Goal: Information Seeking & Learning: Understand process/instructions

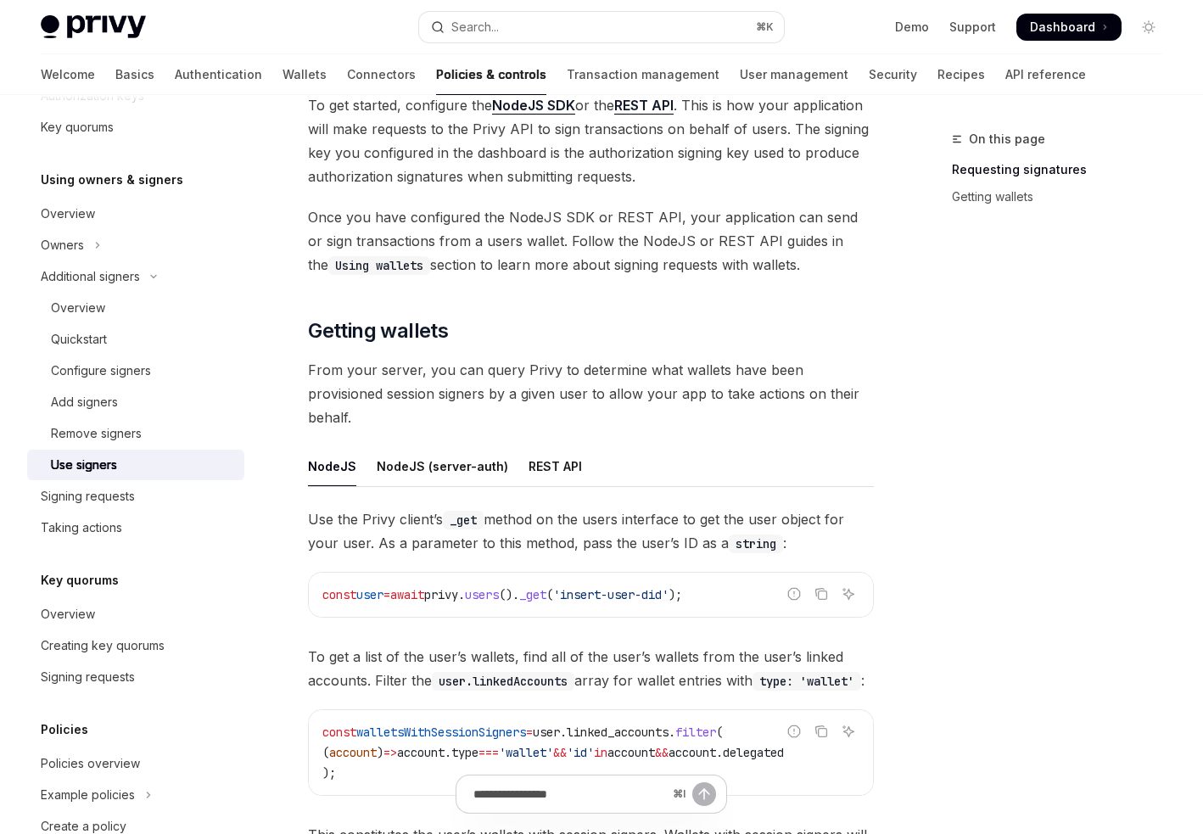
scroll to position [432, 0]
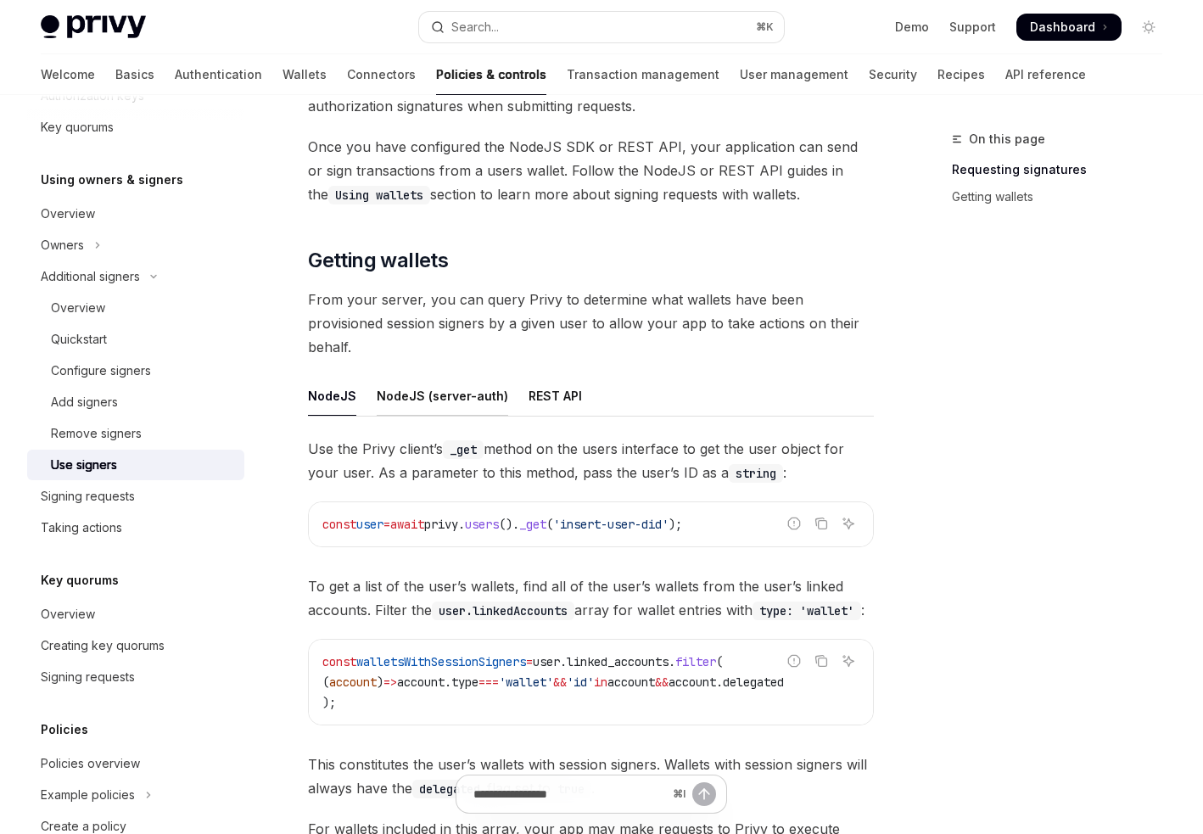
click at [441, 376] on div "NodeJS (server-auth)" at bounding box center [443, 396] width 132 height 40
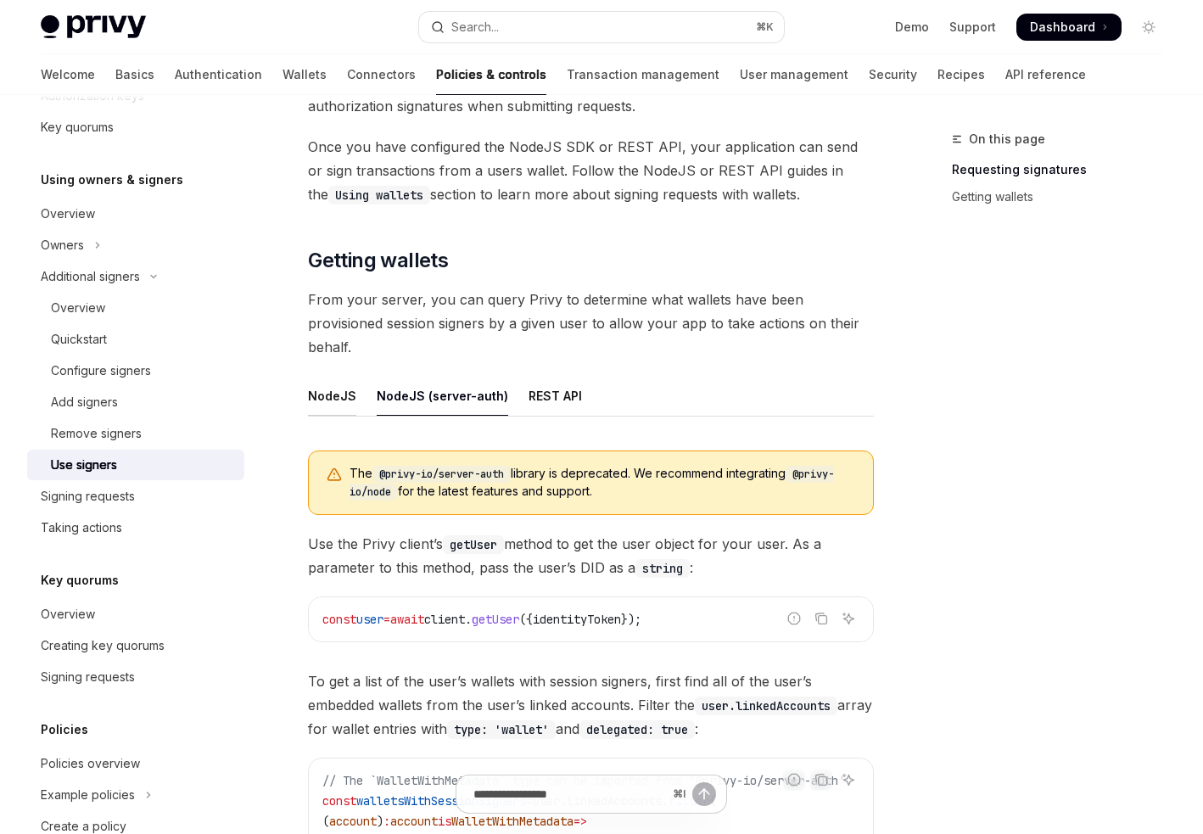
click at [326, 381] on div "NodeJS" at bounding box center [332, 396] width 48 height 40
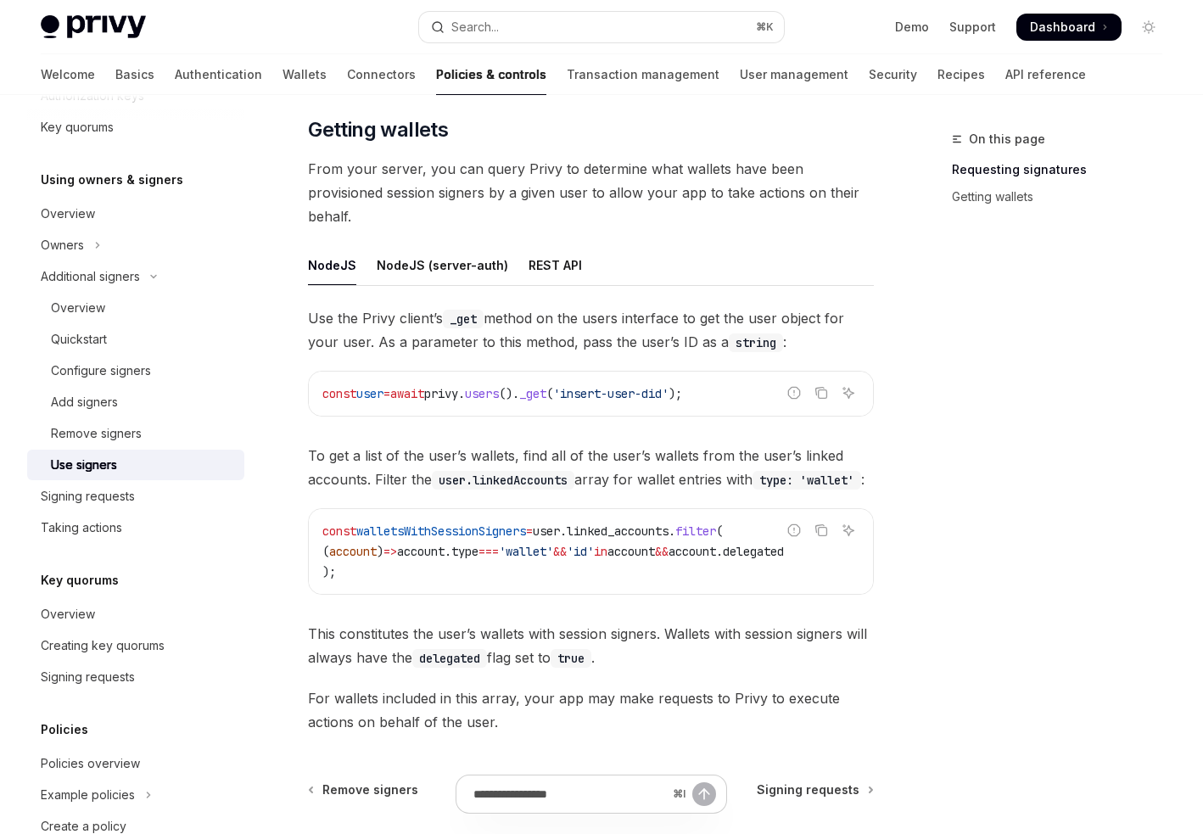
scroll to position [525, 0]
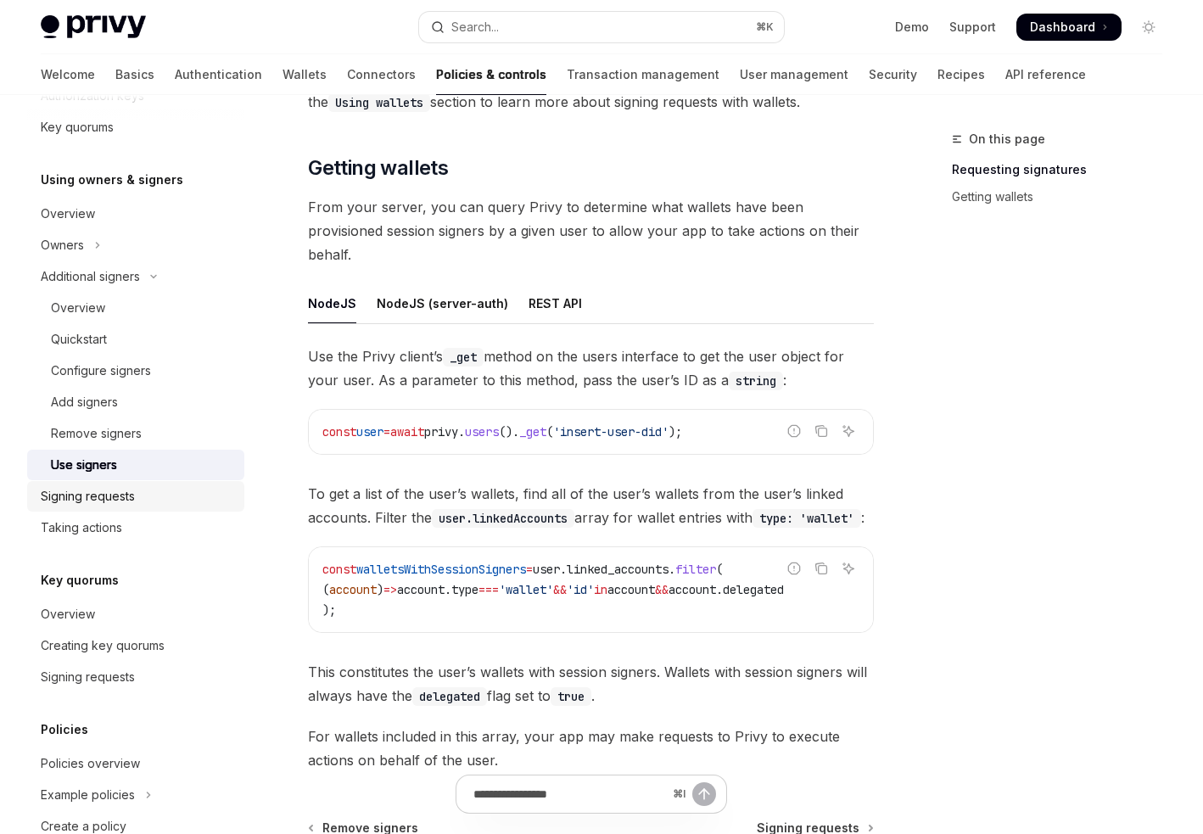
click at [132, 508] on link "Signing requests" at bounding box center [135, 496] width 217 height 31
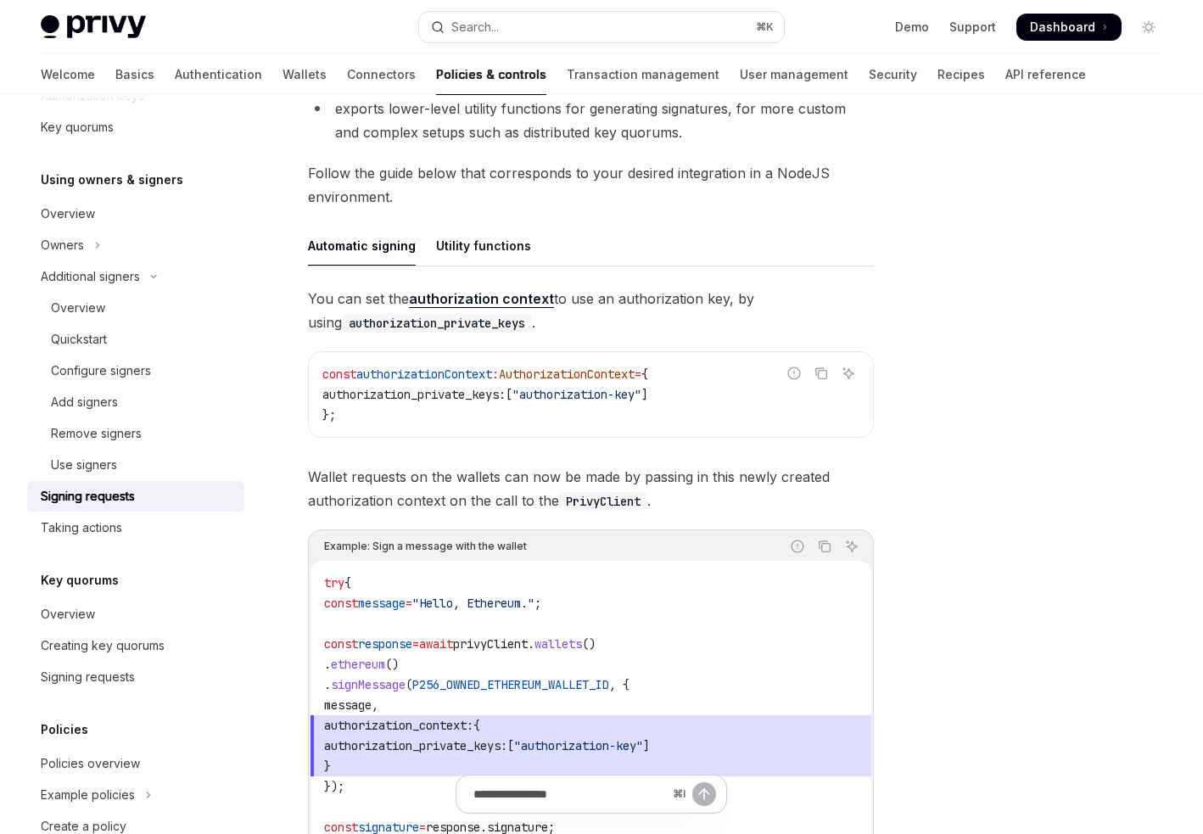
scroll to position [741, 0]
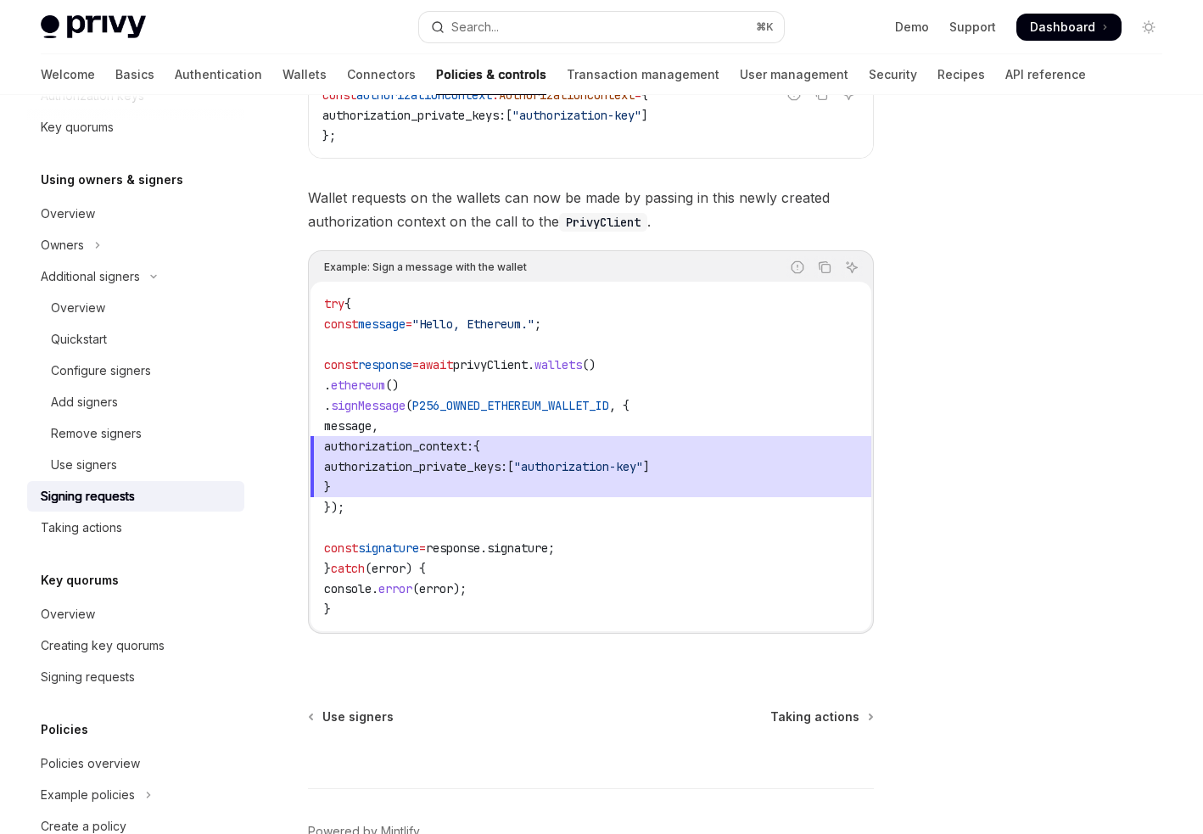
click at [983, 425] on div at bounding box center [1047, 481] width 258 height 705
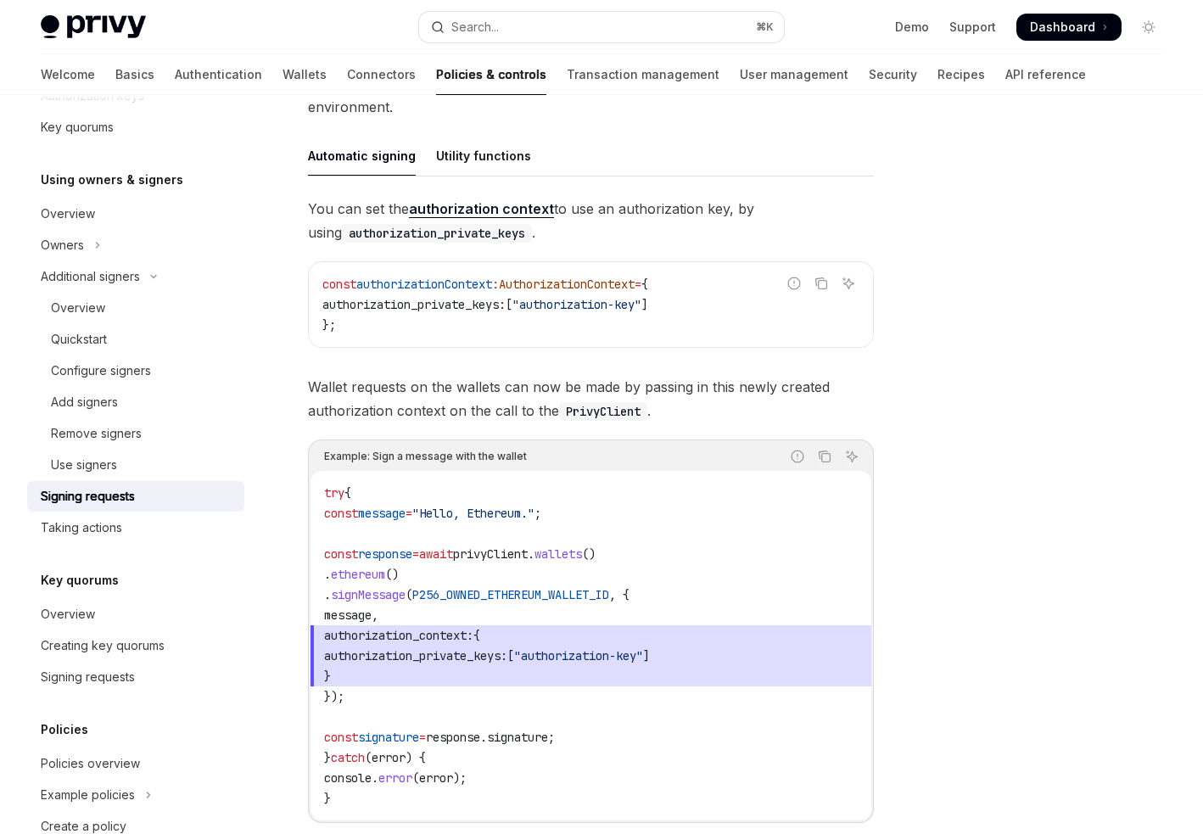
scroll to position [818, 0]
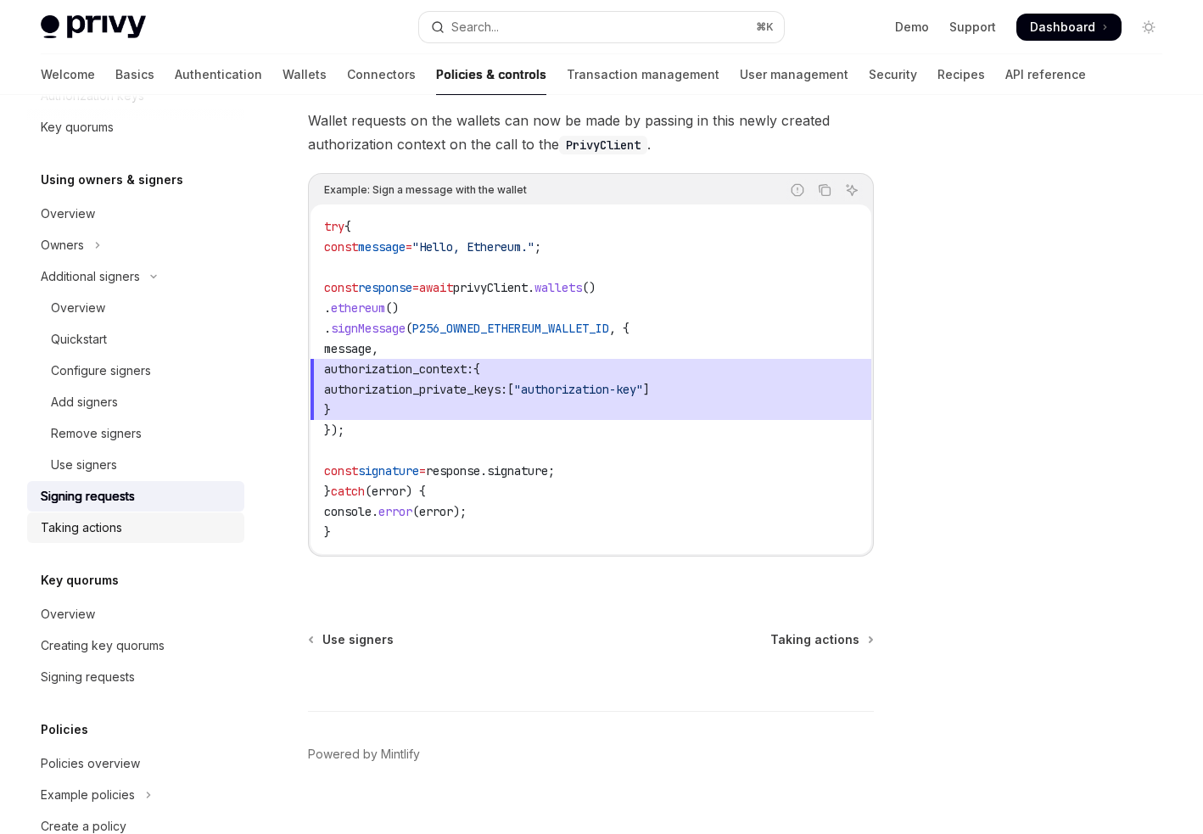
click at [115, 519] on div "Taking actions" at bounding box center [81, 528] width 81 height 20
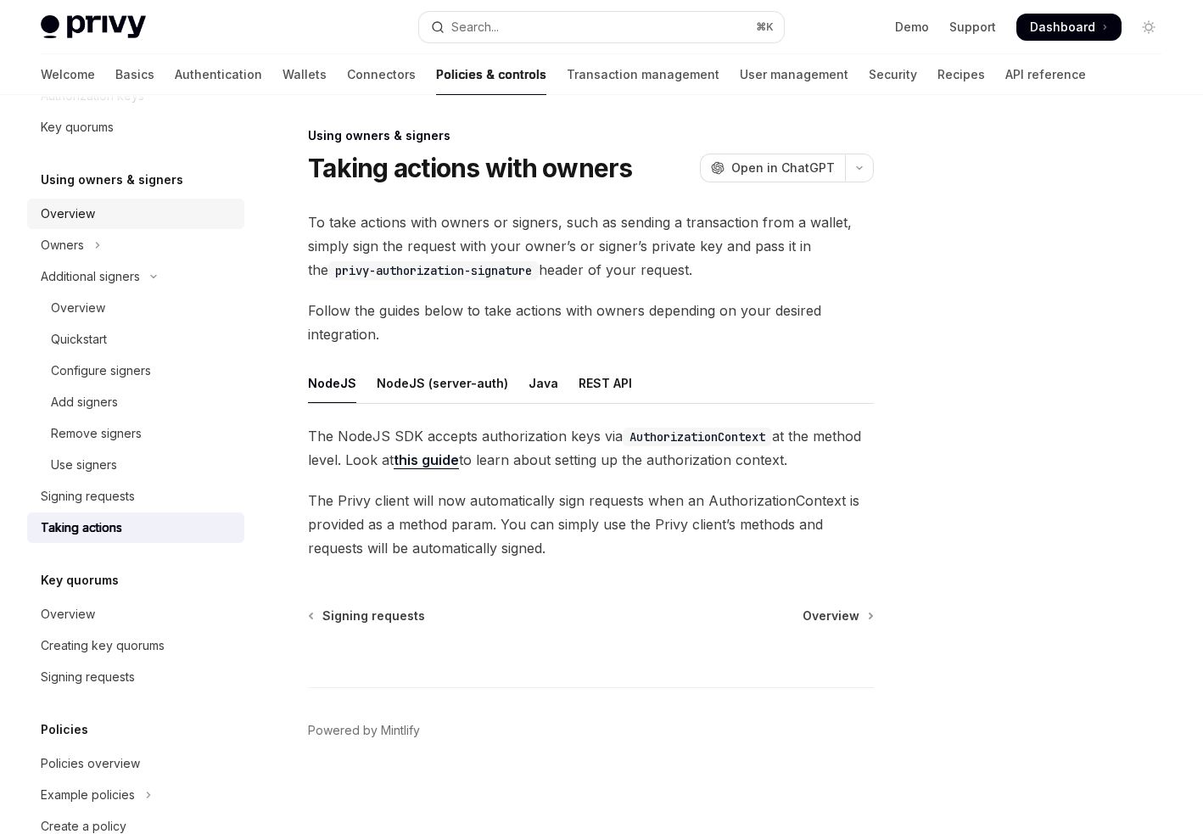
click at [63, 210] on div "Overview" at bounding box center [68, 214] width 54 height 20
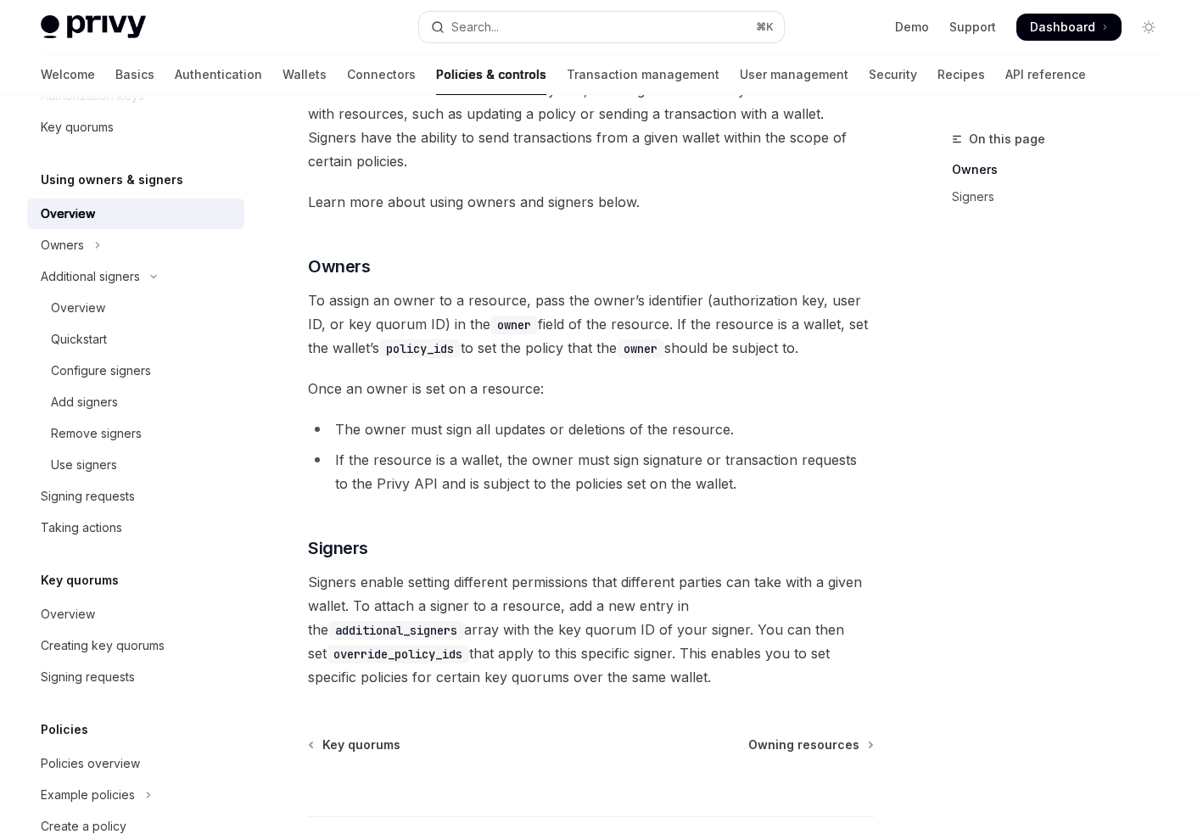
scroll to position [144, 0]
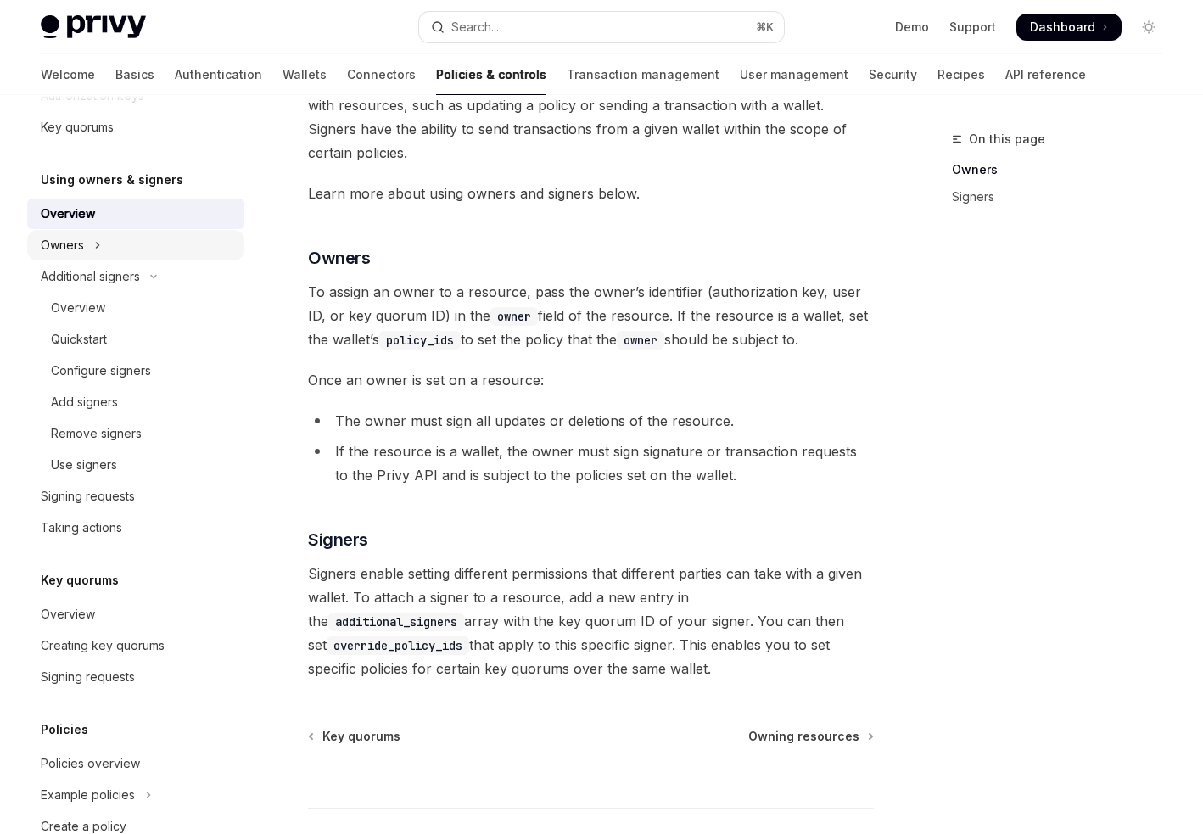
click at [121, 256] on button "Owners" at bounding box center [135, 245] width 217 height 31
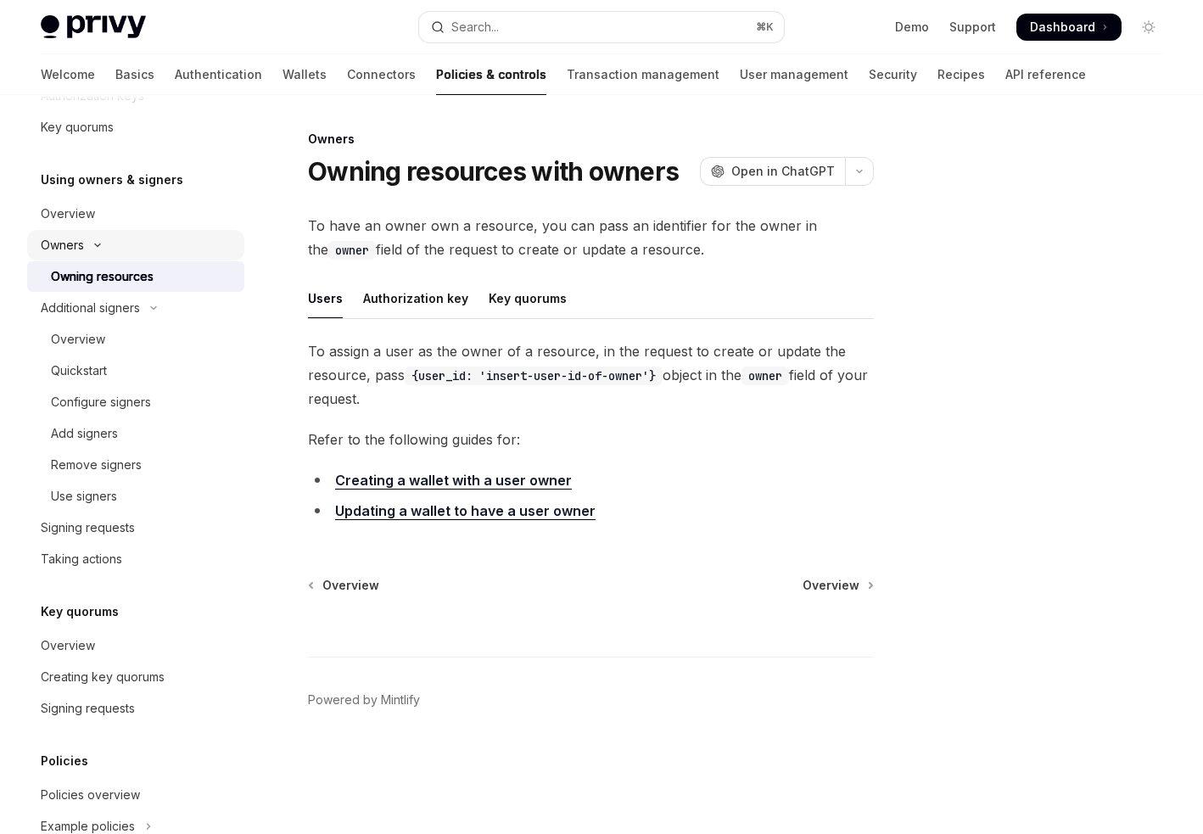
click at [121, 256] on button "Owners" at bounding box center [135, 245] width 217 height 31
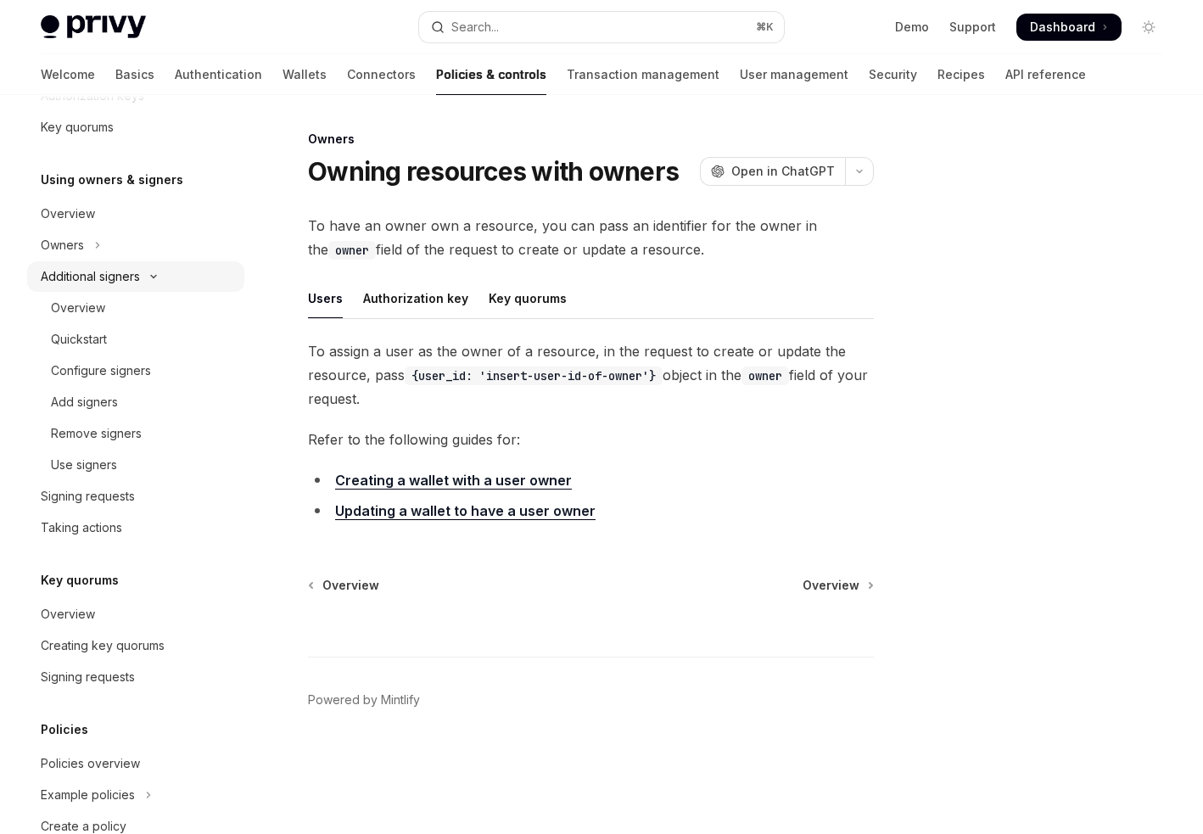
click at [126, 289] on button "Additional signers" at bounding box center [135, 276] width 217 height 31
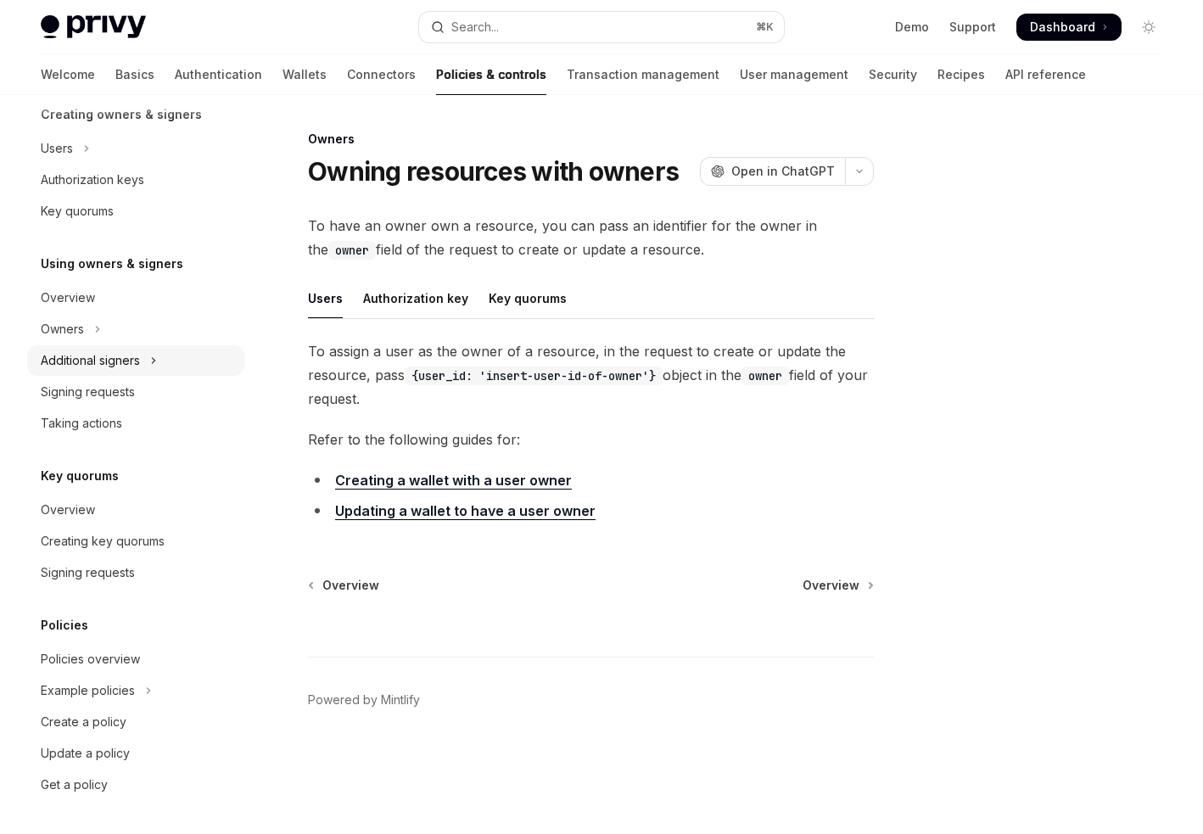
click at [117, 366] on div "Additional signers" at bounding box center [90, 361] width 99 height 20
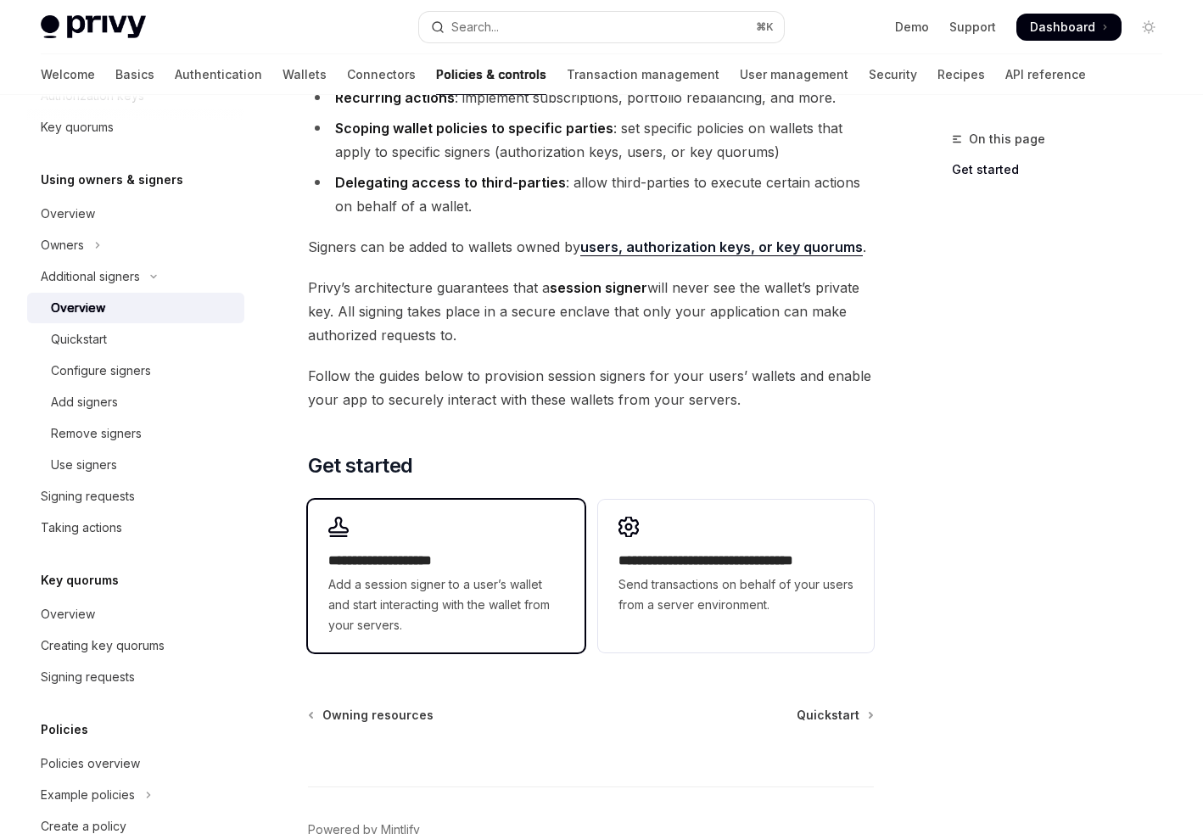
scroll to position [248, 0]
click at [412, 582] on span "Add a session signer to a user’s wallet and start interacting with the wallet f…" at bounding box center [445, 604] width 235 height 61
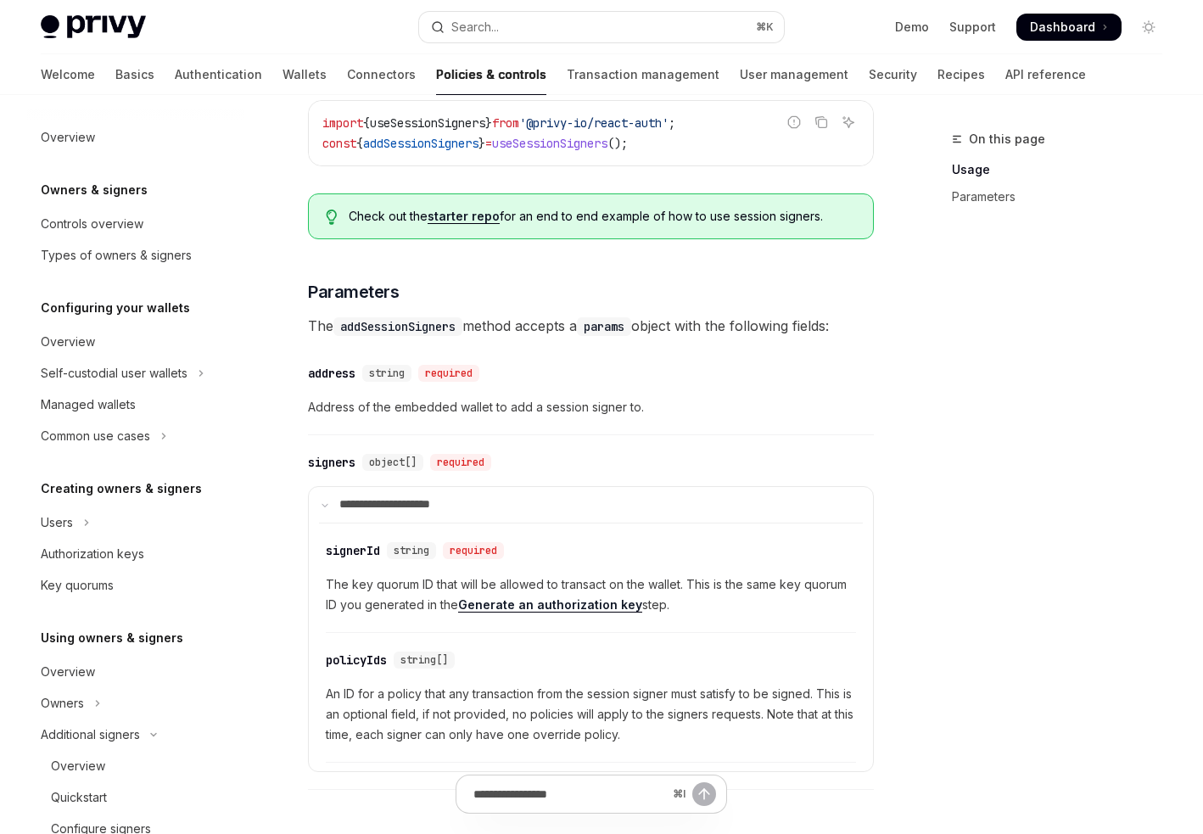
click at [37, 73] on div "Welcome Basics Authentication Wallets Connectors Policies & controls Transactio…" at bounding box center [601, 74] width 1203 height 41
click at [115, 76] on link "Basics" at bounding box center [134, 74] width 39 height 41
type textarea "*"
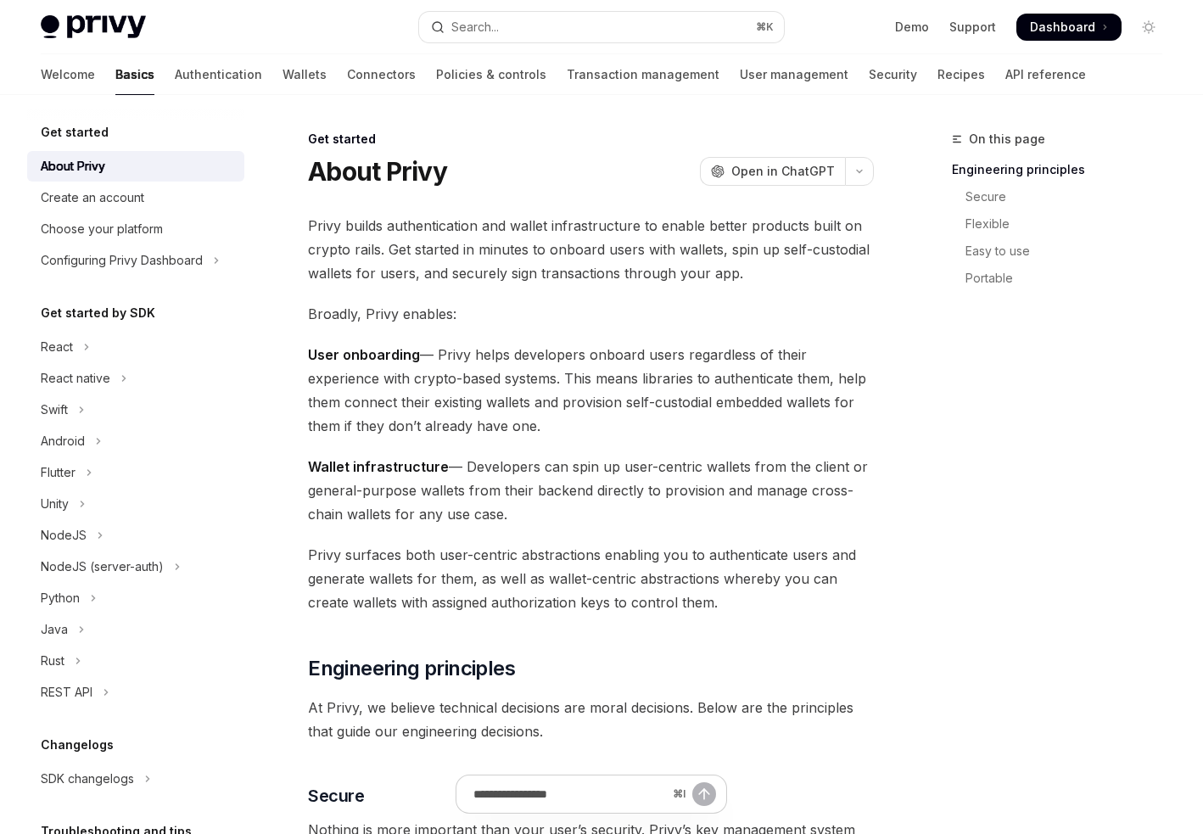
click at [482, 46] on div "Privy Docs home page Search... ⌘ K Demo Support Dashboard Dashboard Search..." at bounding box center [602, 27] width 1122 height 54
click at [472, 26] on div "Search..." at bounding box center [476, 27] width 48 height 20
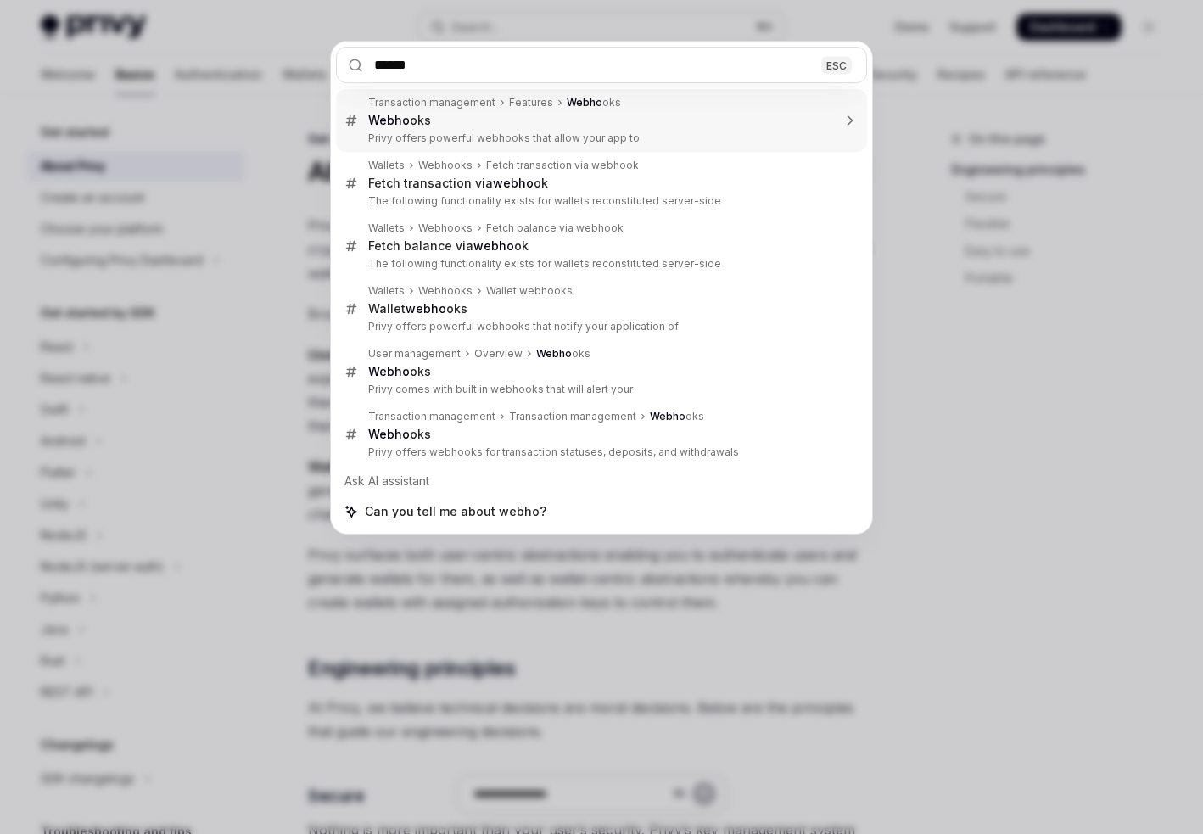
type input "*******"
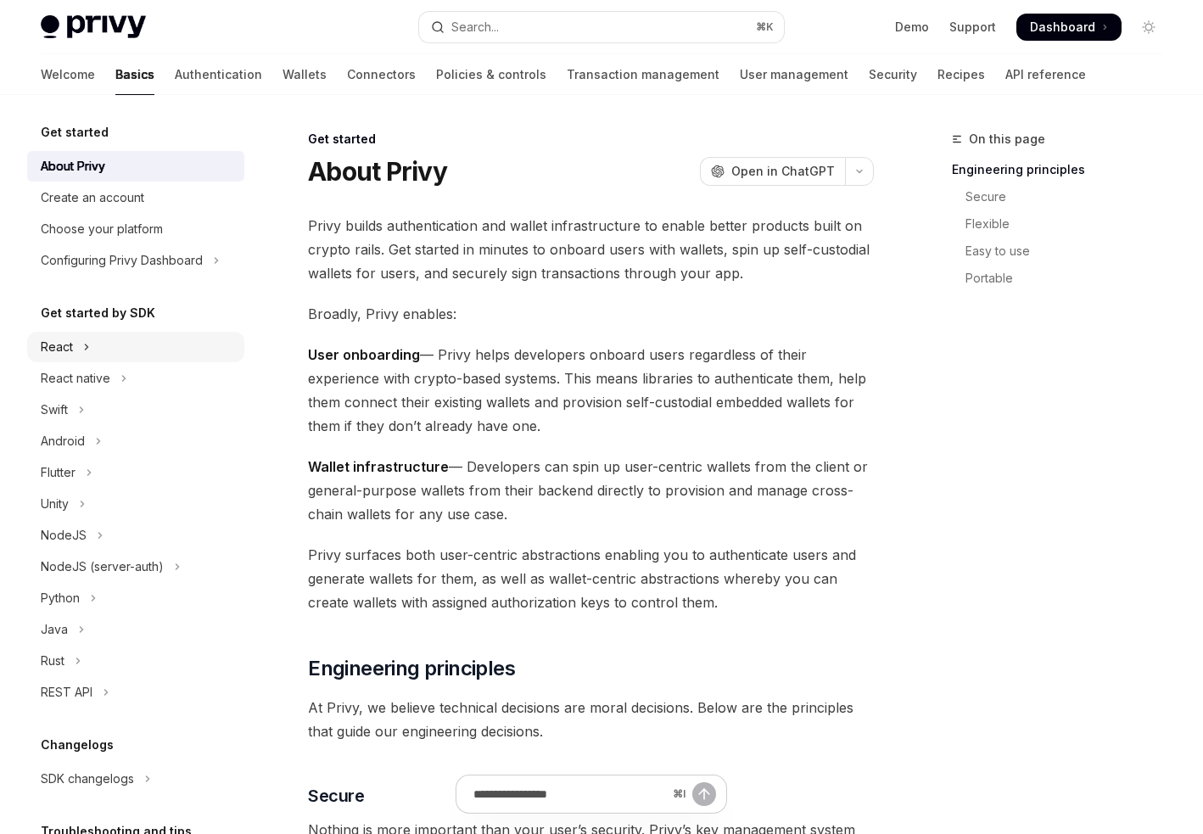
click at [62, 354] on div "React" at bounding box center [57, 347] width 32 height 20
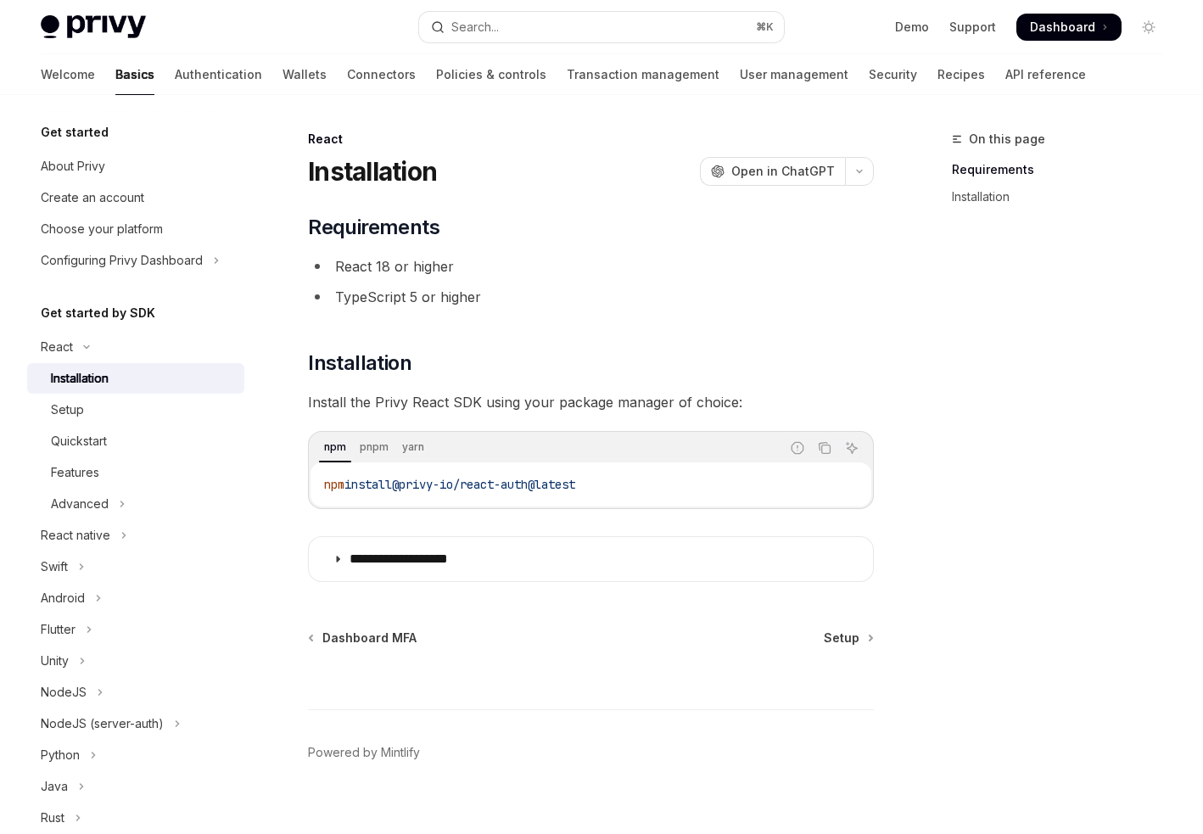
click at [481, 477] on span "@privy-io/react-auth@latest" at bounding box center [483, 484] width 183 height 15
copy div "npm install @privy-io/react-auth@latest"
click at [567, 75] on link "Transaction management" at bounding box center [643, 74] width 153 height 41
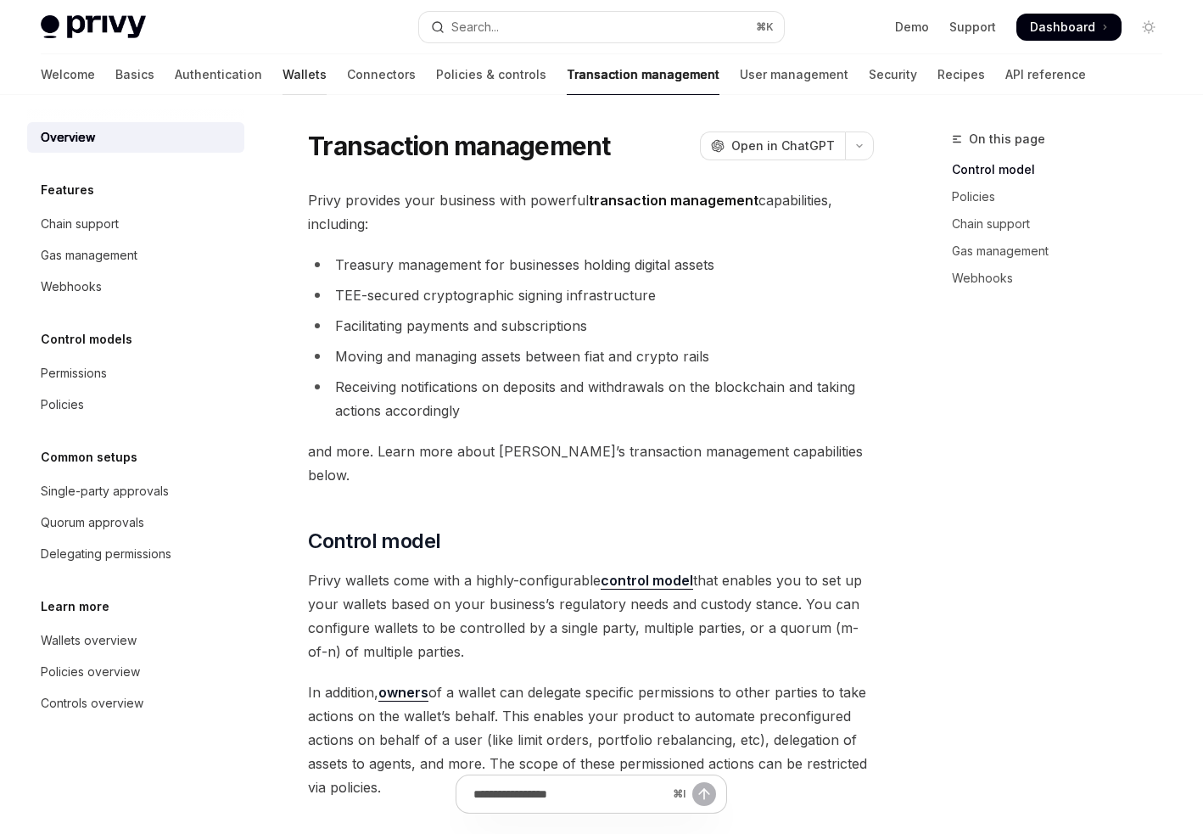
click at [283, 75] on link "Wallets" at bounding box center [305, 74] width 44 height 41
type textarea "*"
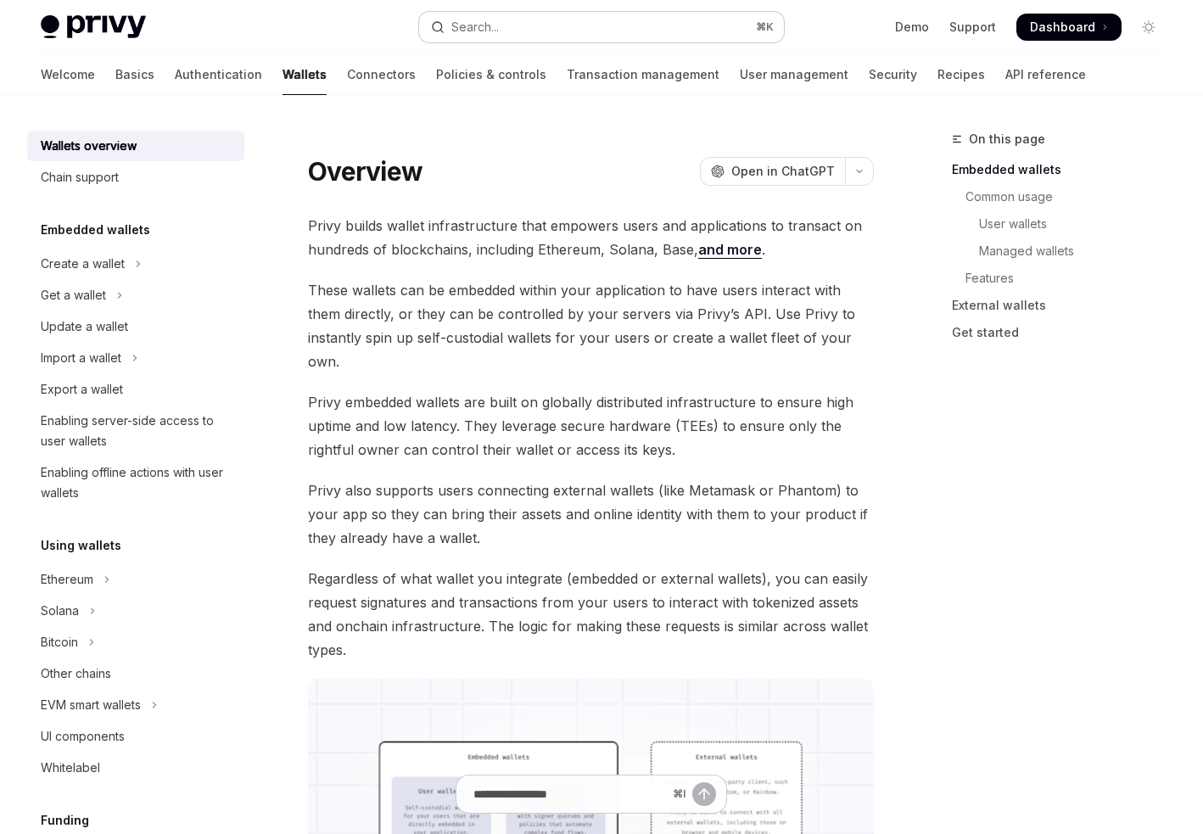
click at [474, 24] on div "Search..." at bounding box center [476, 27] width 48 height 20
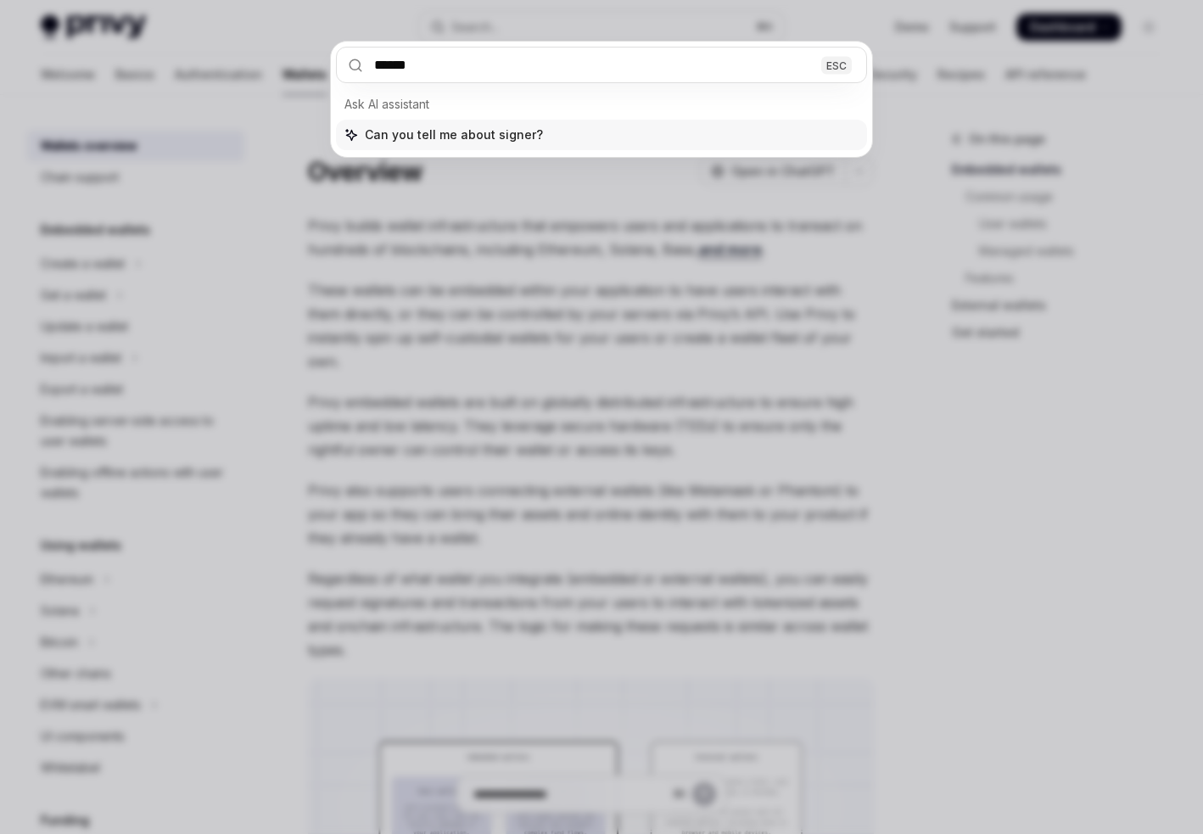
type input "*******"
type input "**********"
type textarea "*"
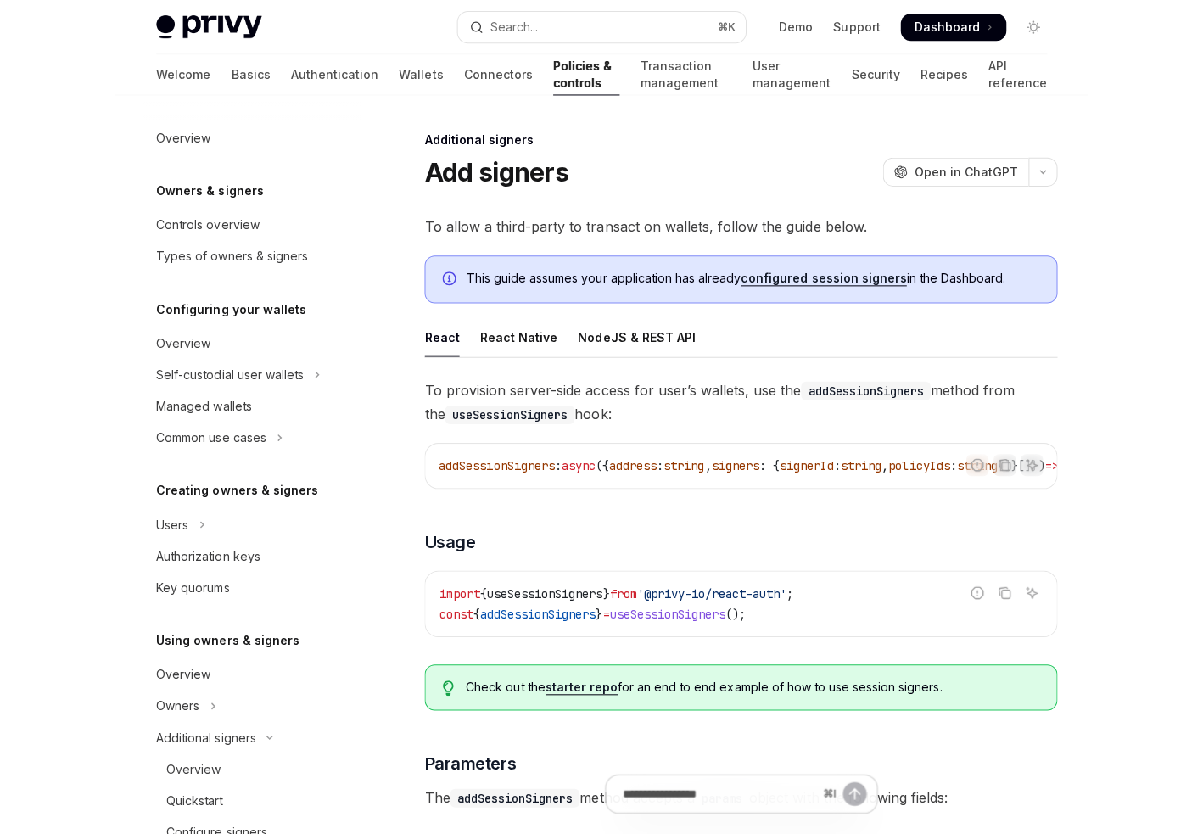
scroll to position [397, 0]
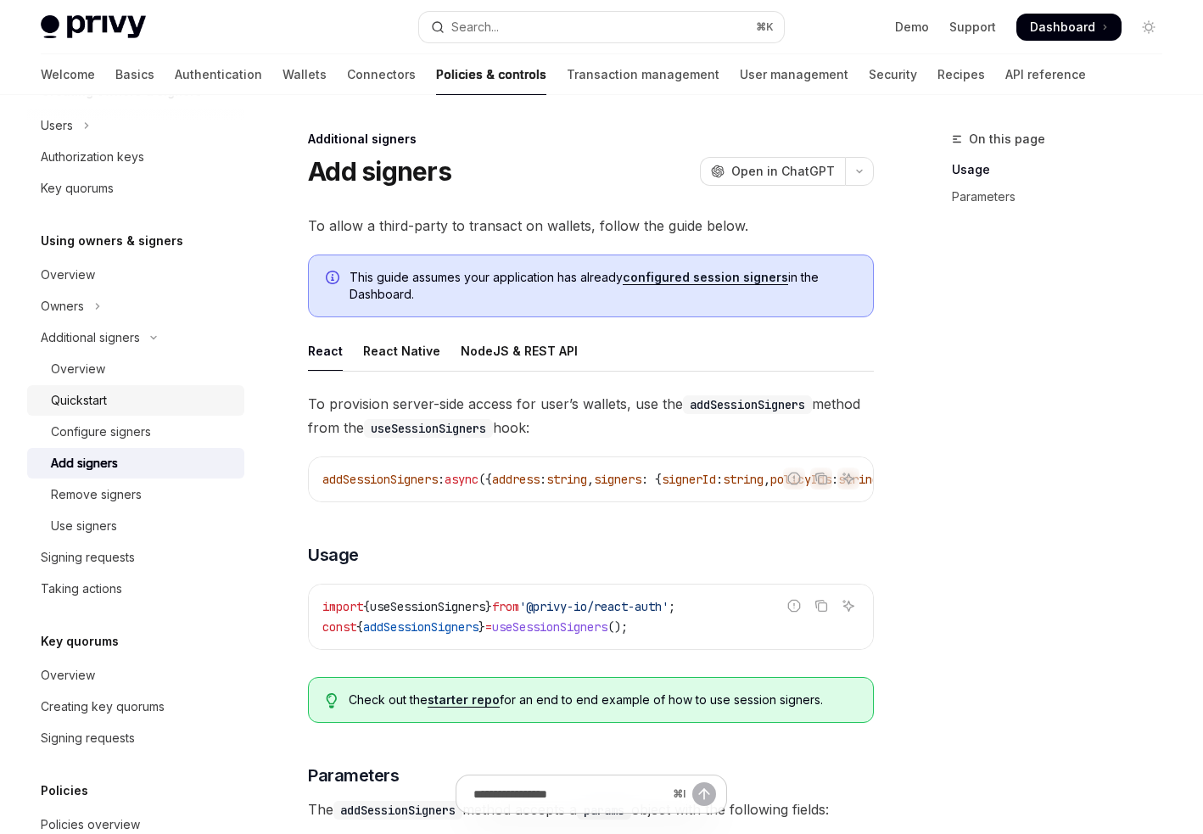
click at [125, 405] on div "Quickstart" at bounding box center [142, 400] width 183 height 20
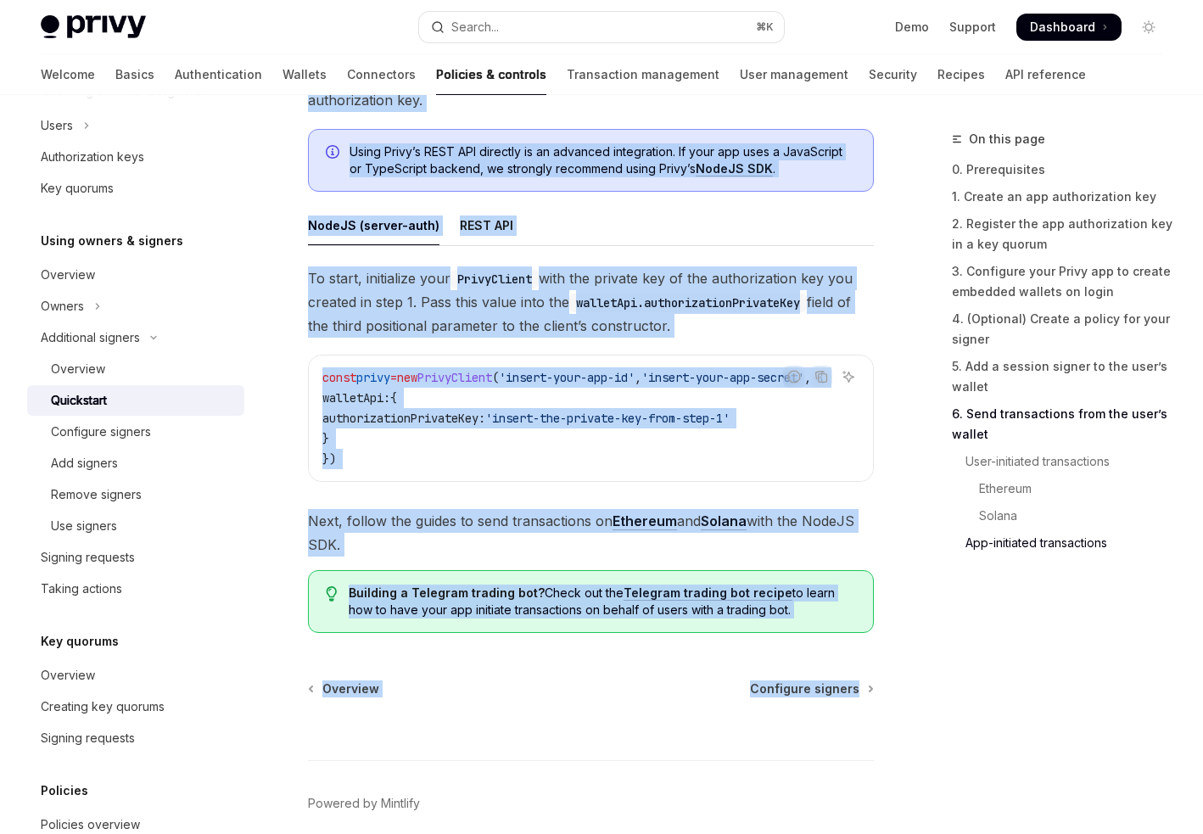
scroll to position [4596, 0]
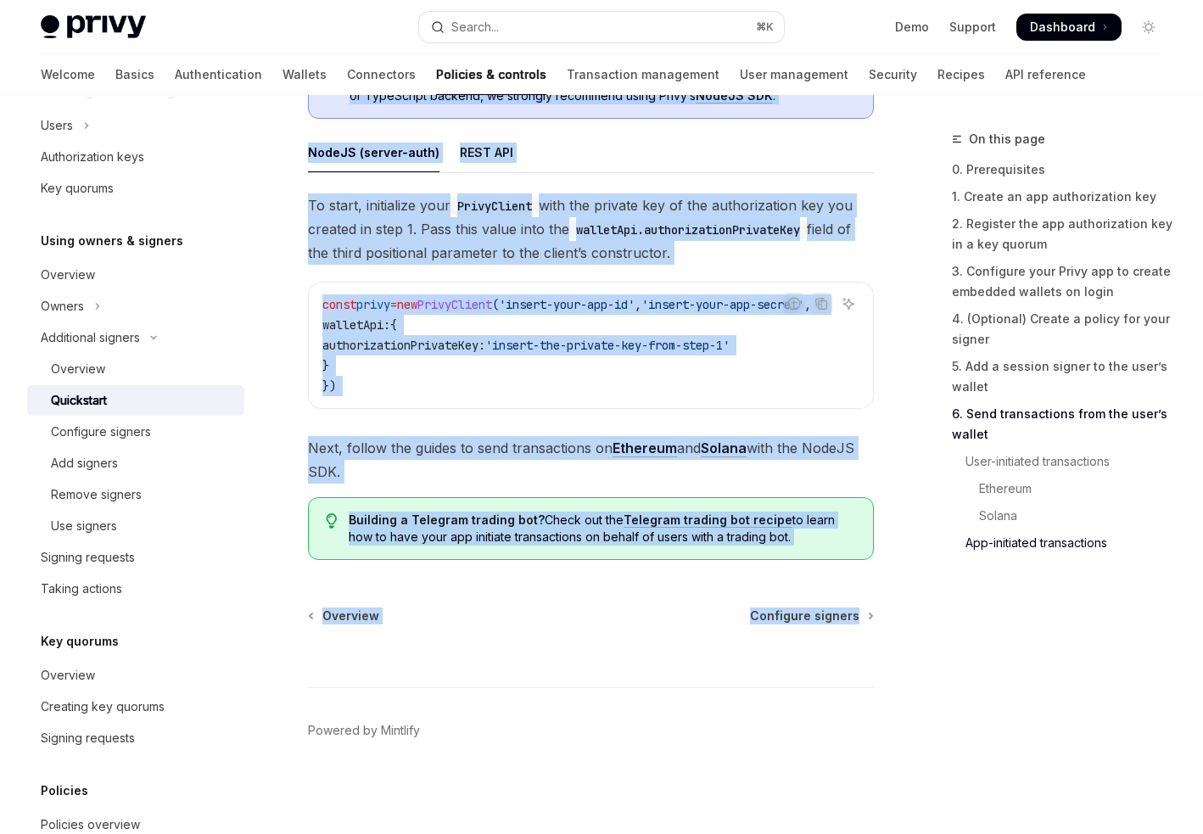
drag, startPoint x: 300, startPoint y: 168, endPoint x: 508, endPoint y: 476, distance: 371.7
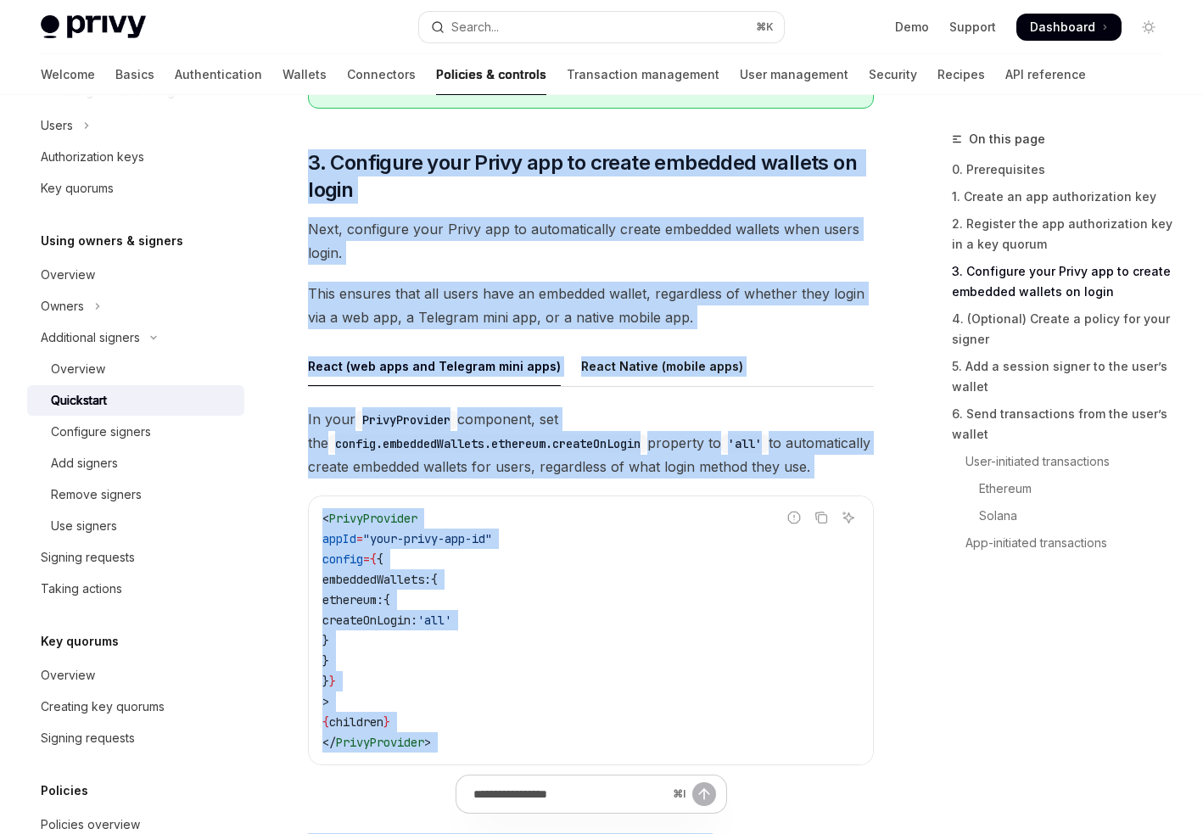
scroll to position [1448, 0]
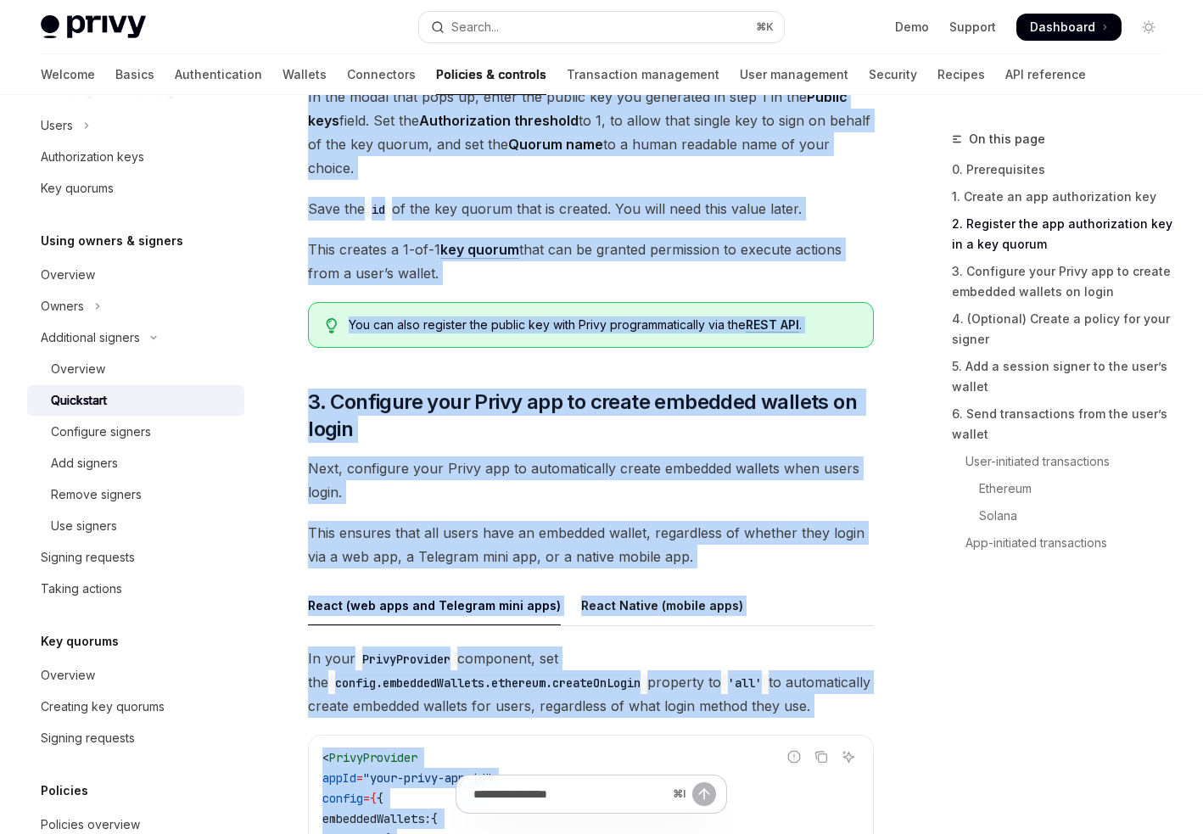
copy div "Enabling users or servers to execute transactions OpenAI Open in ChatGPT OpenAI…"
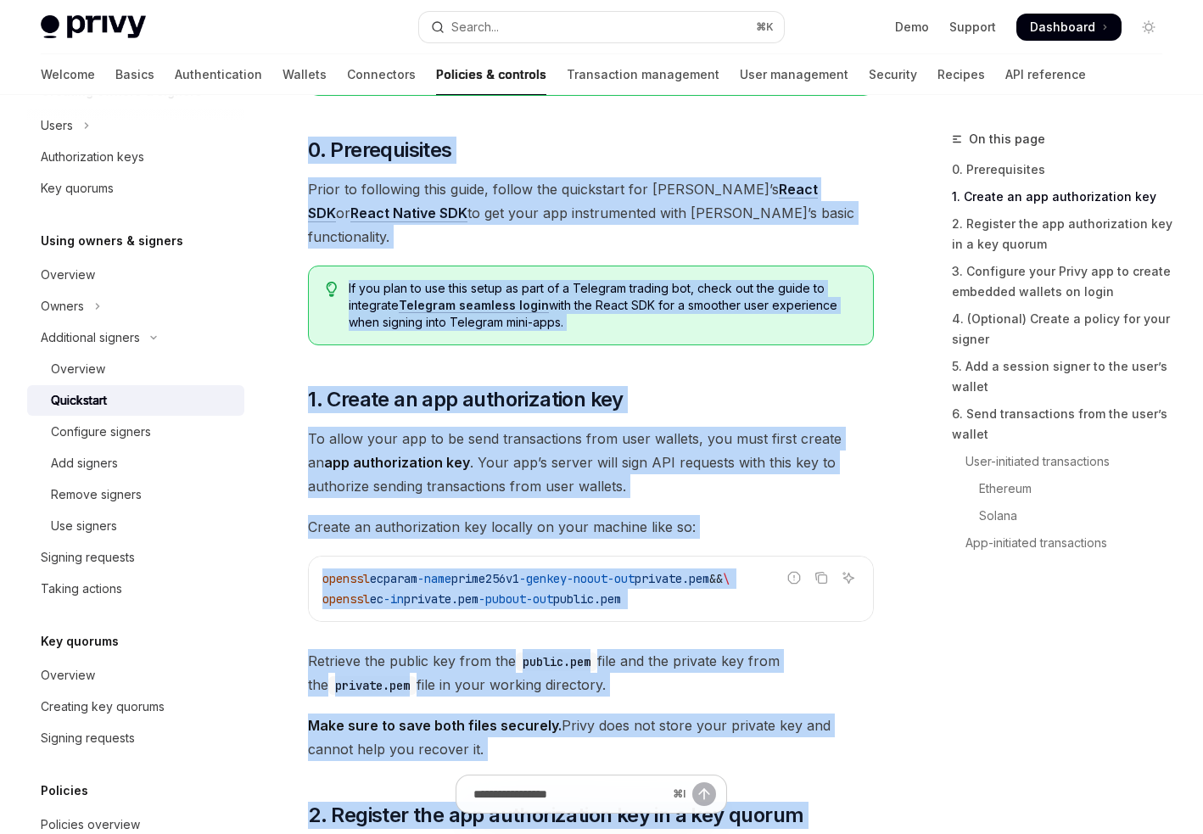
scroll to position [465, 0]
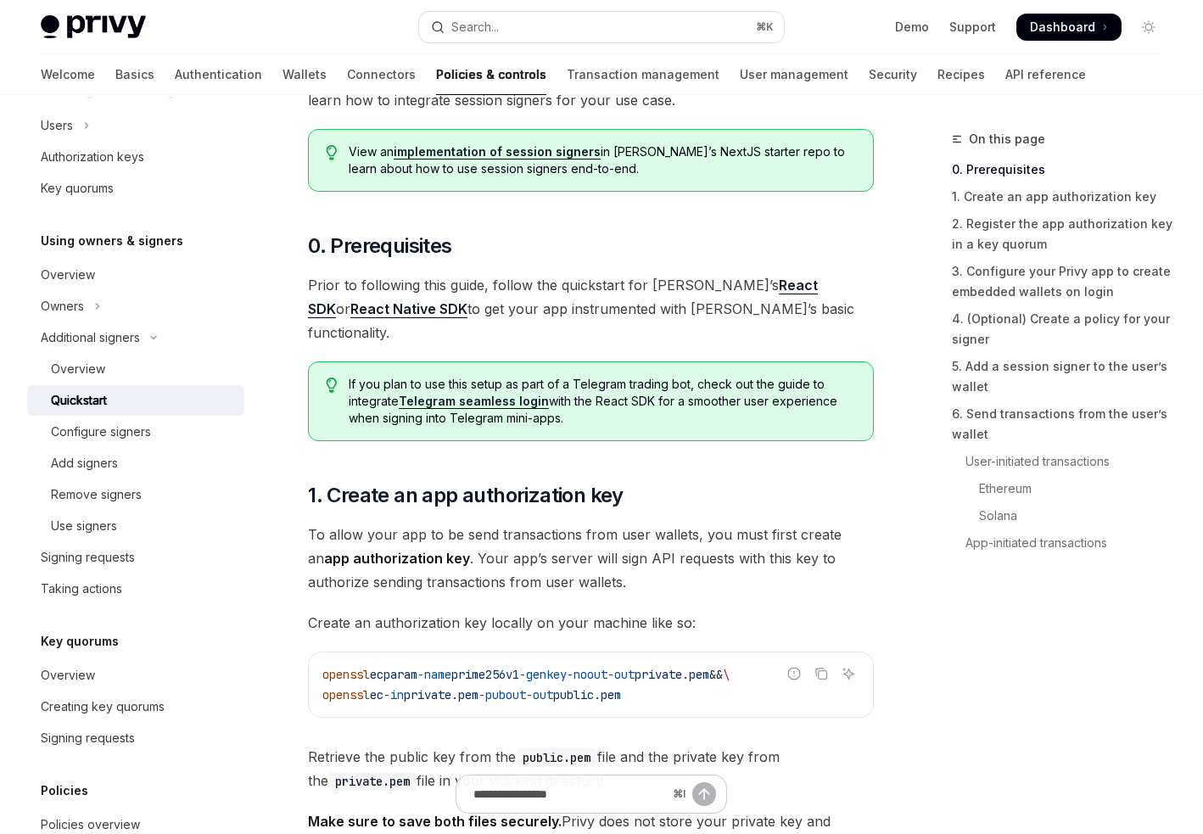
click at [93, 418] on link "Configure signers" at bounding box center [135, 432] width 217 height 31
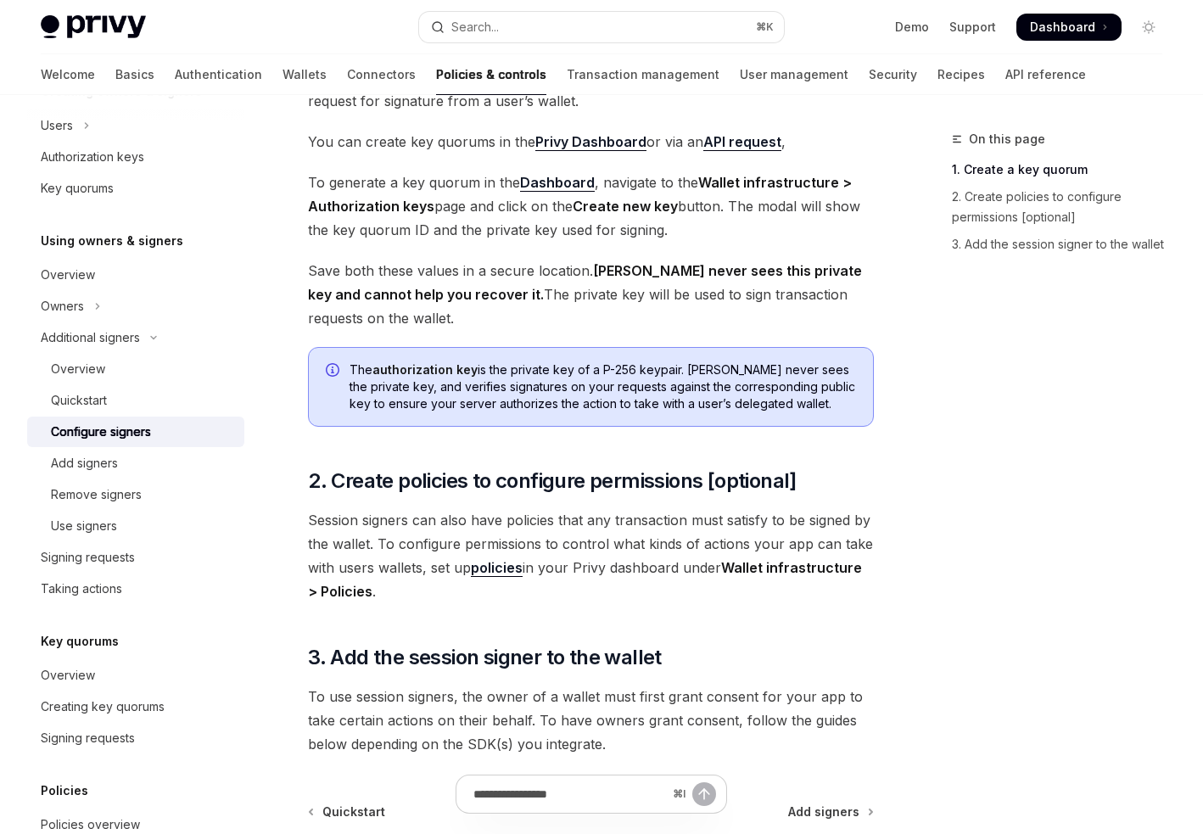
scroll to position [278, 0]
click at [149, 395] on div "Quickstart" at bounding box center [142, 400] width 183 height 20
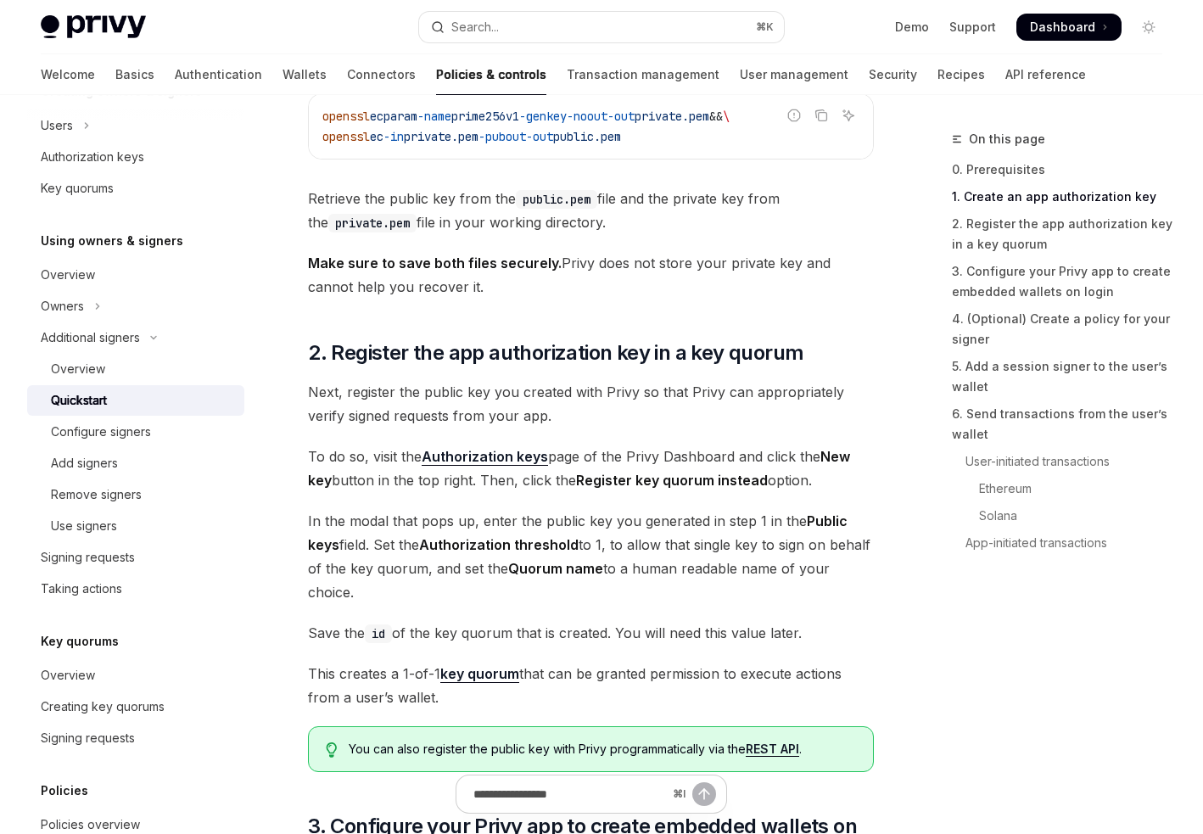
scroll to position [1041, 0]
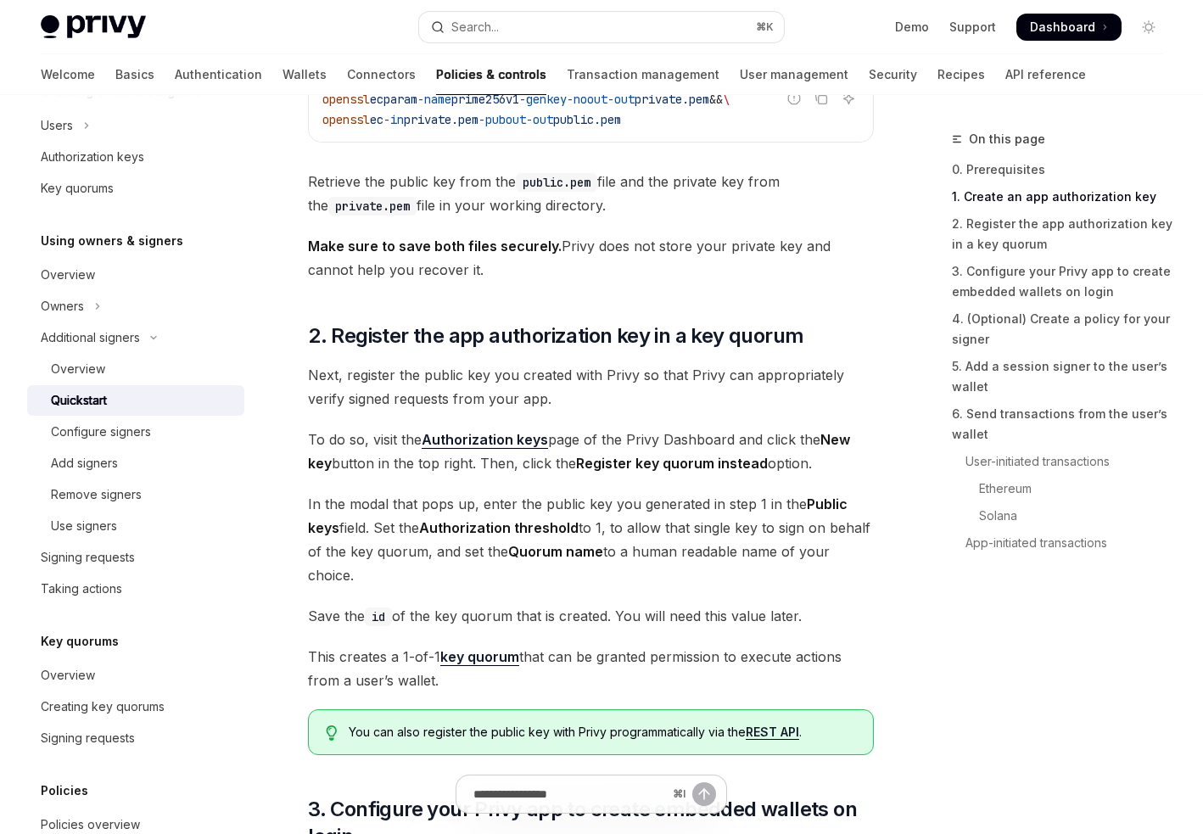
click at [498, 431] on strong "Authorization keys" at bounding box center [485, 439] width 126 height 17
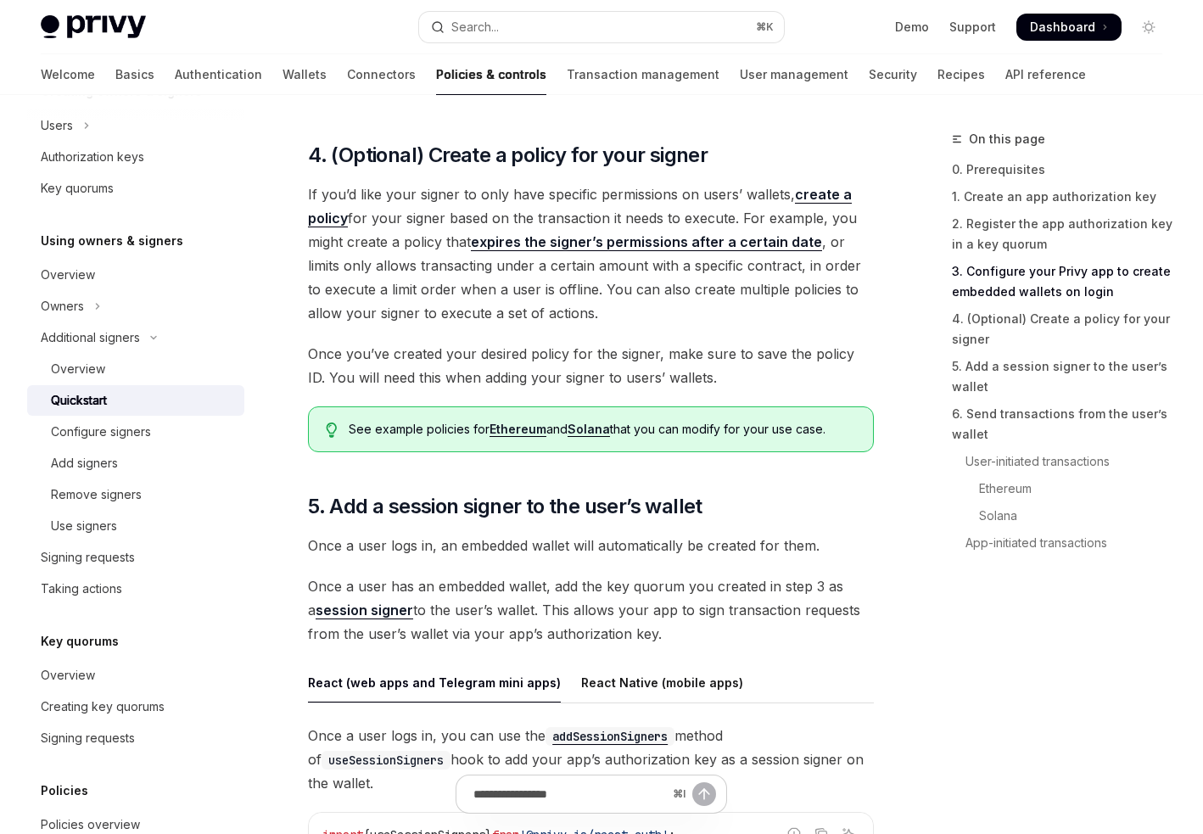
scroll to position [2382, 0]
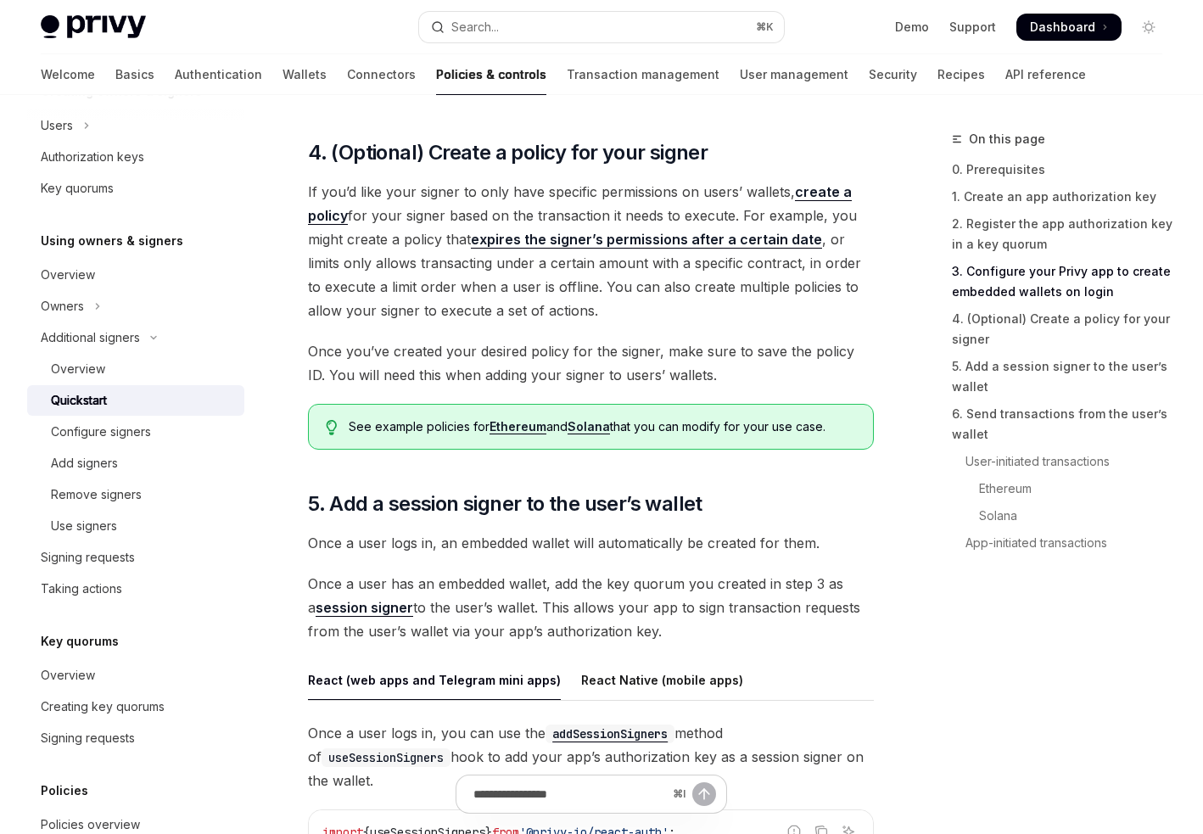
click at [523, 427] on link "Ethereum" at bounding box center [518, 426] width 57 height 15
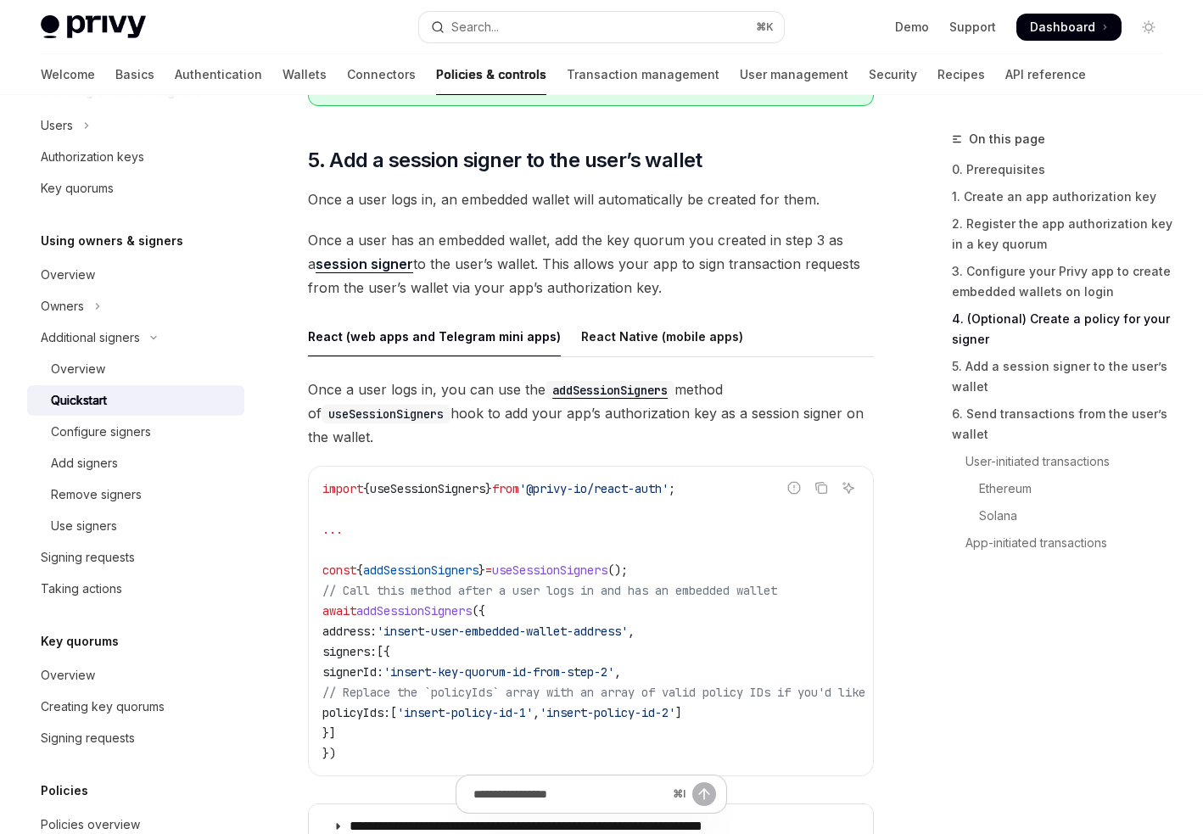
scroll to position [2735, 0]
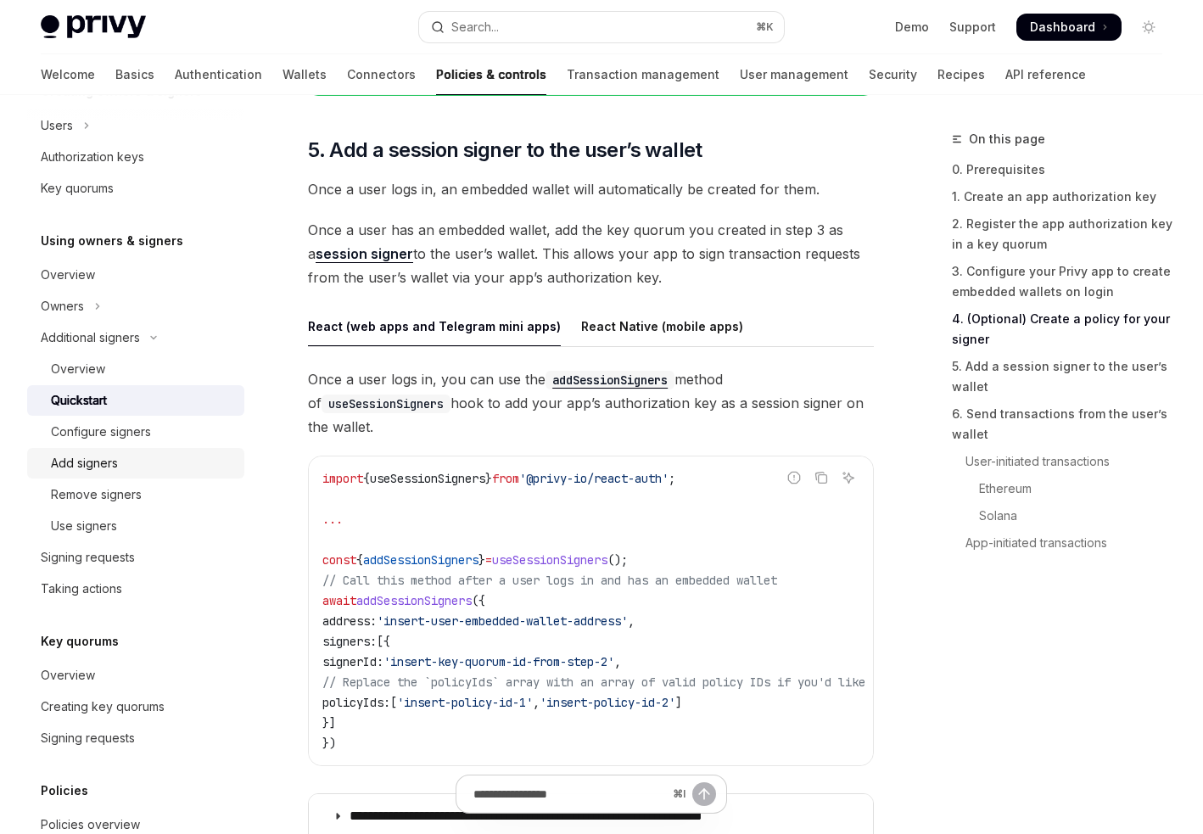
click at [99, 471] on div "Add signers" at bounding box center [84, 463] width 67 height 20
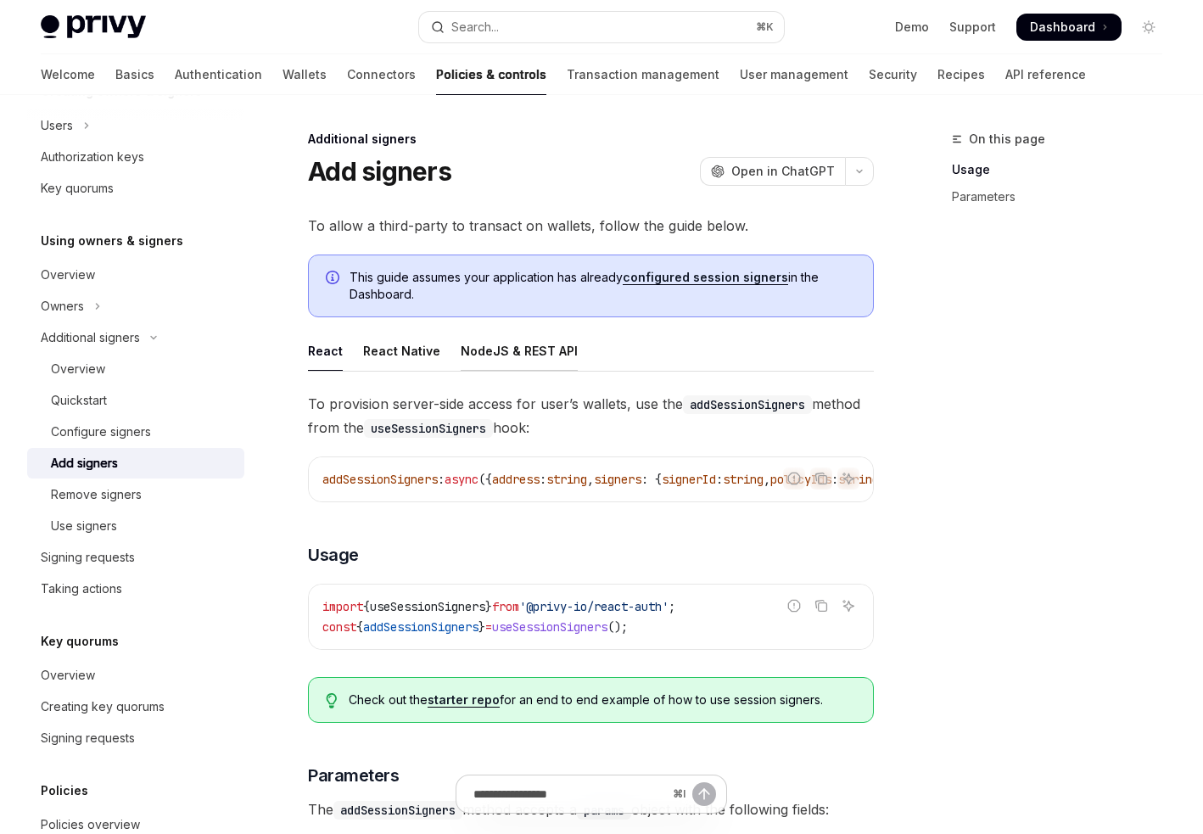
click at [540, 356] on div "NodeJS & REST API" at bounding box center [519, 351] width 117 height 40
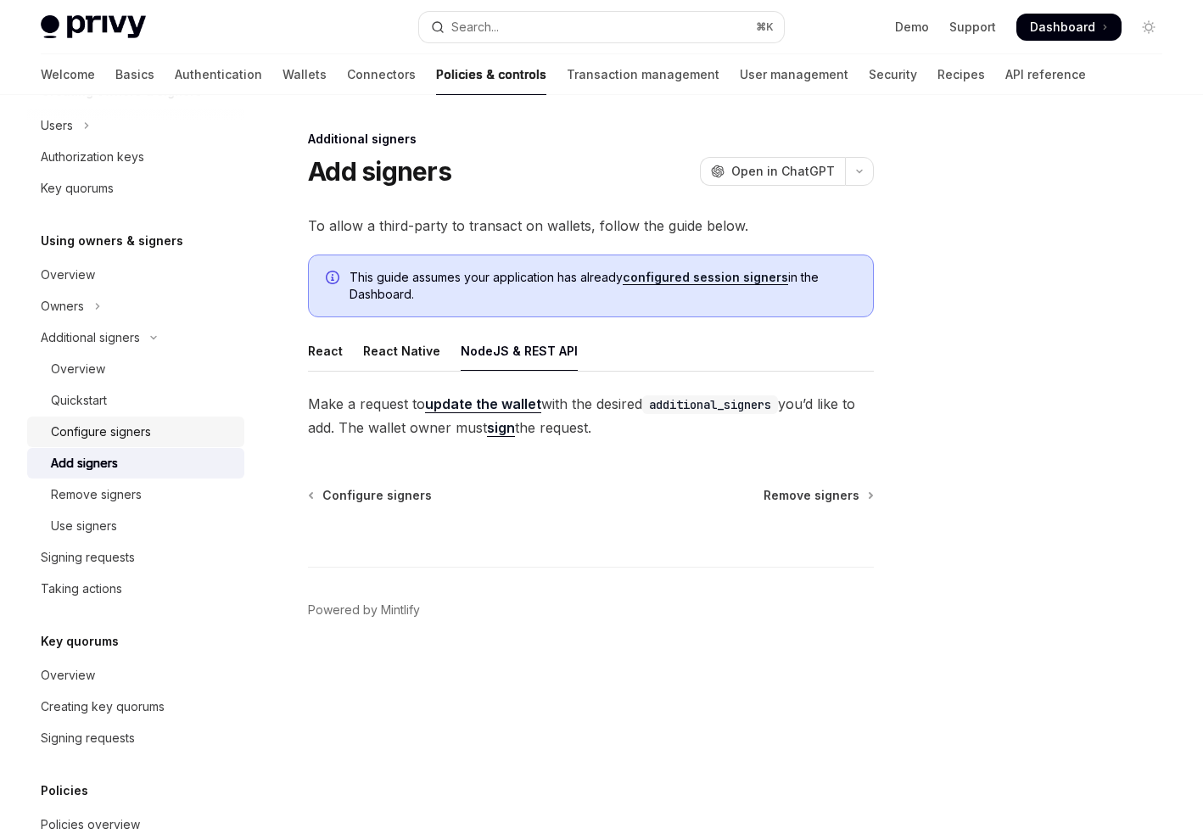
click at [93, 431] on div "Configure signers" at bounding box center [101, 432] width 100 height 20
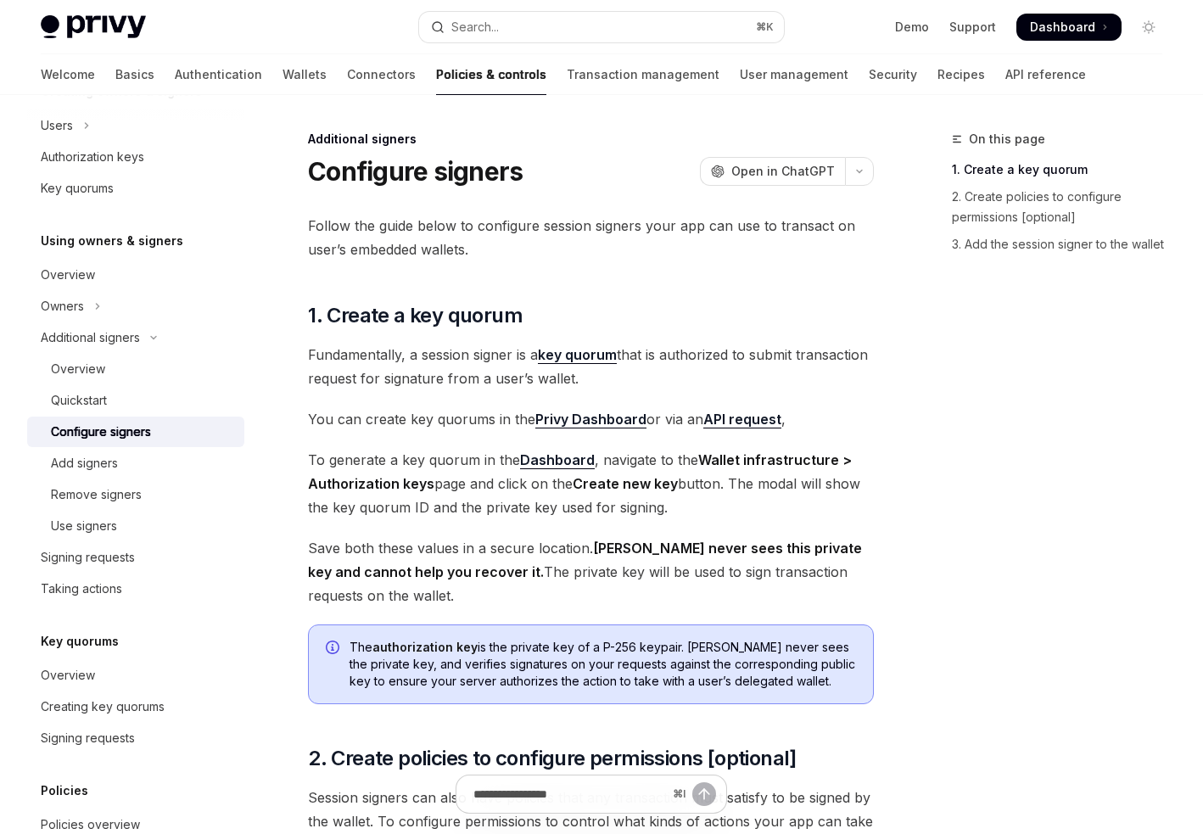
click at [585, 356] on link "key quorum" at bounding box center [577, 355] width 79 height 18
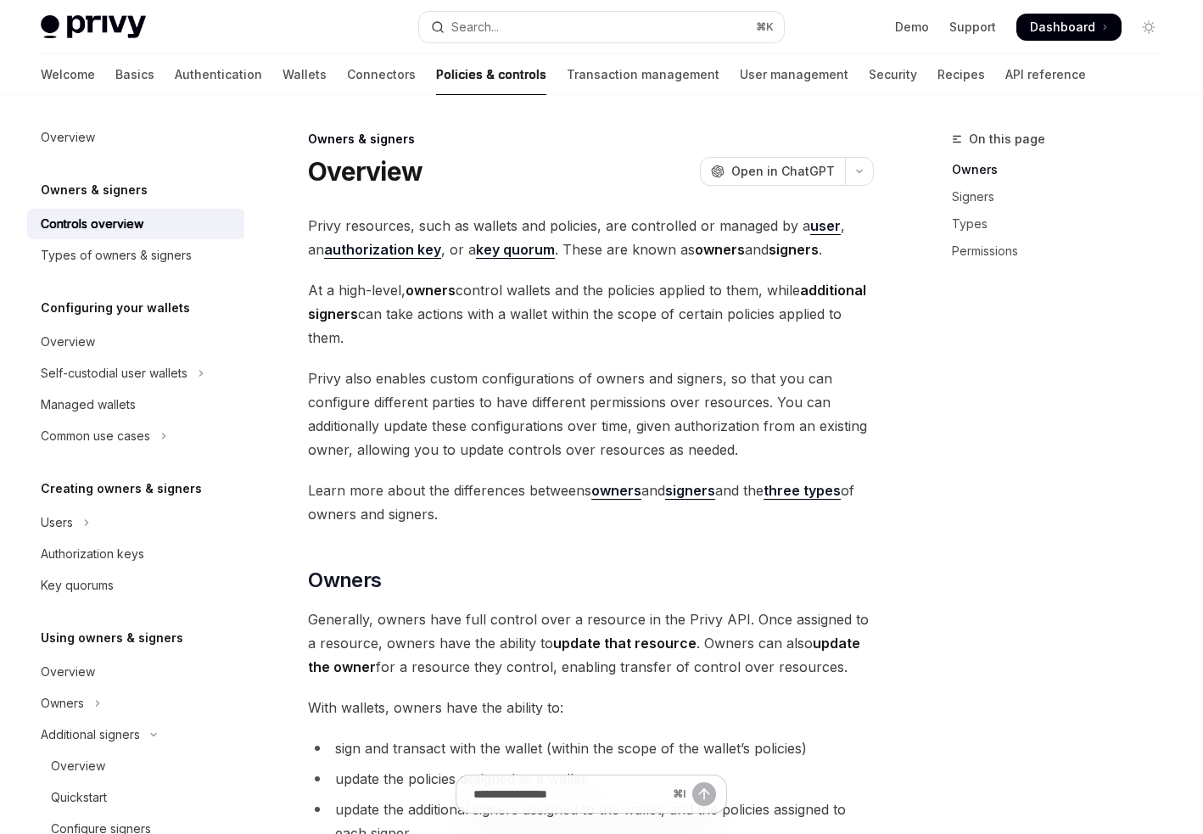
click at [484, 255] on strong "key quorum" at bounding box center [515, 249] width 79 height 17
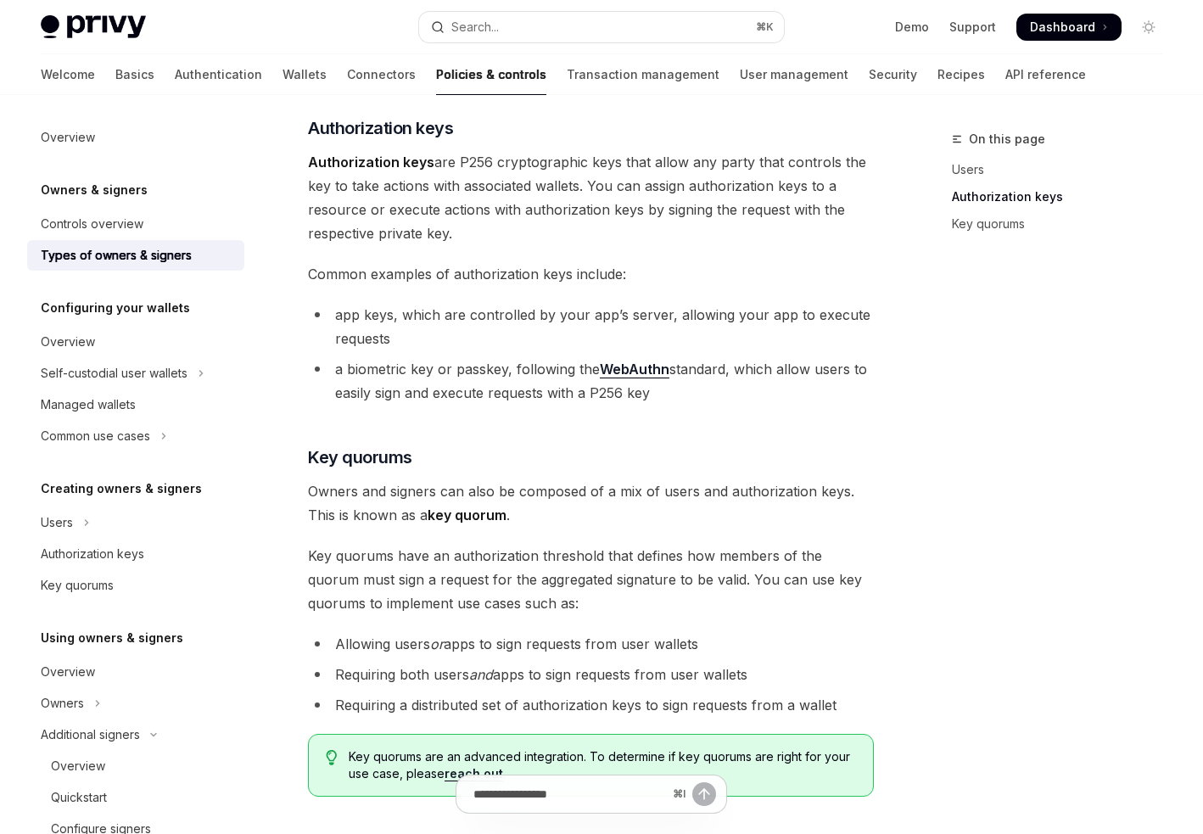
scroll to position [642, 0]
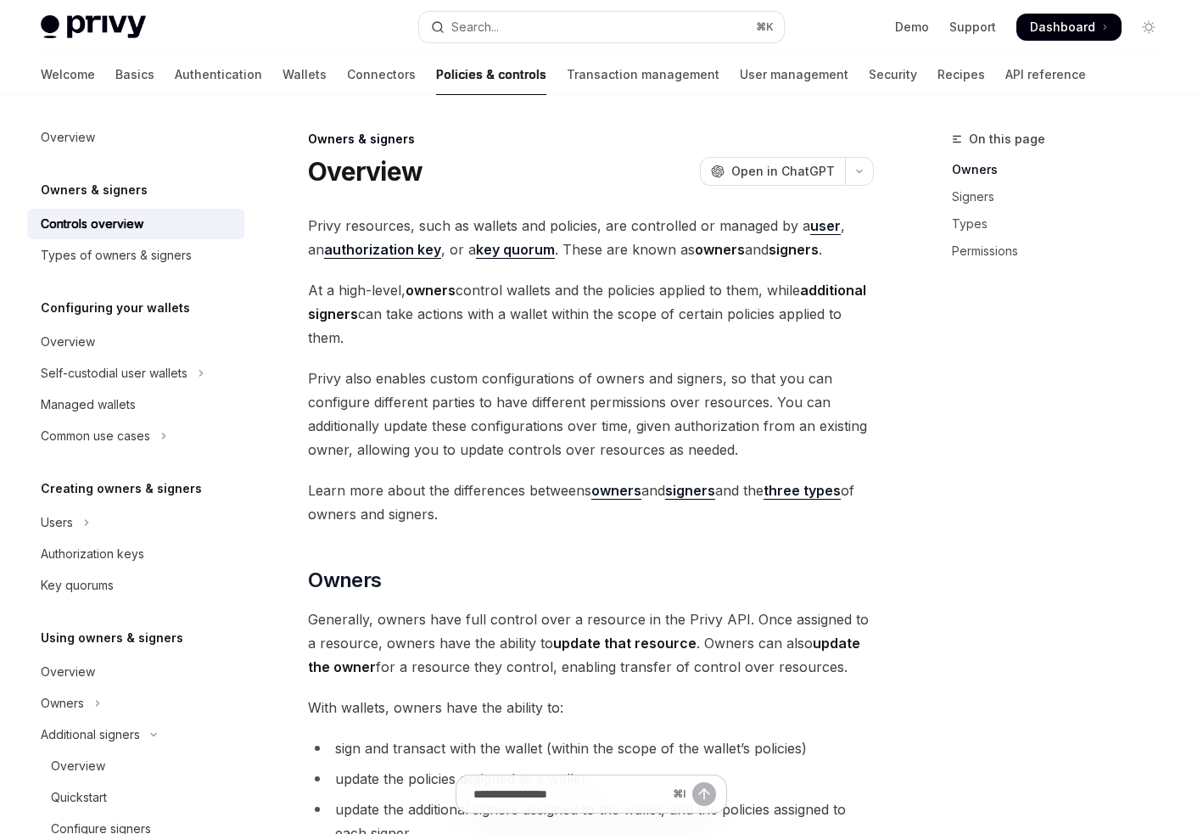
scroll to position [364, 0]
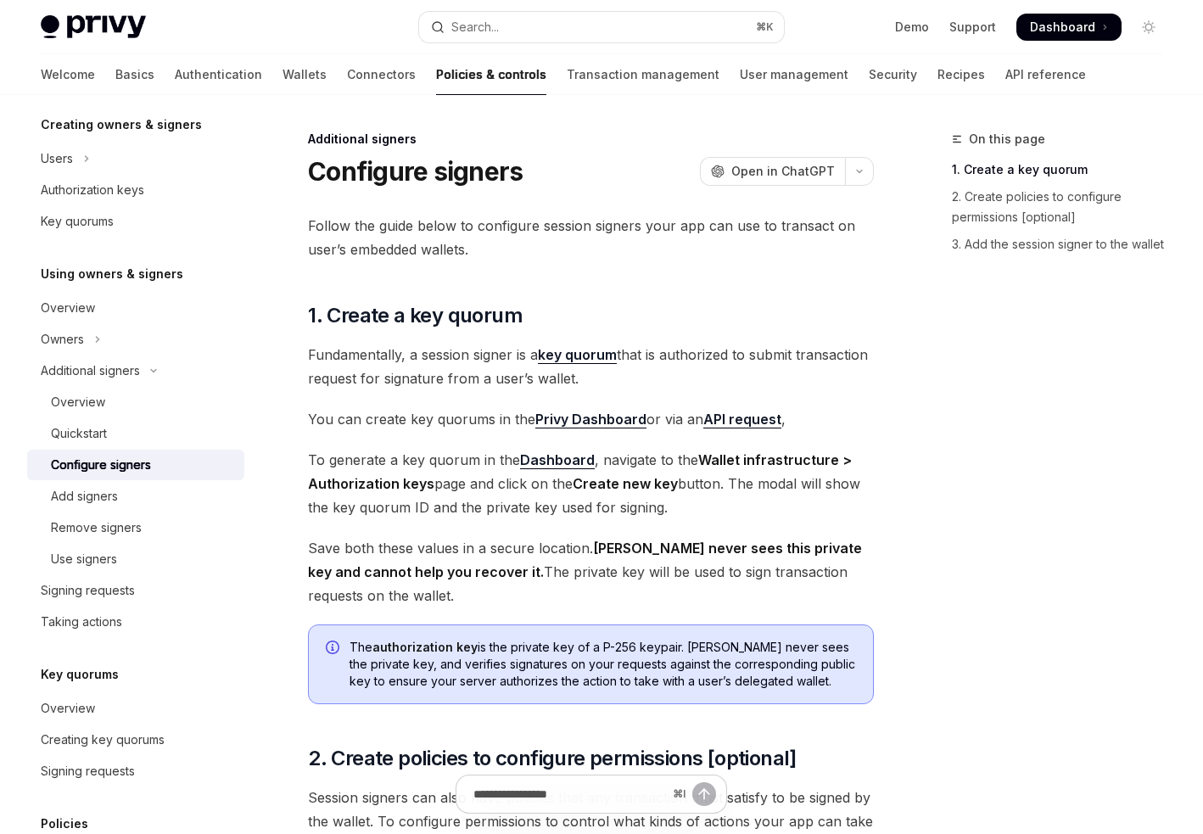
click at [738, 426] on link "API request" at bounding box center [743, 420] width 78 height 18
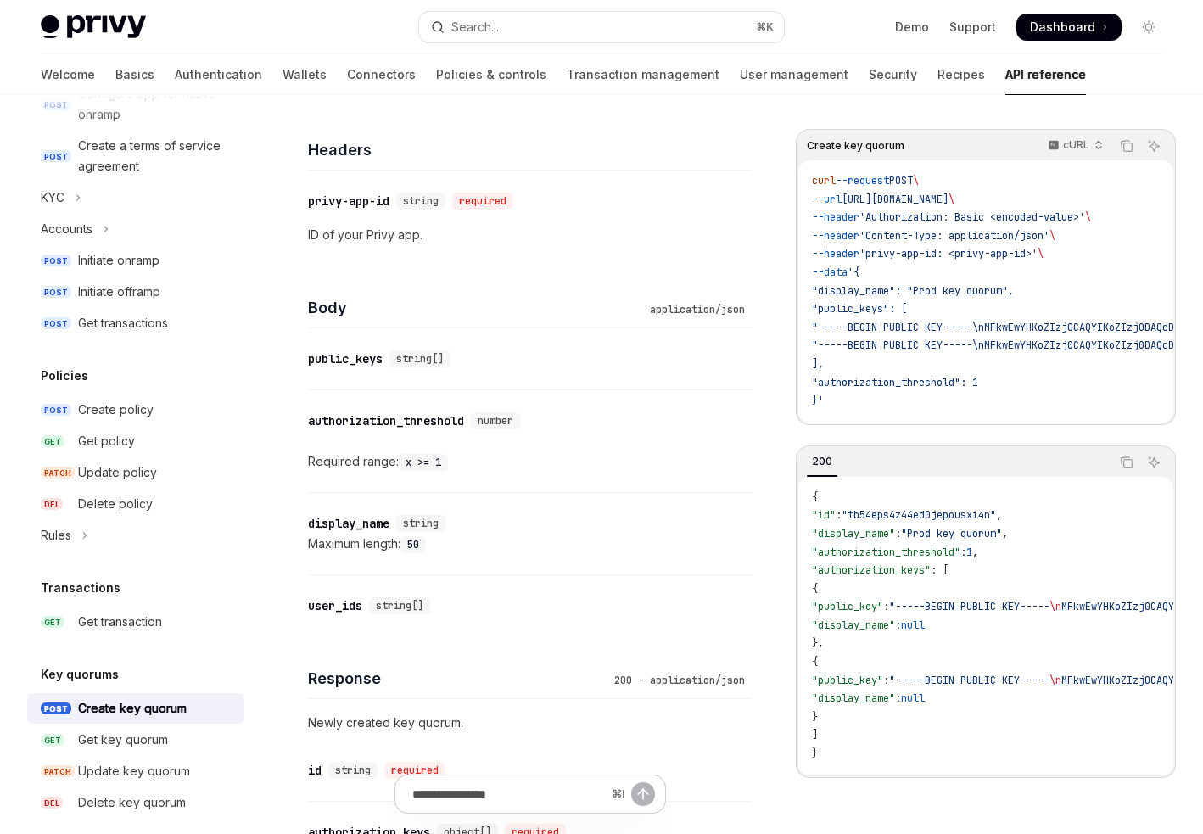
scroll to position [979, 0]
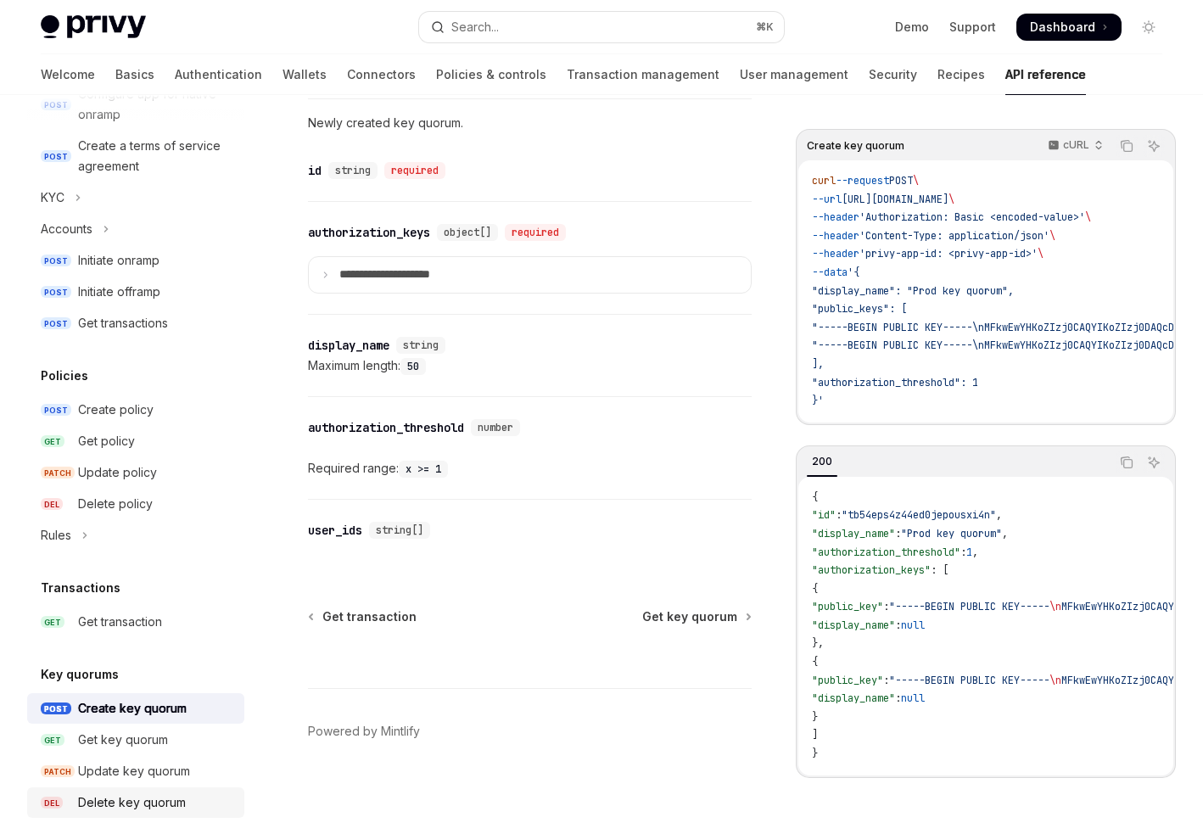
click at [99, 806] on div "Delete key quorum" at bounding box center [132, 803] width 108 height 20
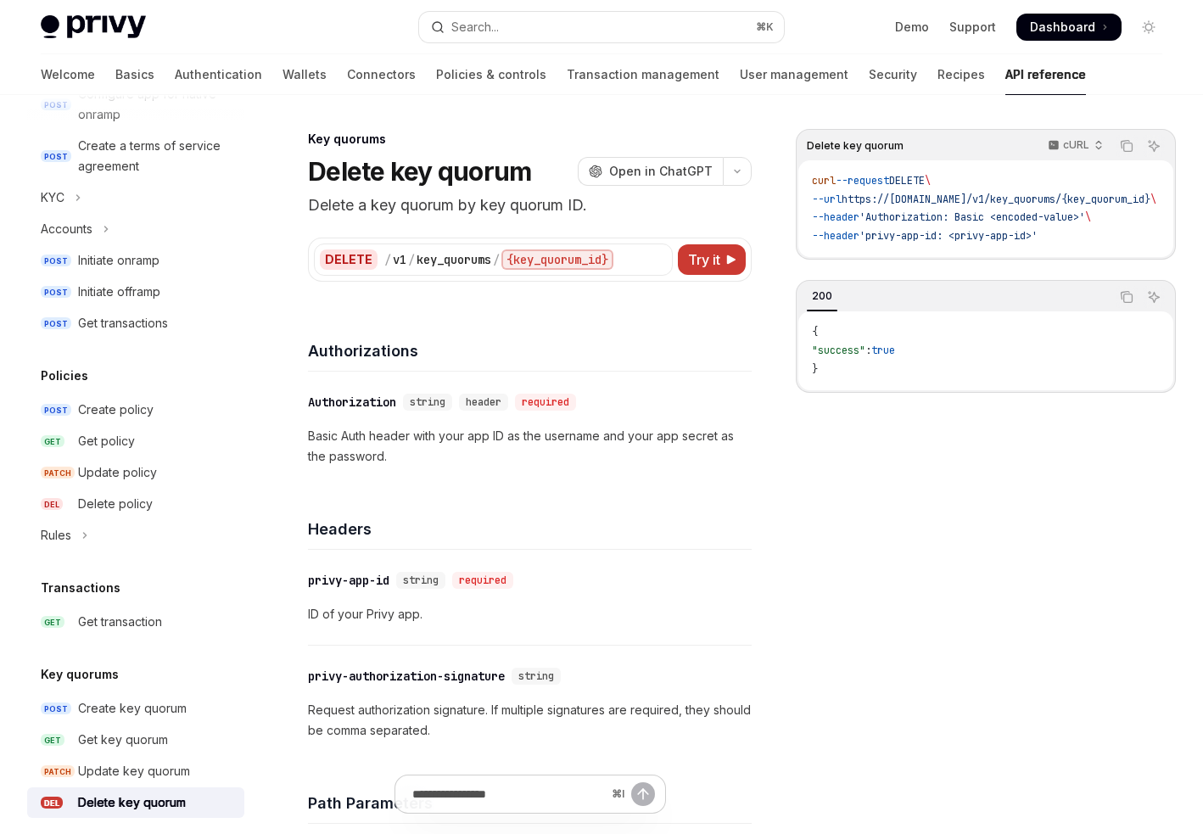
drag, startPoint x: 807, startPoint y: 180, endPoint x: 1111, endPoint y: 242, distance: 310.1
click at [968, 242] on div "curl --request DELETE \ --url https://api.privy.io/v1/key_quorums/{key_quorum_i…" at bounding box center [986, 208] width 375 height 97
copy code "curl --request DELETE \ --url https://api.privy.io/v1/key_quorums/{key_quorum_i…"
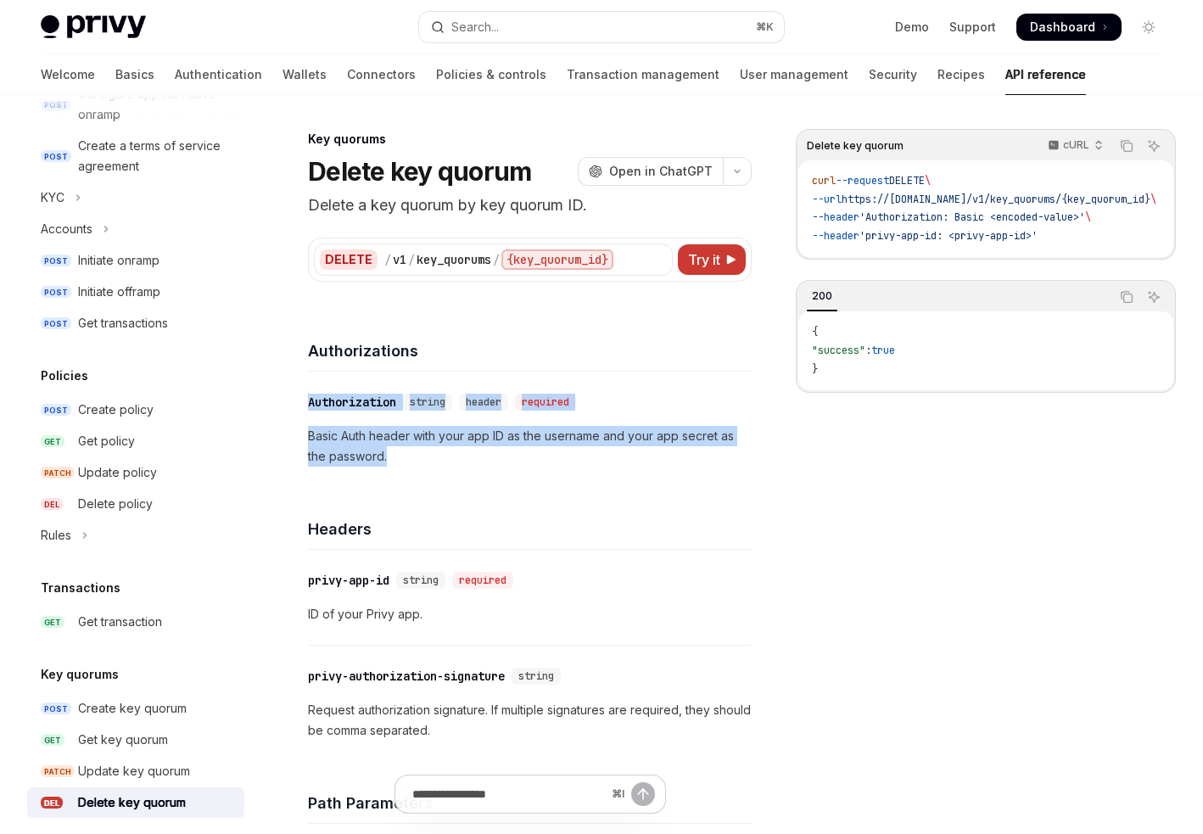
drag, startPoint x: 485, startPoint y: 462, endPoint x: 303, endPoint y: 381, distance: 198.7
click at [303, 381] on div "Key quorums Delete key quorum OpenAI Open in ChatGPT Delete a key quorum by key…" at bounding box center [370, 743] width 769 height 1229
copy div "Authorization string header required Basic Auth header with your app ID as the …"
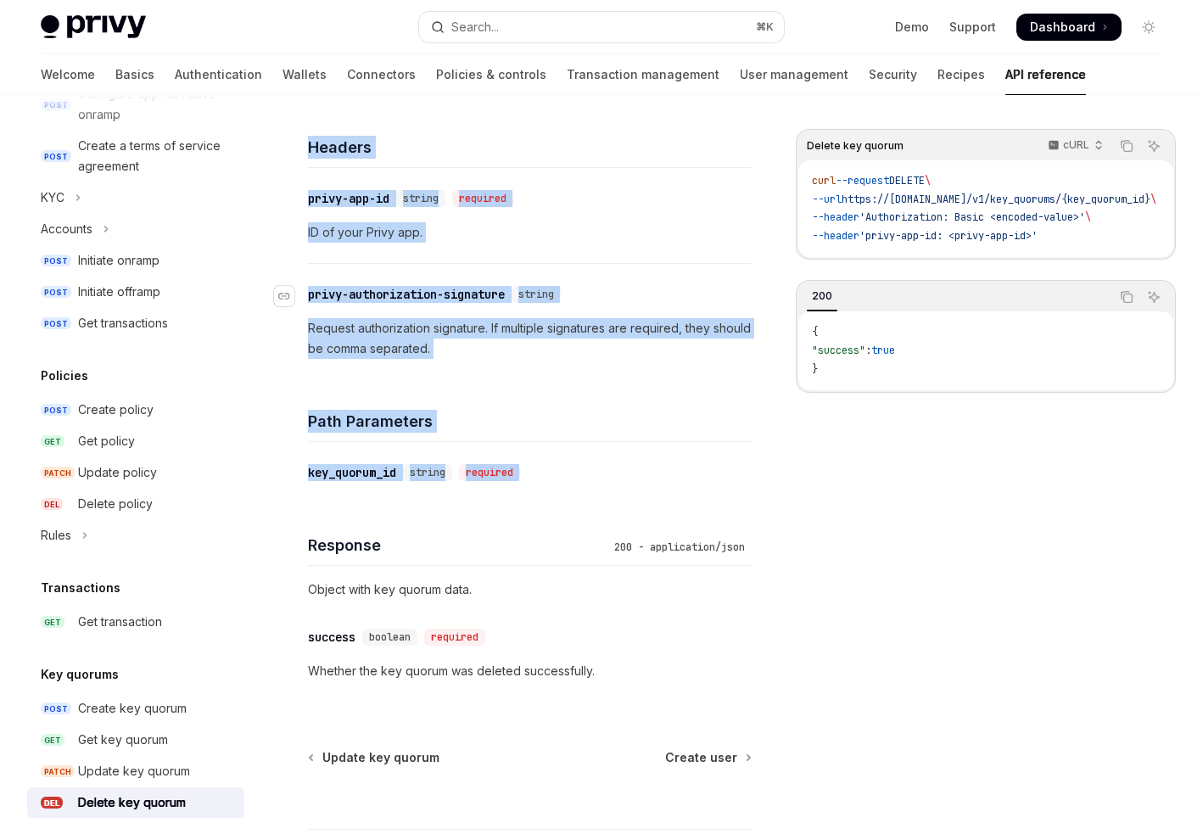
scroll to position [411, 0]
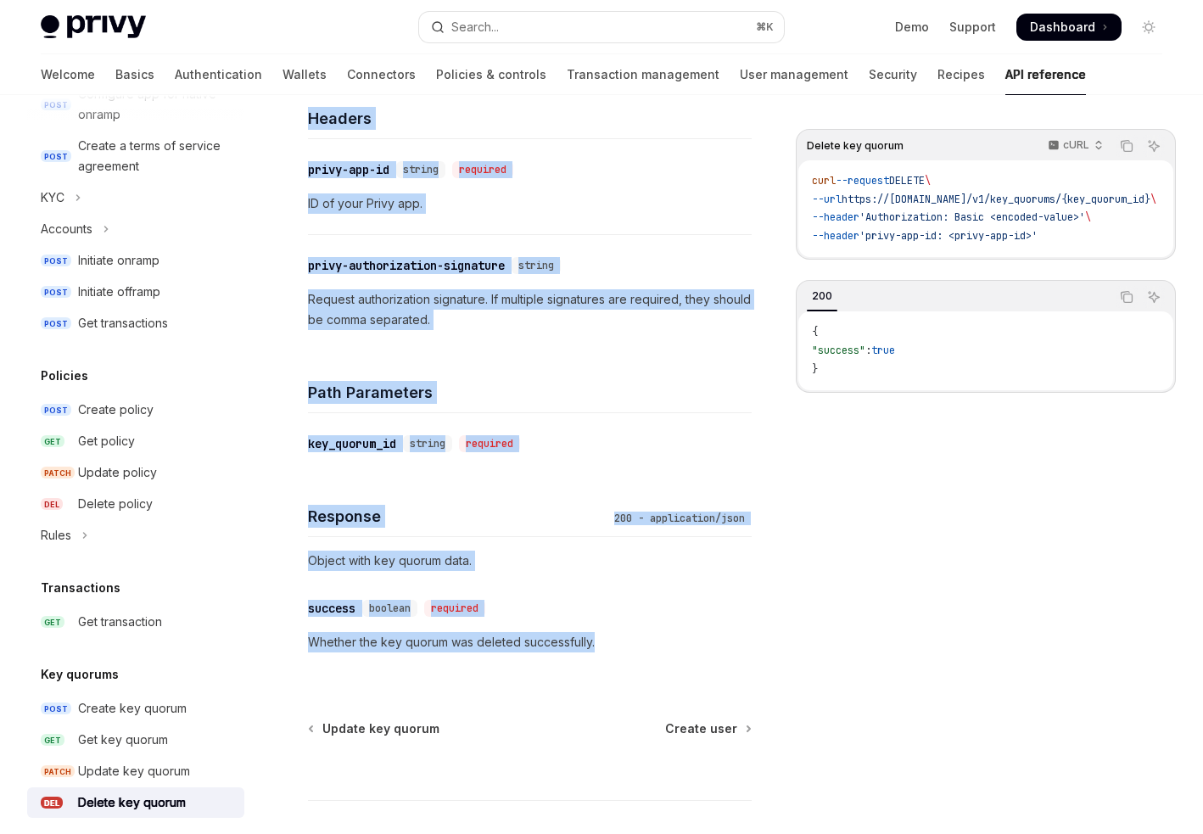
drag, startPoint x: 304, startPoint y: 174, endPoint x: 654, endPoint y: 651, distance: 591.9
click at [654, 651] on div "Key quorums Delete key quorum OpenAI Open in ChatGPT Delete a key quorum by key…" at bounding box center [370, 332] width 769 height 1229
copy div "Delete key quorum OpenAI Open in ChatGPT Delete a key quorum by key quorum ID. …"
click at [726, 614] on div "​ success boolean required" at bounding box center [521, 608] width 427 height 20
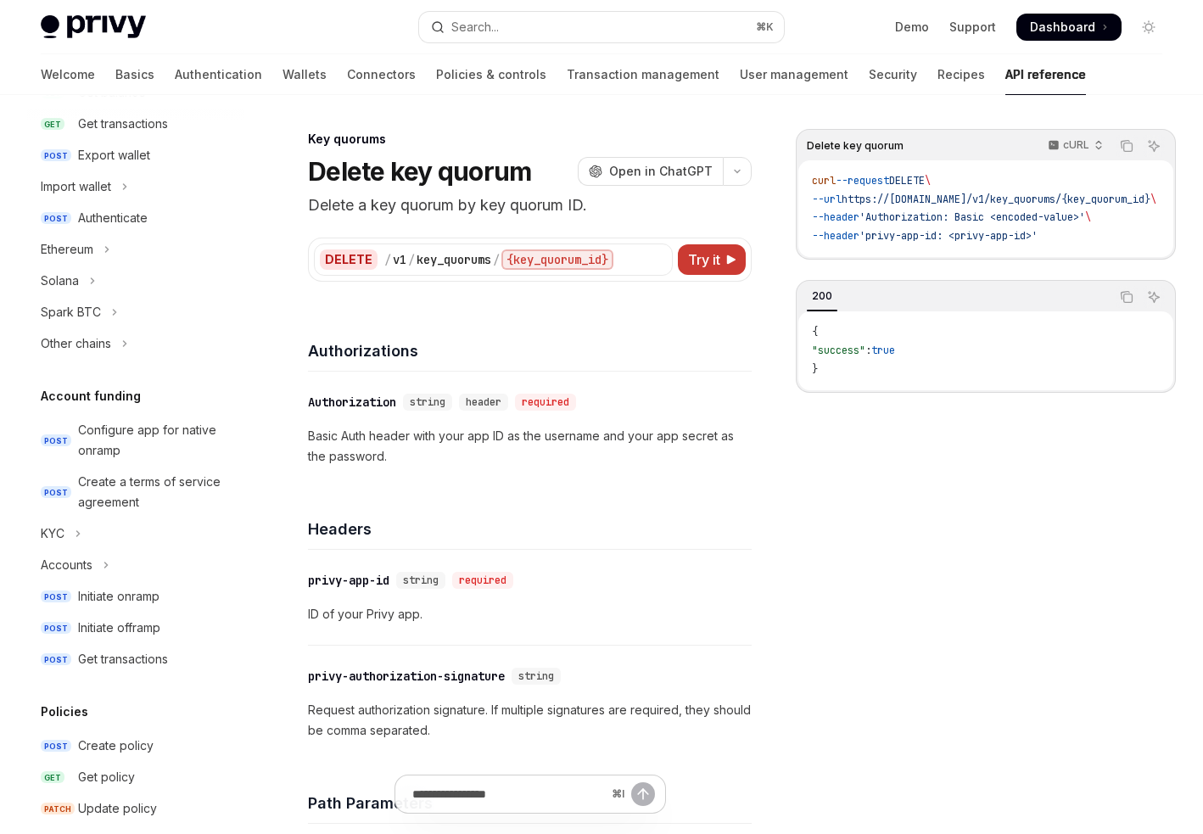
scroll to position [978, 0]
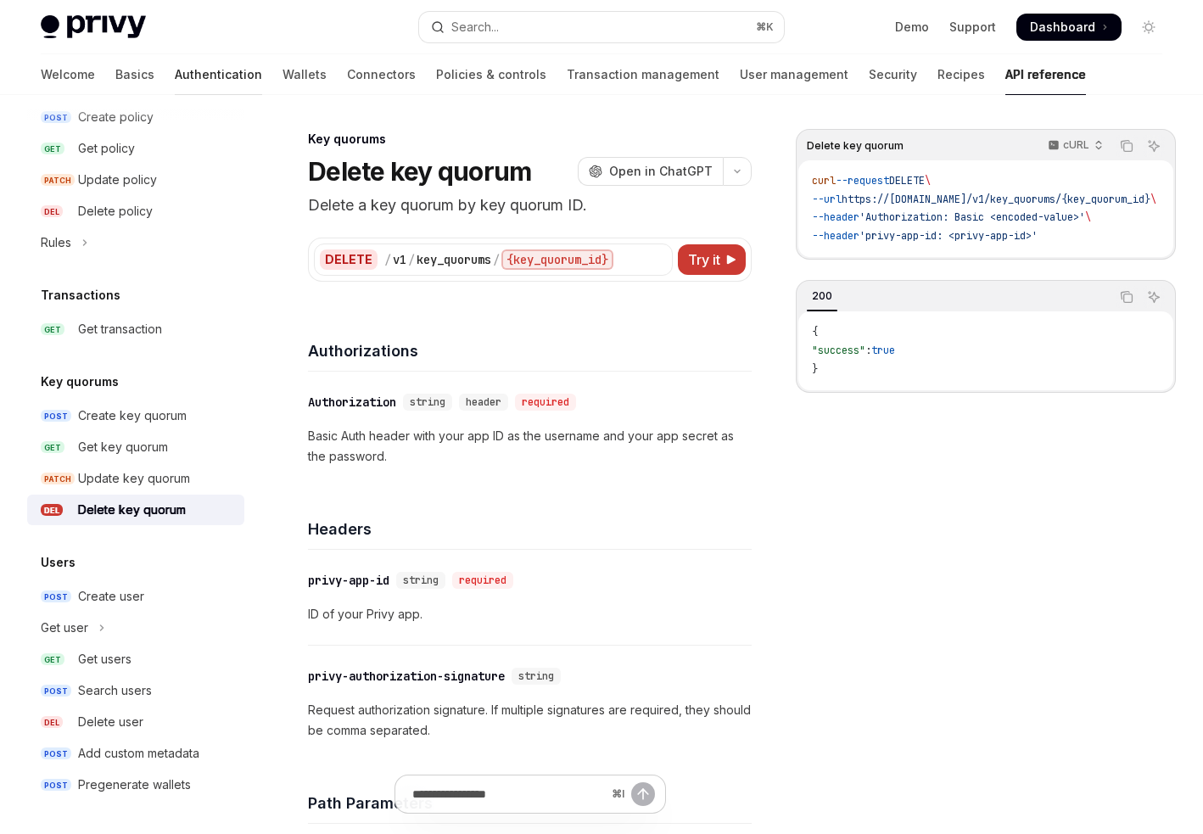
click at [175, 66] on link "Authentication" at bounding box center [218, 74] width 87 height 41
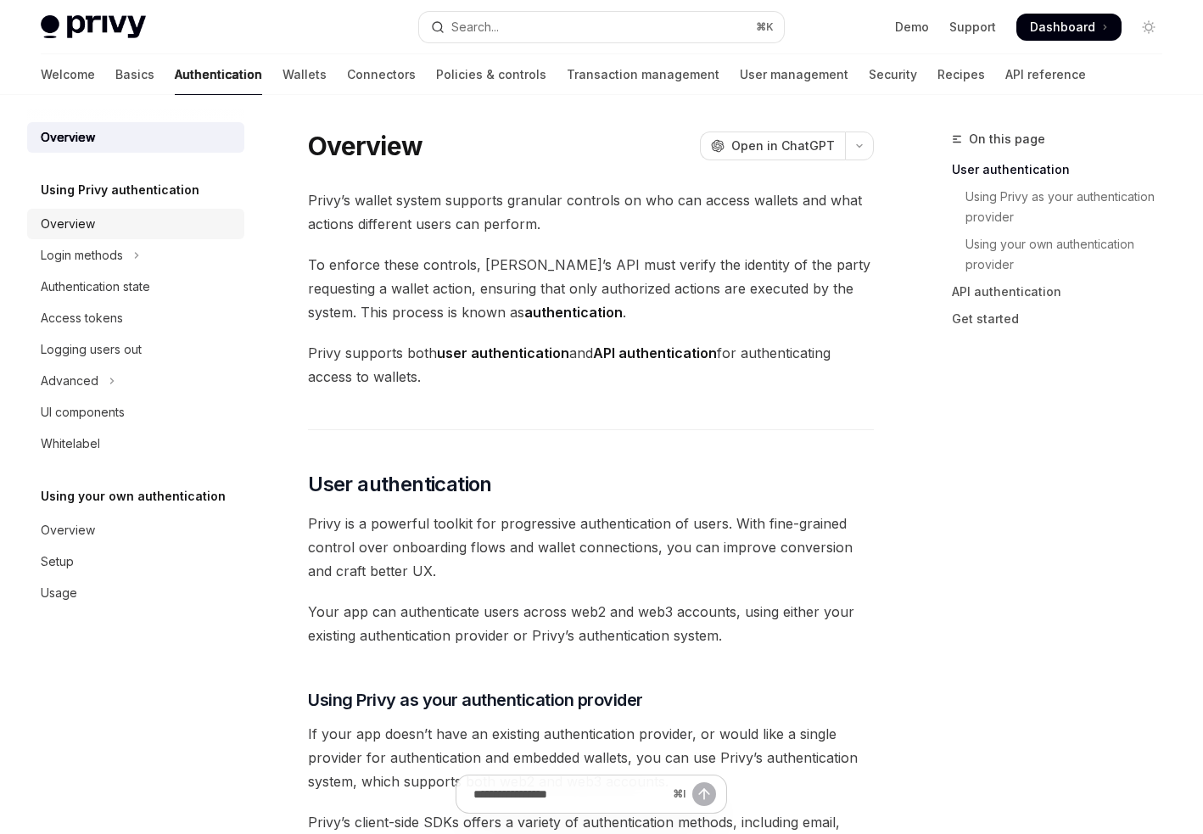
click at [48, 238] on link "Overview" at bounding box center [135, 224] width 217 height 31
type textarea "*"
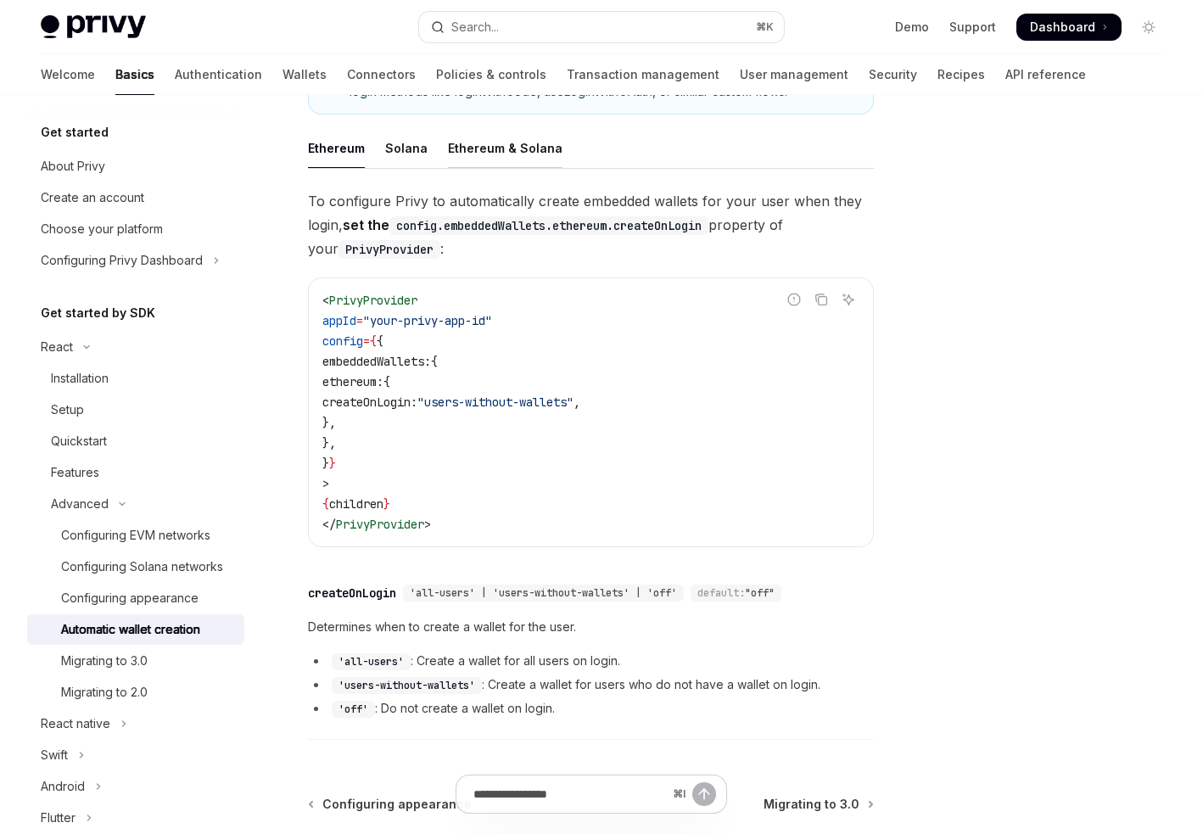
scroll to position [338, 0]
click at [1083, 25] on span "Dashboard" at bounding box center [1062, 27] width 65 height 17
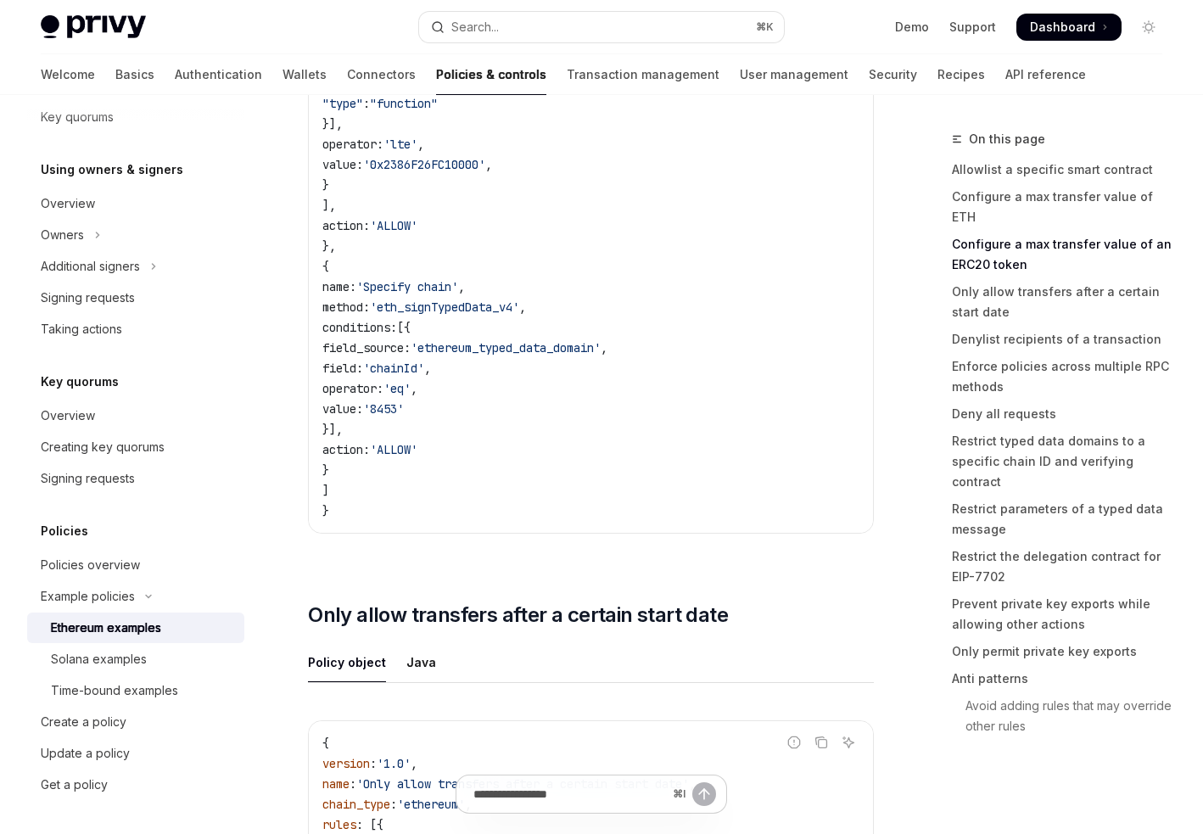
scroll to position [2592, 0]
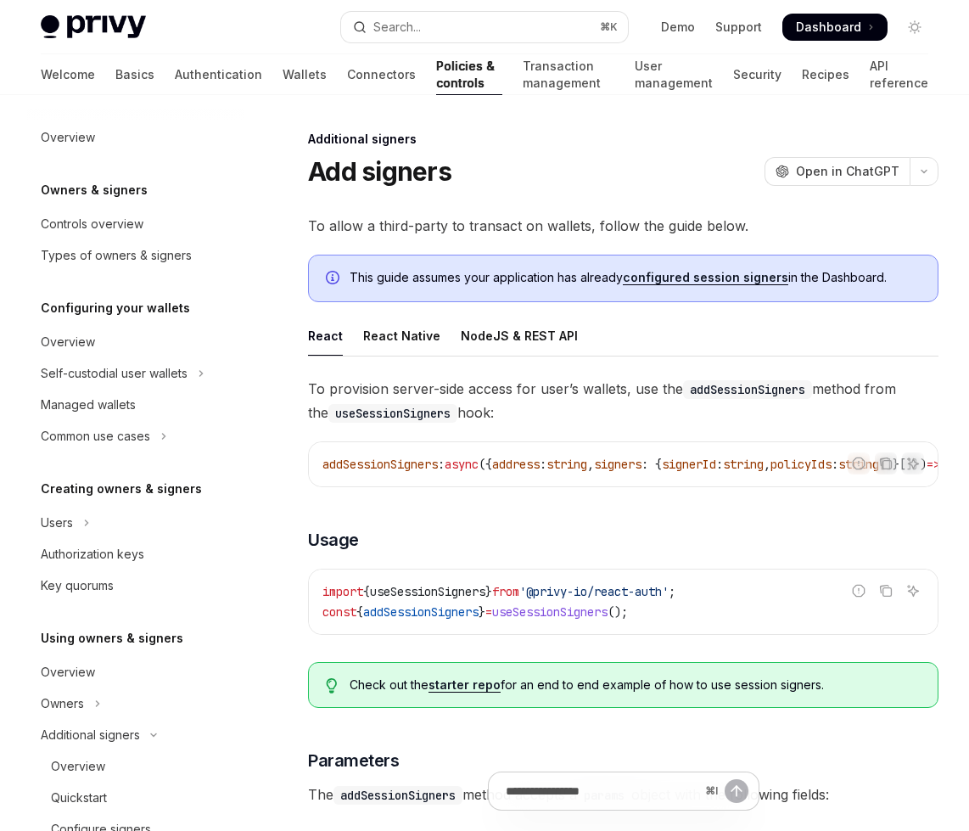
scroll to position [397, 0]
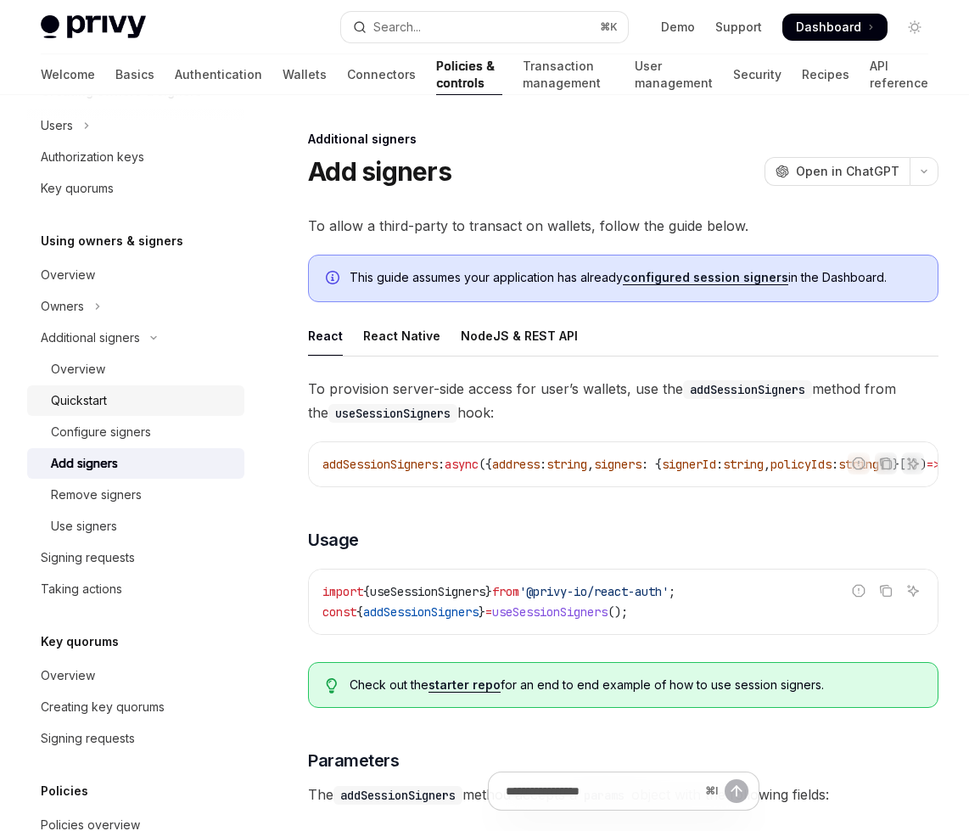
click at [59, 387] on link "Quickstart" at bounding box center [135, 400] width 217 height 31
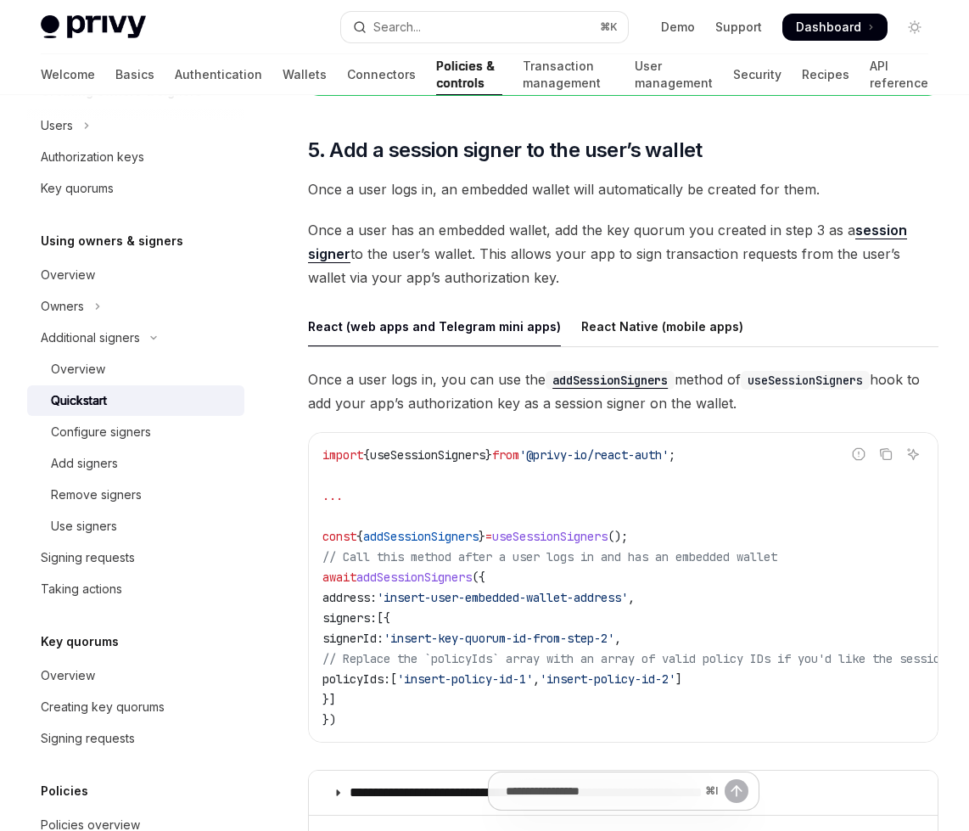
scroll to position [2567, 0]
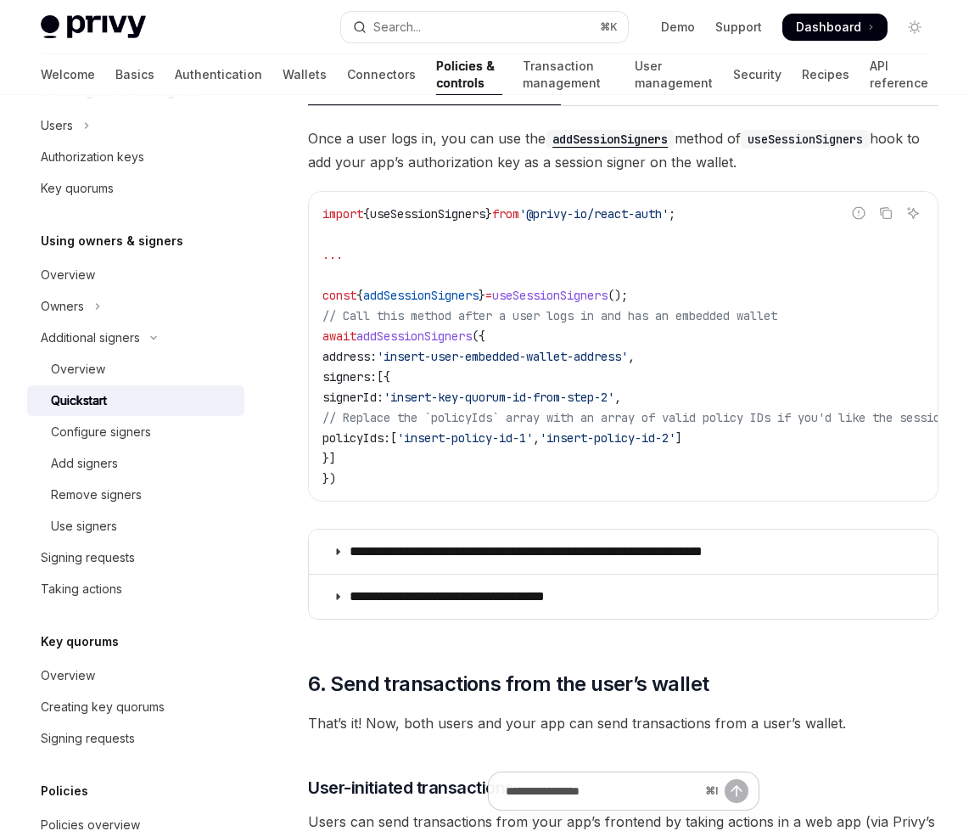
scroll to position [2808, 0]
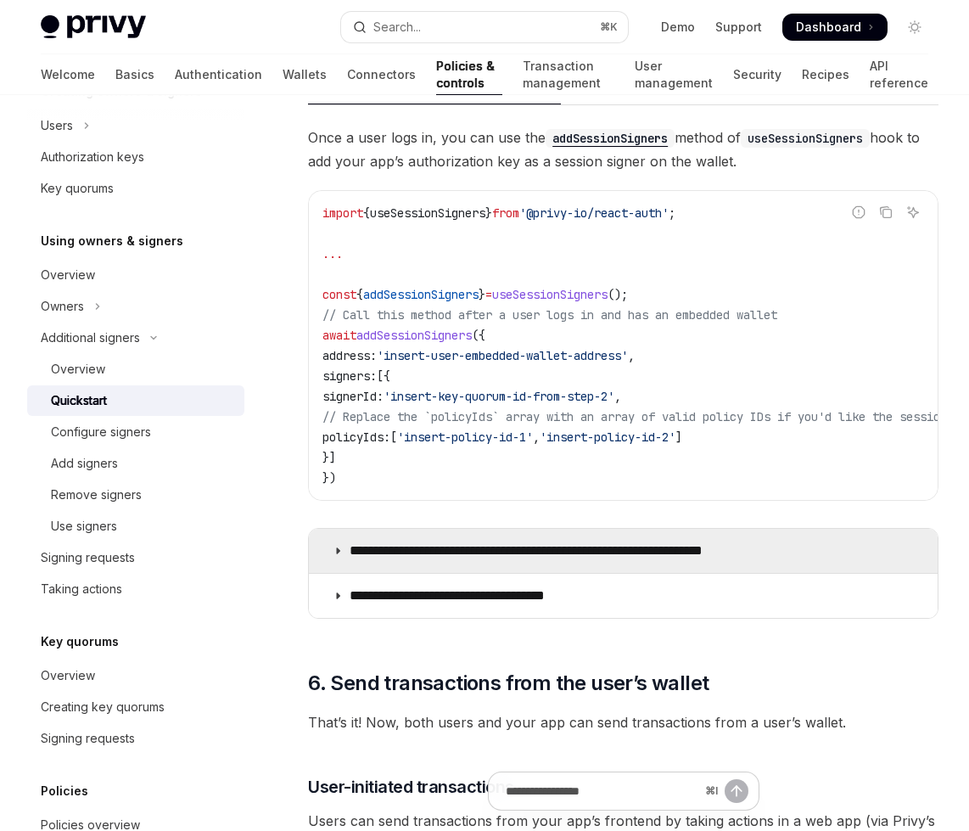
click at [480, 559] on p "**********" at bounding box center [568, 550] width 436 height 17
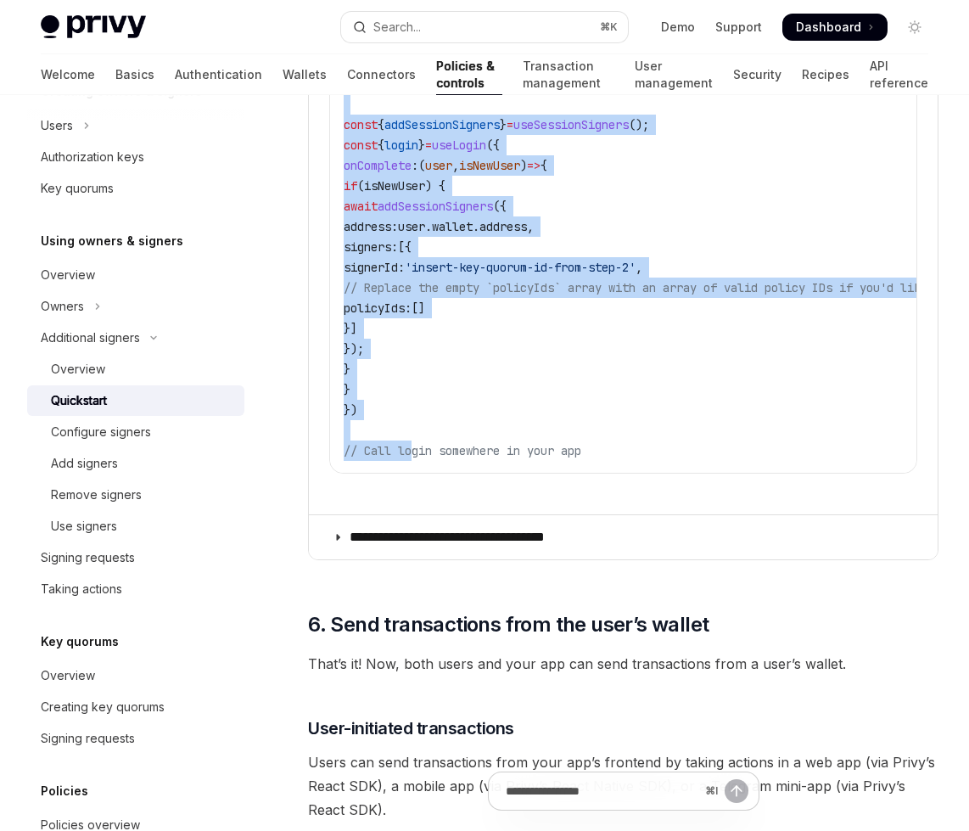
scroll to position [3793, 0]
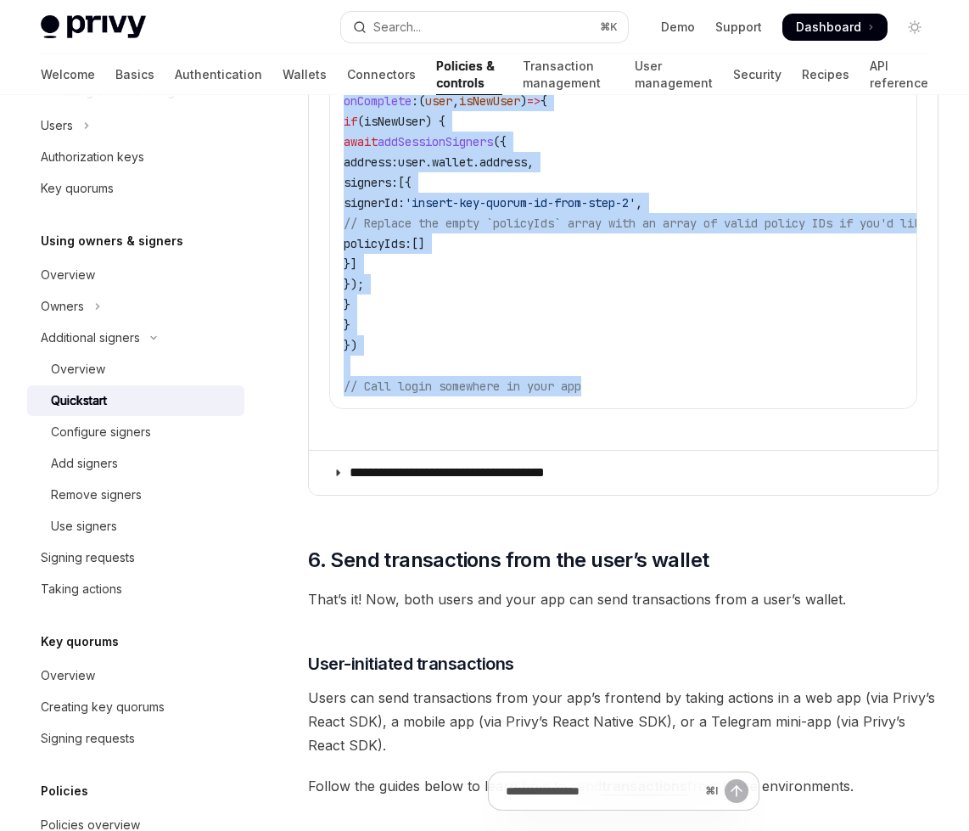
drag, startPoint x: 327, startPoint y: 274, endPoint x: 633, endPoint y: 410, distance: 335.1
copy children "Lo ips’d sita co adipiscinge sed doei tempori utlabo et d magn’a enimad mini ve…"
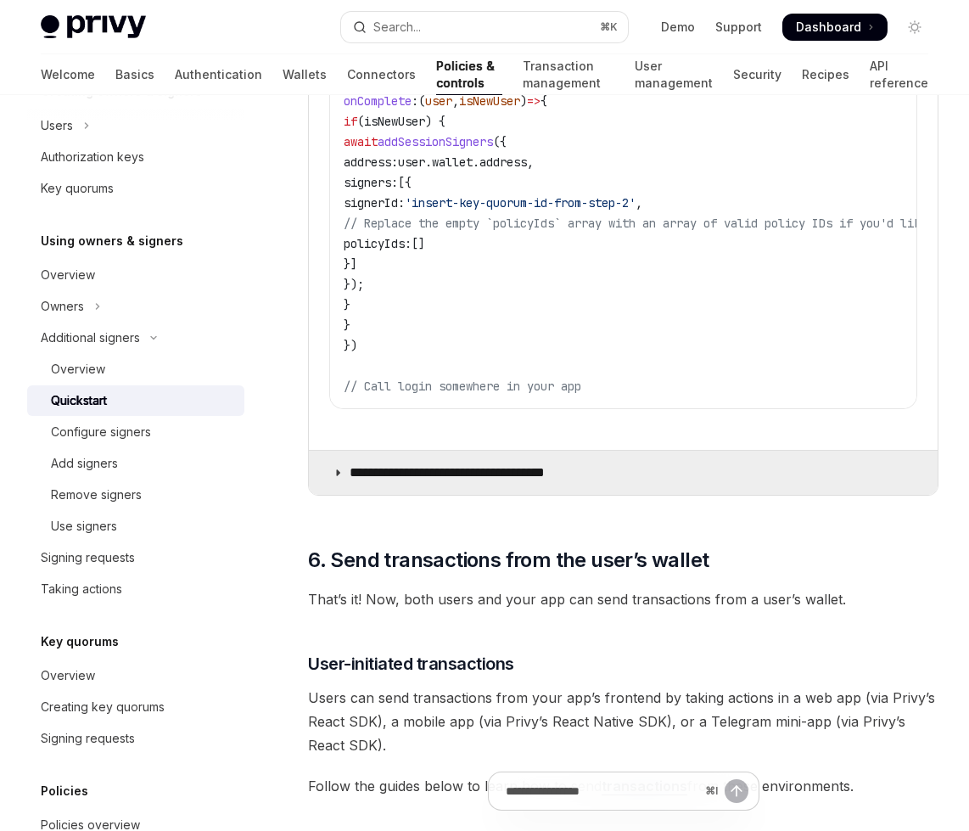
click at [497, 481] on p "**********" at bounding box center [469, 472] width 238 height 17
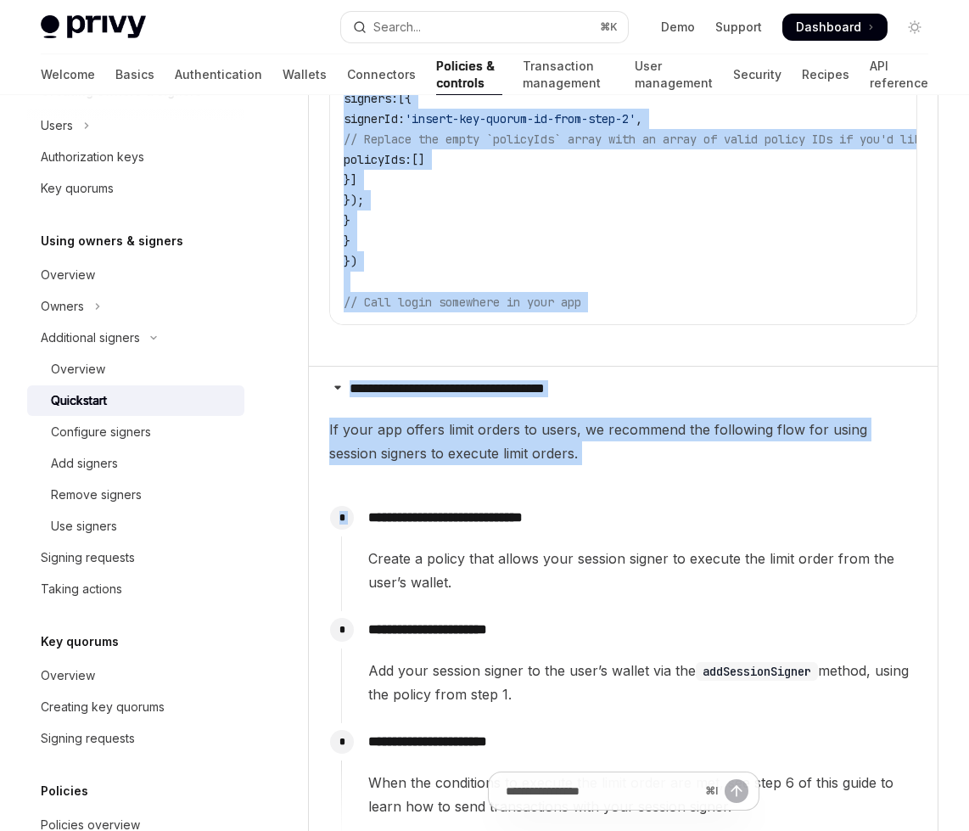
scroll to position [3863, 0]
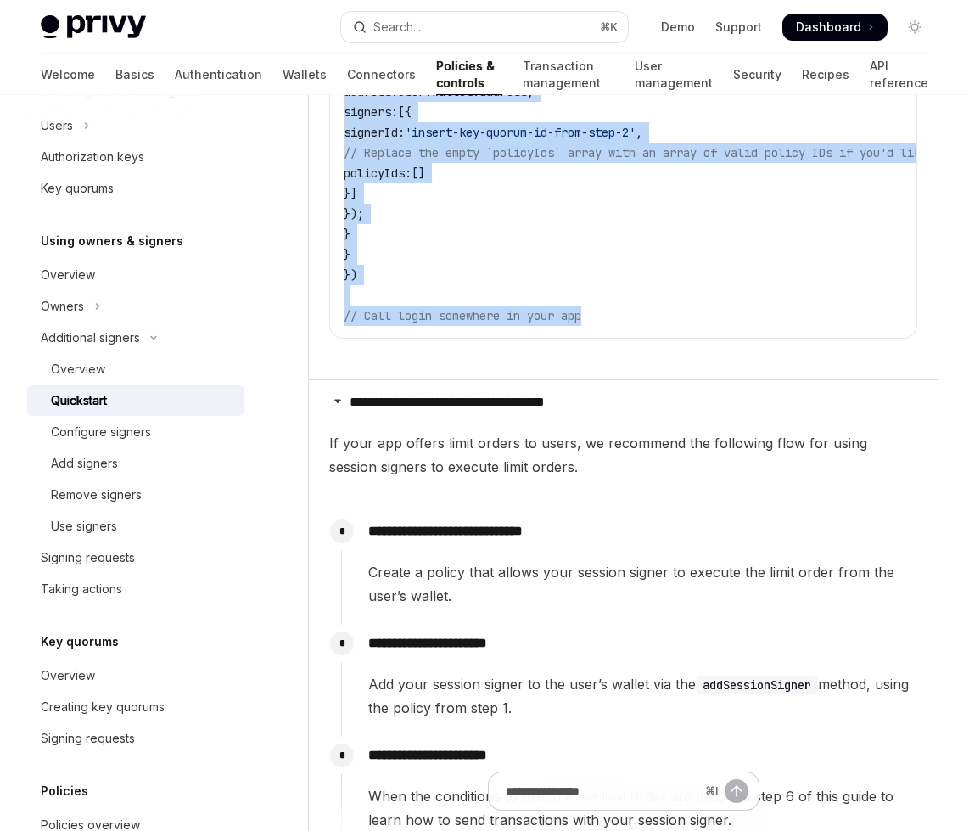
drag, startPoint x: 331, startPoint y: 384, endPoint x: 626, endPoint y: 328, distance: 300.5
copy children "l ips’d sita co adipiscinge sed doei tempori utlabo et d magn’a enimad mini ven…"
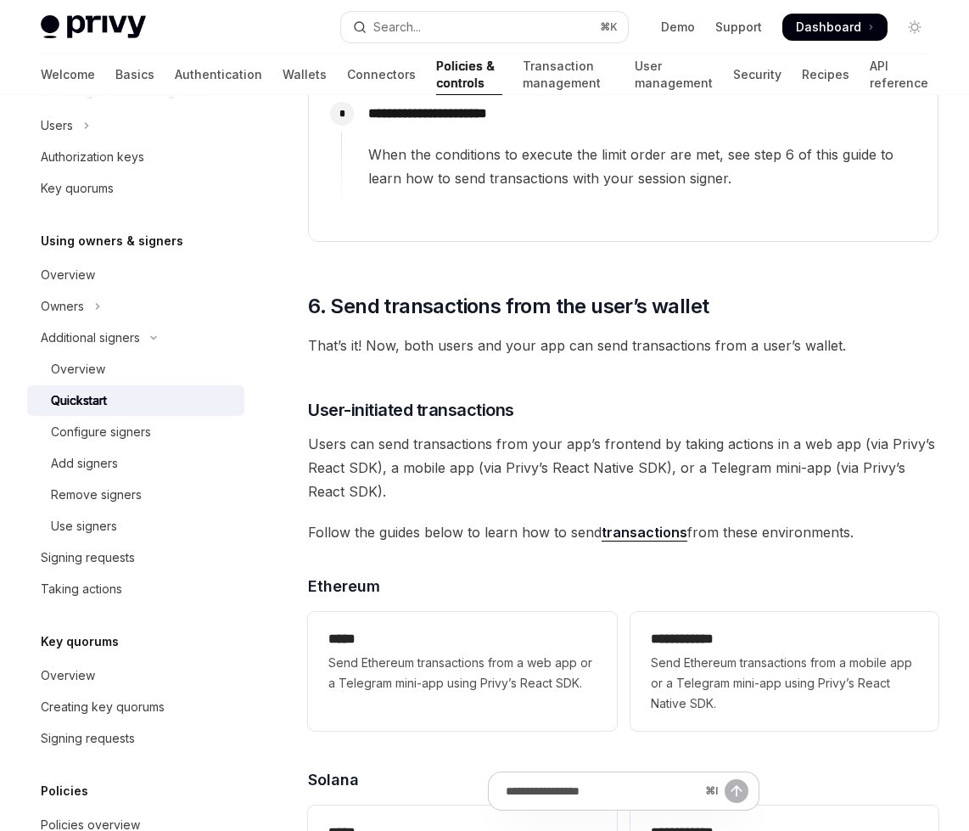
scroll to position [4558, 0]
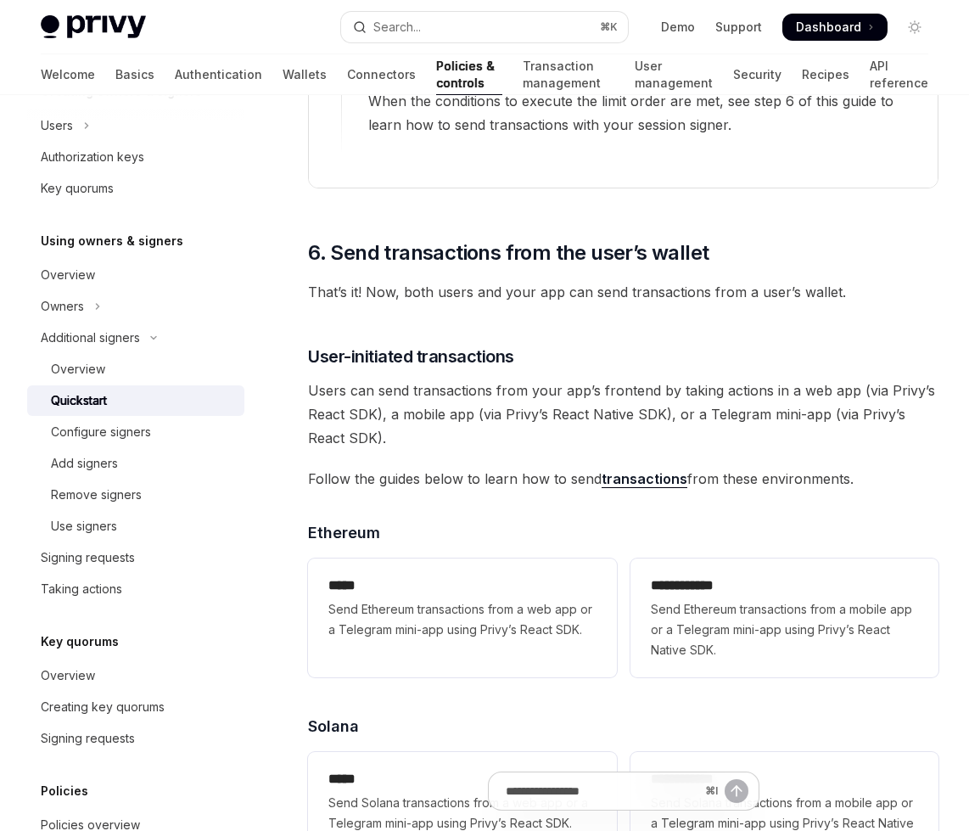
click at [618, 488] on link "transactions" at bounding box center [645, 479] width 86 height 18
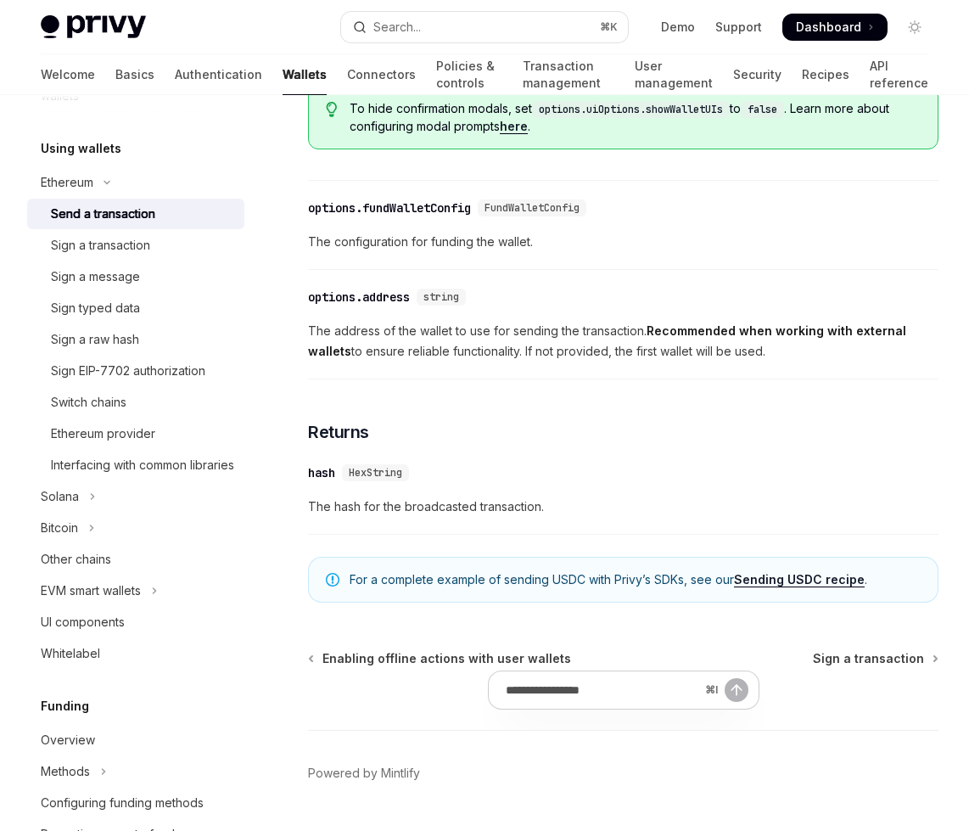
scroll to position [991, 0]
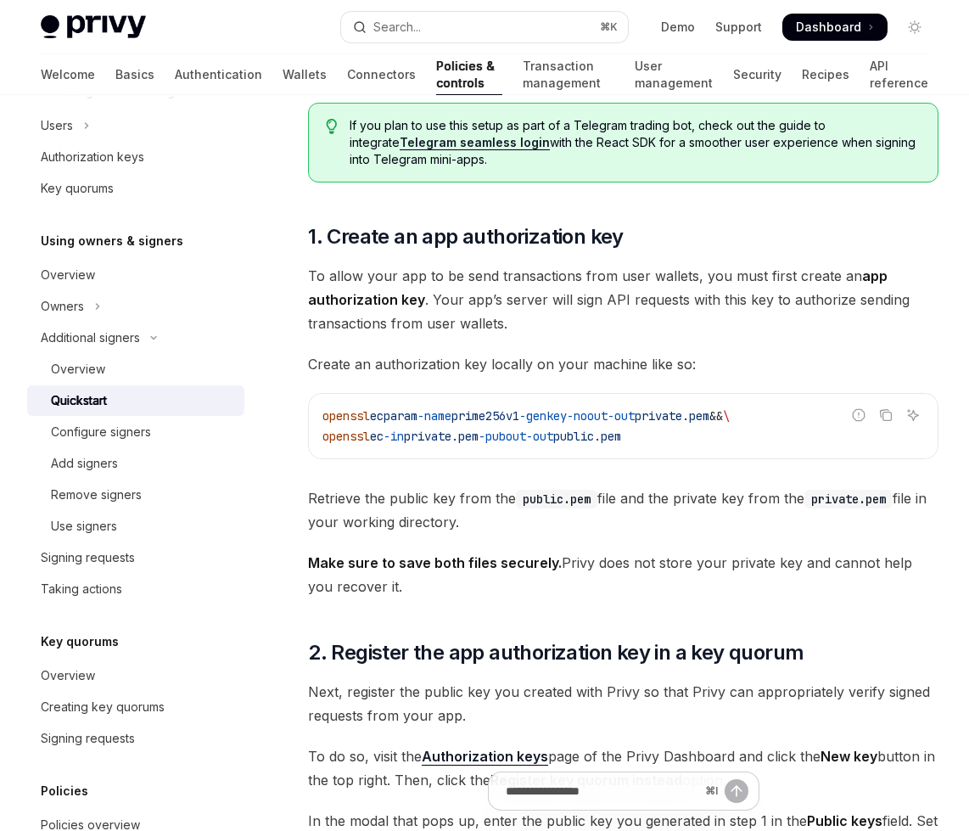
scroll to position [4643, 0]
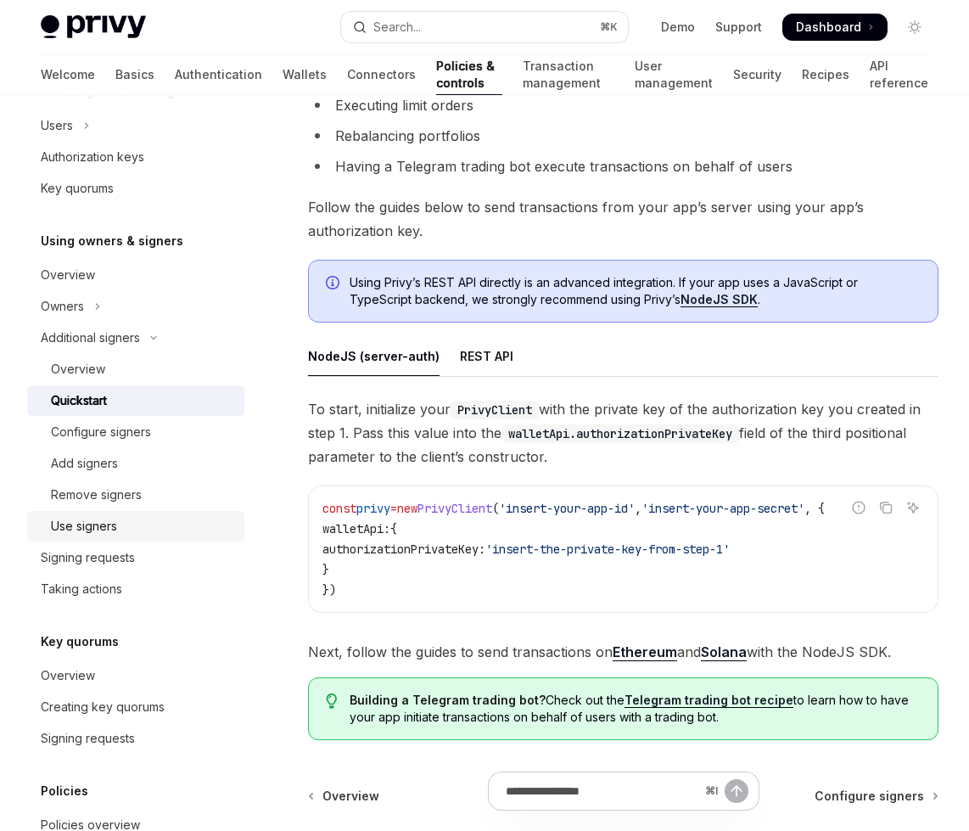
click at [116, 525] on div "Use signers" at bounding box center [84, 526] width 66 height 20
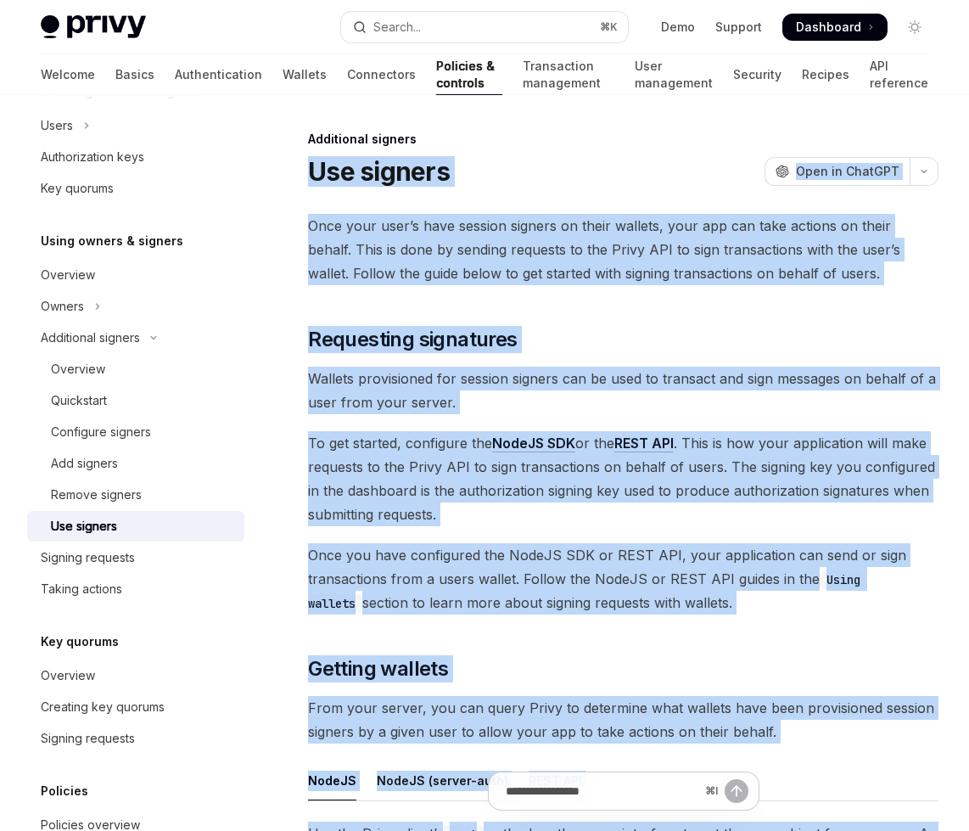
drag, startPoint x: 433, startPoint y: 589, endPoint x: 307, endPoint y: 172, distance: 435.2
click at [307, 172] on div "Additional signers Use signers OpenAI Open in ChatGPT OpenAI Open in ChatGPT On…" at bounding box center [464, 826] width 956 height 1394
copy div "Lor ipsumdo SitaME Cons ad ElitSED DoeiUS Temp in UtlaBOR Etdo magn aliq’e admi…"
click at [76, 560] on div "Signing requests" at bounding box center [88, 557] width 94 height 20
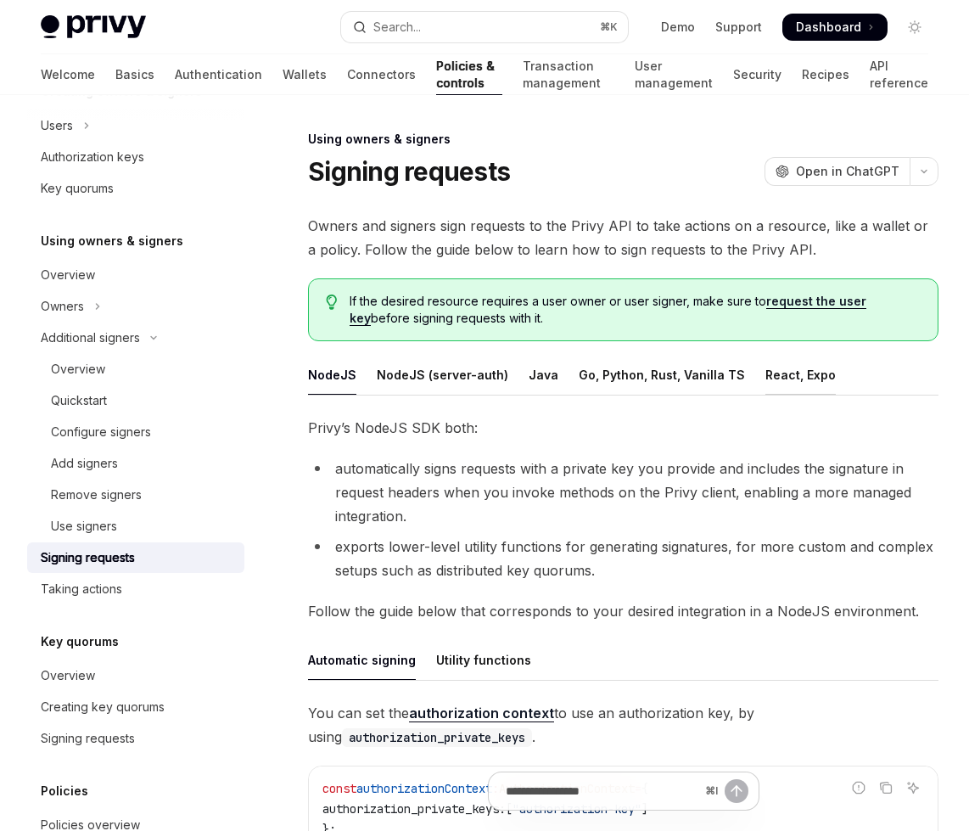
click at [771, 385] on div "React, Expo" at bounding box center [801, 375] width 70 height 40
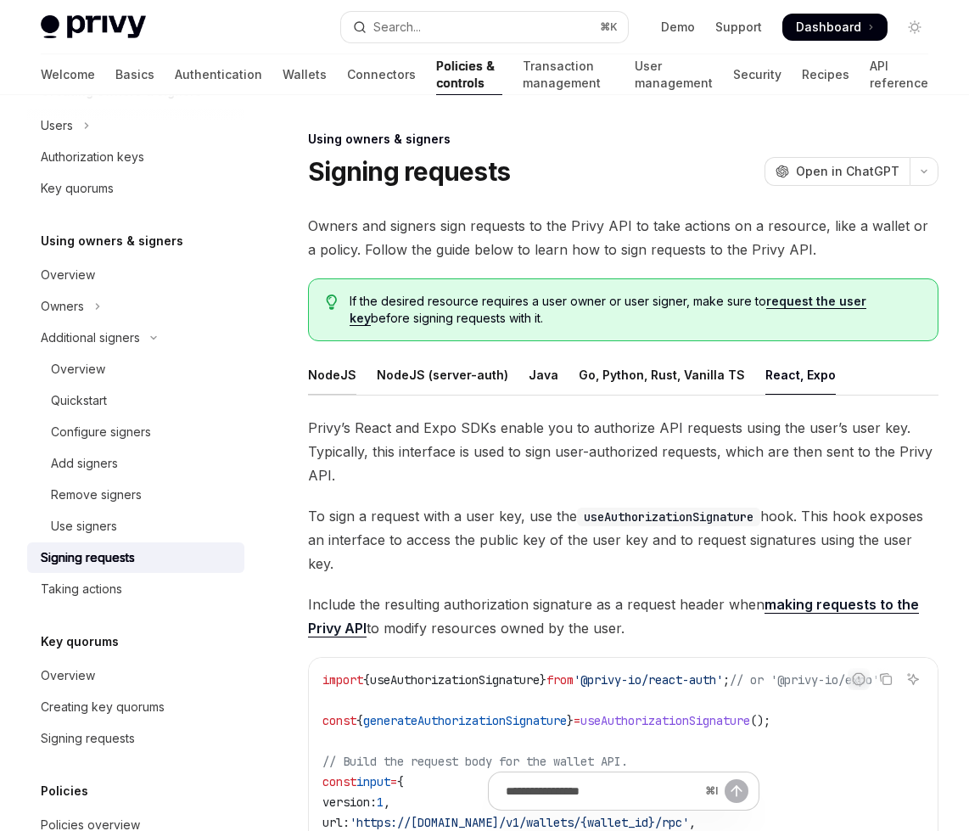
click at [311, 373] on div "NodeJS" at bounding box center [332, 375] width 48 height 40
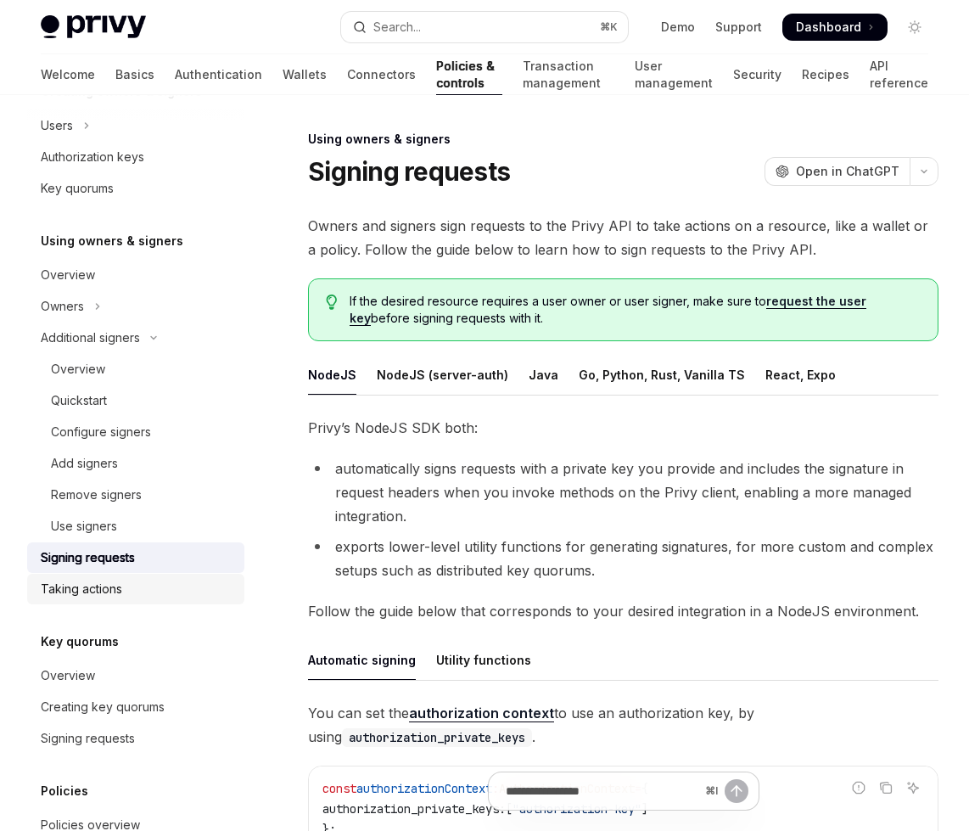
click at [60, 581] on div "Taking actions" at bounding box center [81, 589] width 81 height 20
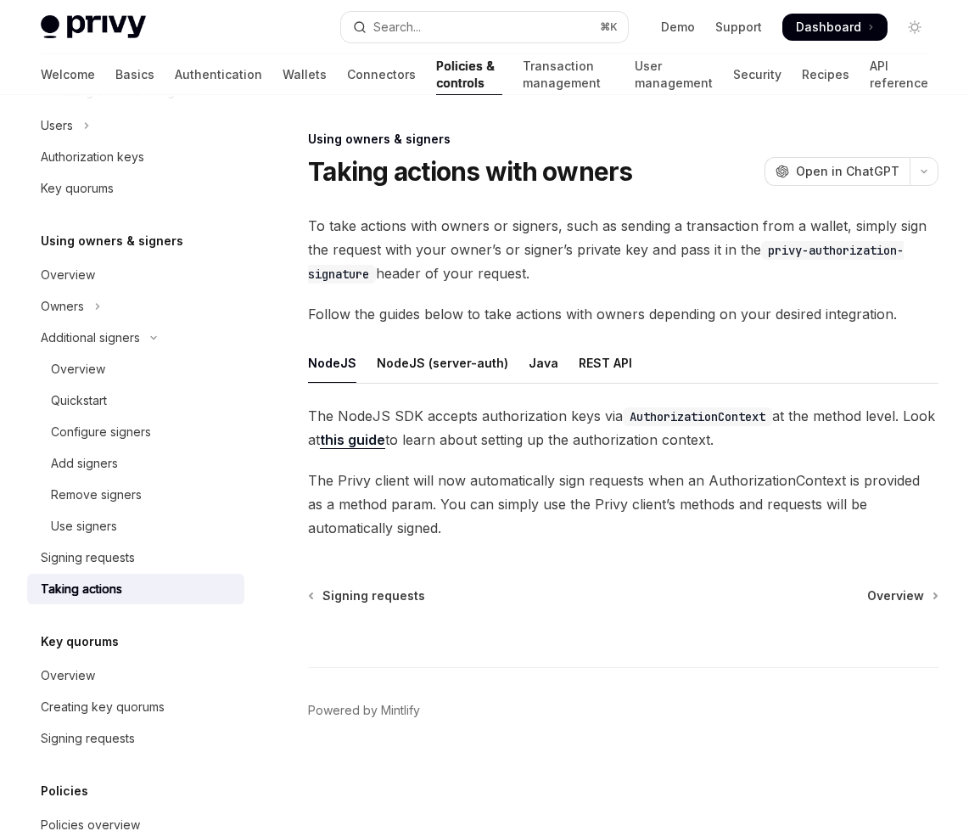
click at [371, 438] on link "this guide" at bounding box center [352, 440] width 65 height 18
type textarea "*"
